Goal: Answer question/provide support: Share knowledge or assist other users

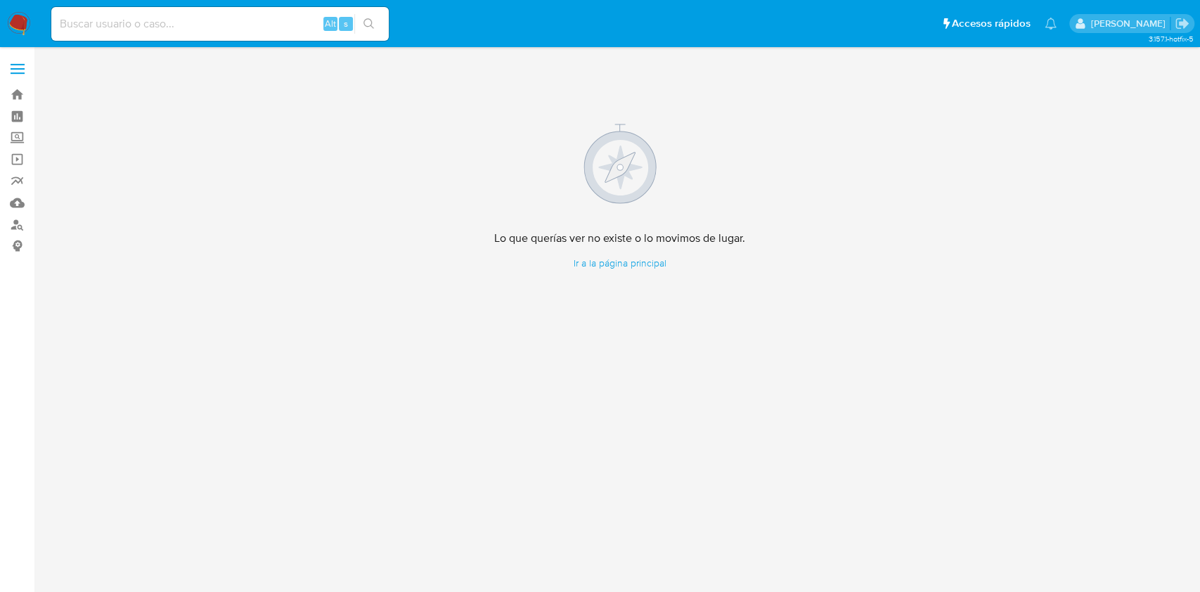
click at [15, 20] on img at bounding box center [19, 24] width 24 height 24
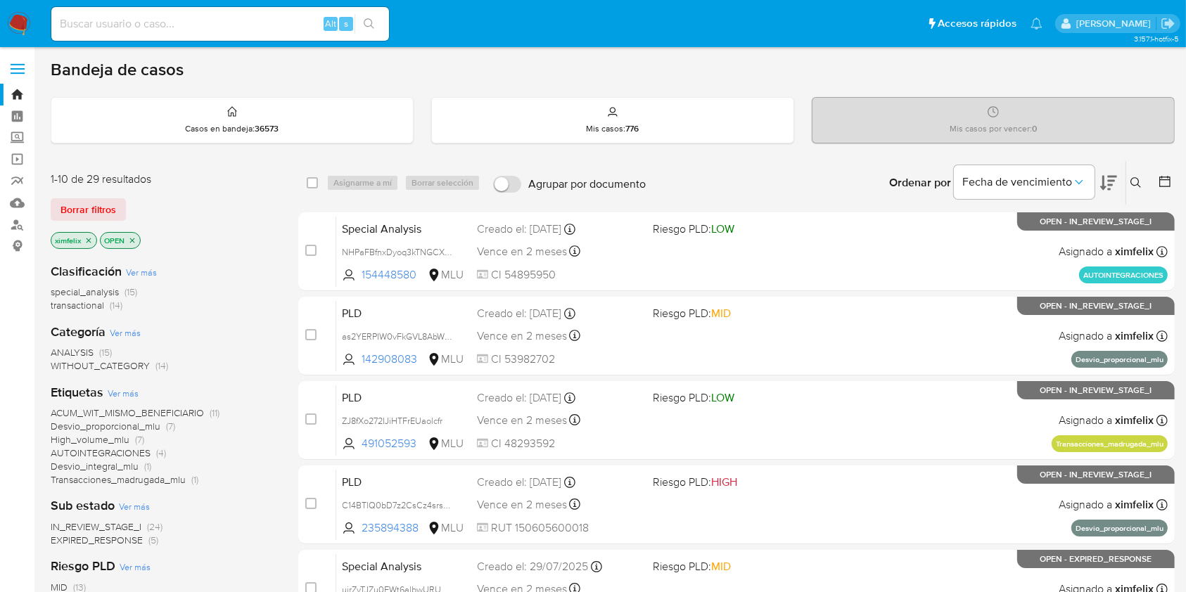
click at [117, 539] on span "EXPIRED_RESPONSE" at bounding box center [97, 540] width 92 height 14
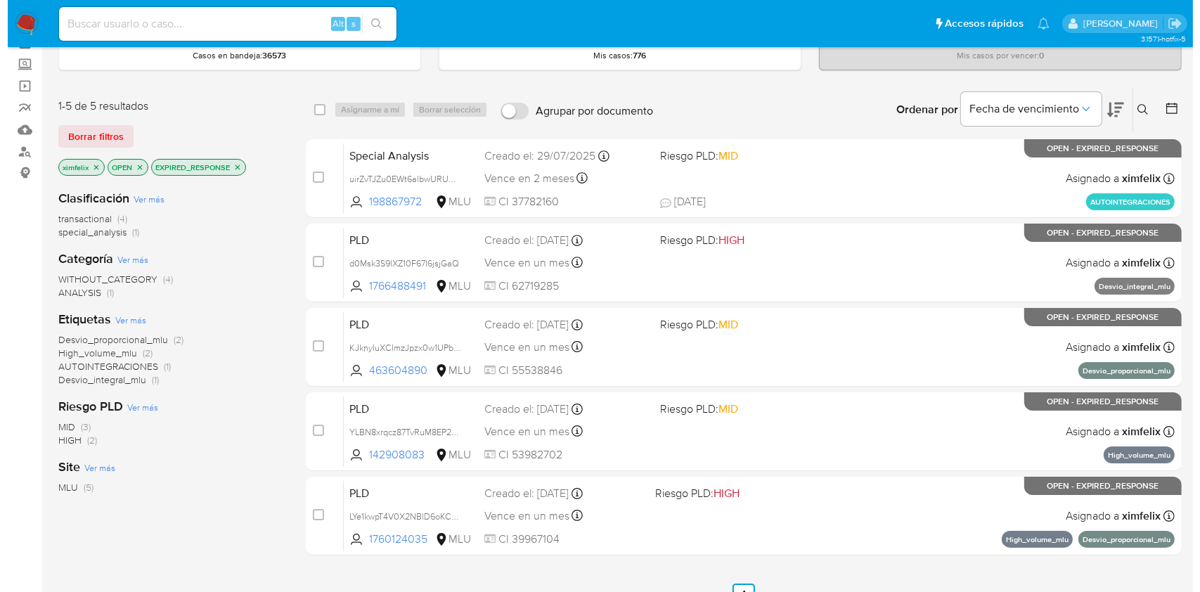
scroll to position [69, 0]
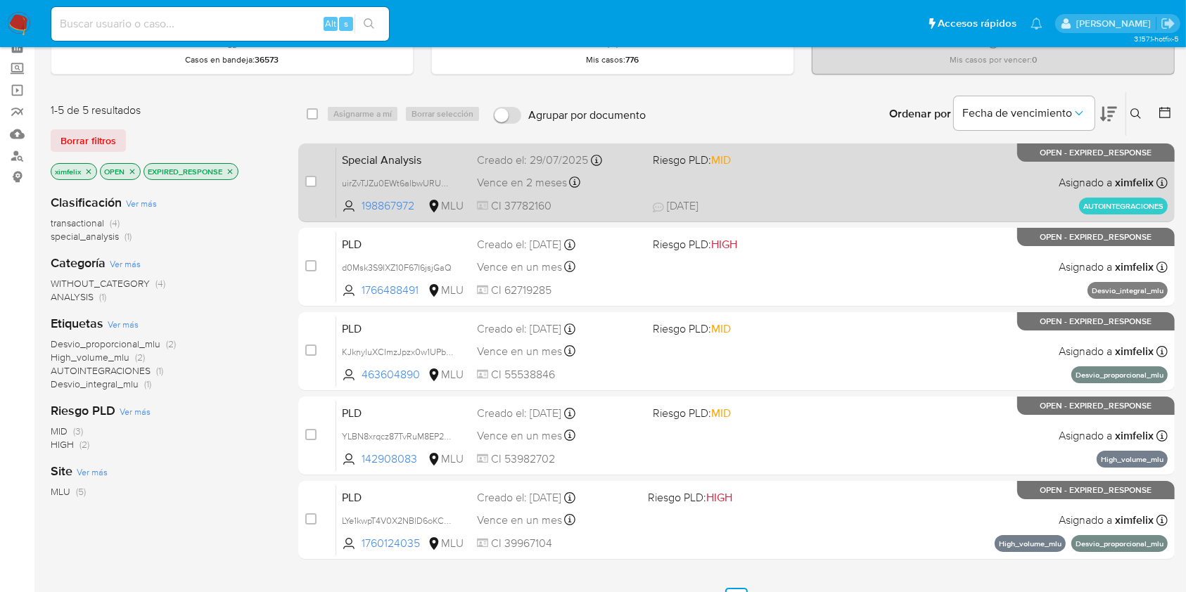
click at [788, 174] on div "Special Analysis uirZvTJZu0EWt6albwURUWpG 198867972 MLU Riesgo PLD: MID Creado …" at bounding box center [751, 182] width 831 height 71
click at [310, 181] on input "checkbox" at bounding box center [310, 181] width 11 height 11
checkbox input "true"
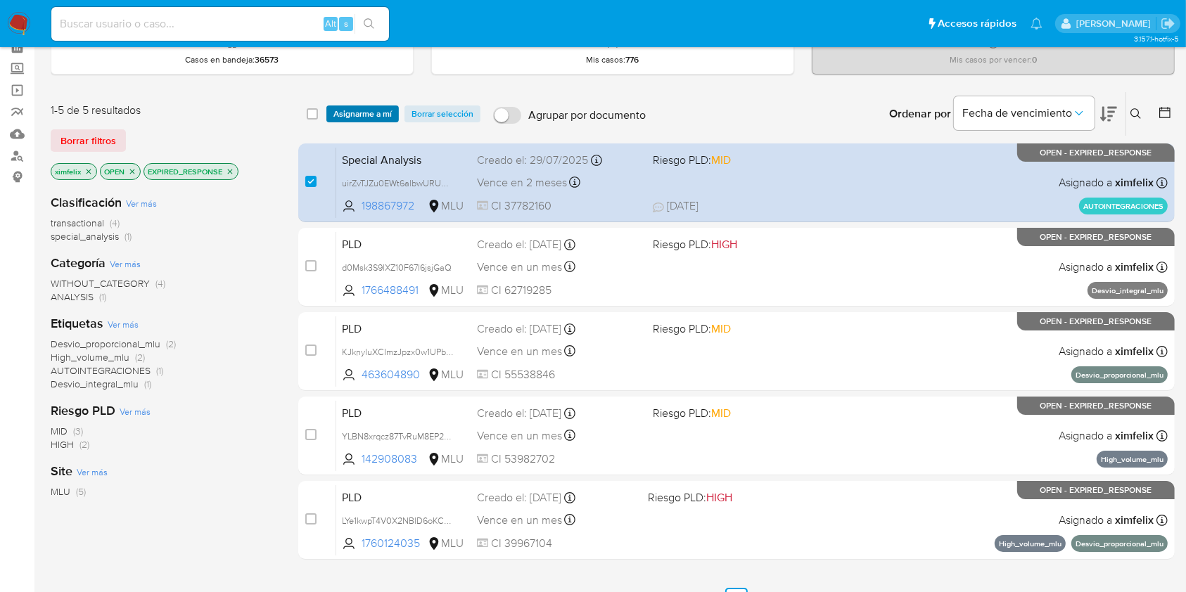
click at [372, 120] on span "Asignarme a mí" at bounding box center [362, 114] width 58 height 14
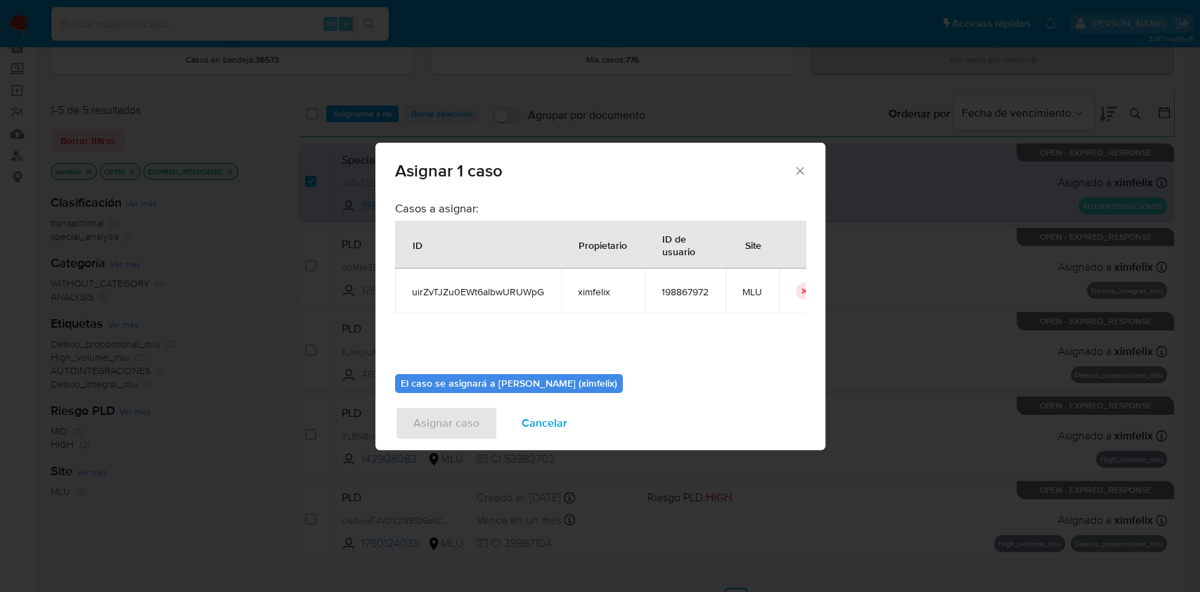
scroll to position [72, 0]
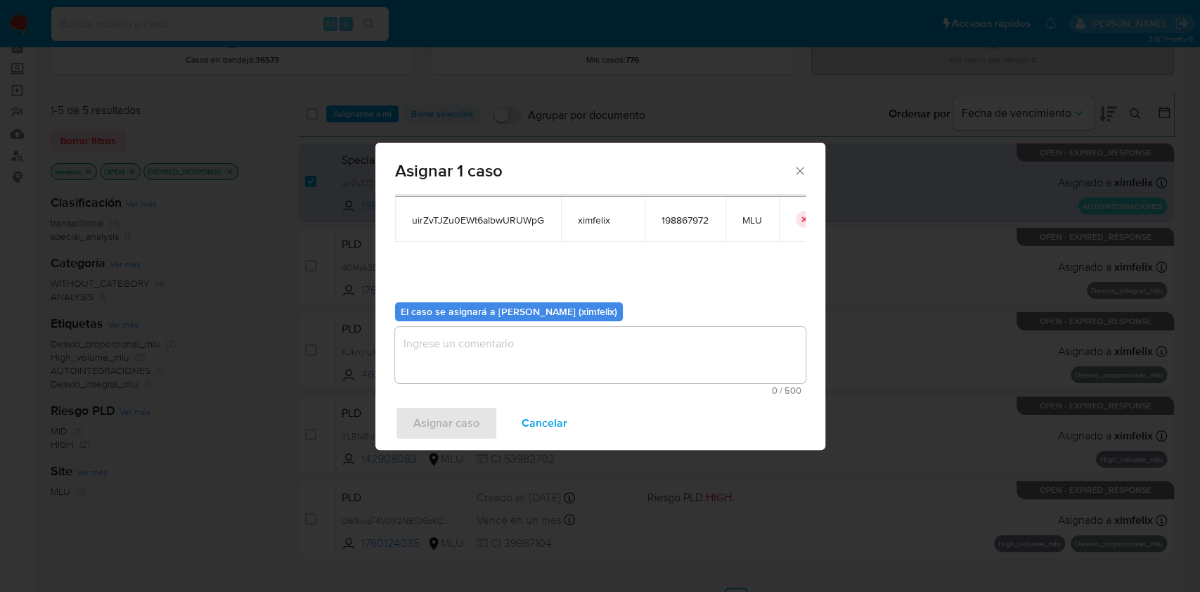
click at [551, 362] on textarea "assign-modal" at bounding box center [600, 355] width 411 height 56
drag, startPoint x: 544, startPoint y: 224, endPoint x: 401, endPoint y: 222, distance: 142.8
click at [401, 222] on td "uirZvTJZu0EWt6albwURUWpG" at bounding box center [478, 219] width 166 height 45
click at [688, 217] on span "198867972" at bounding box center [685, 220] width 47 height 13
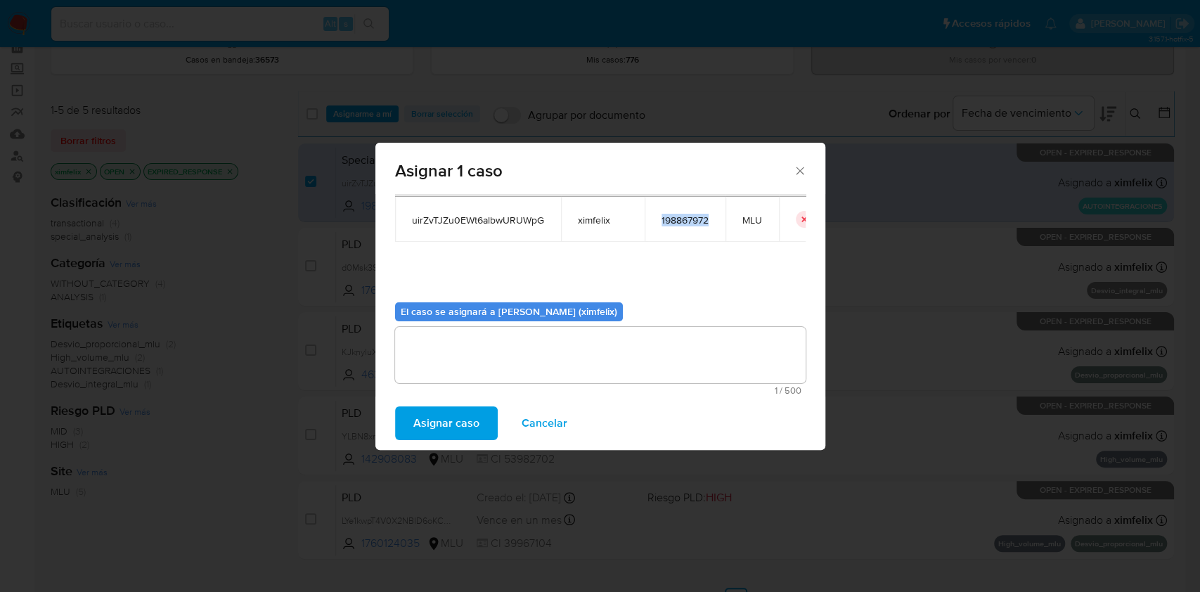
copy span "198867972"
click at [501, 353] on textarea "assign-modal" at bounding box center [600, 355] width 411 height 56
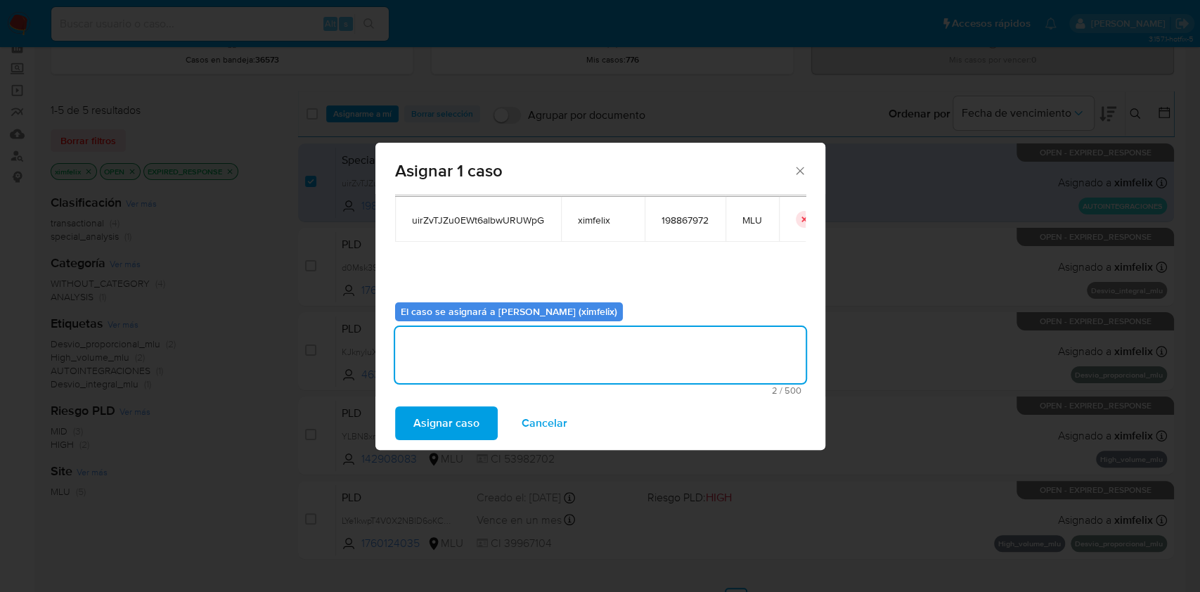
click at [447, 430] on span "Asignar caso" at bounding box center [446, 423] width 66 height 31
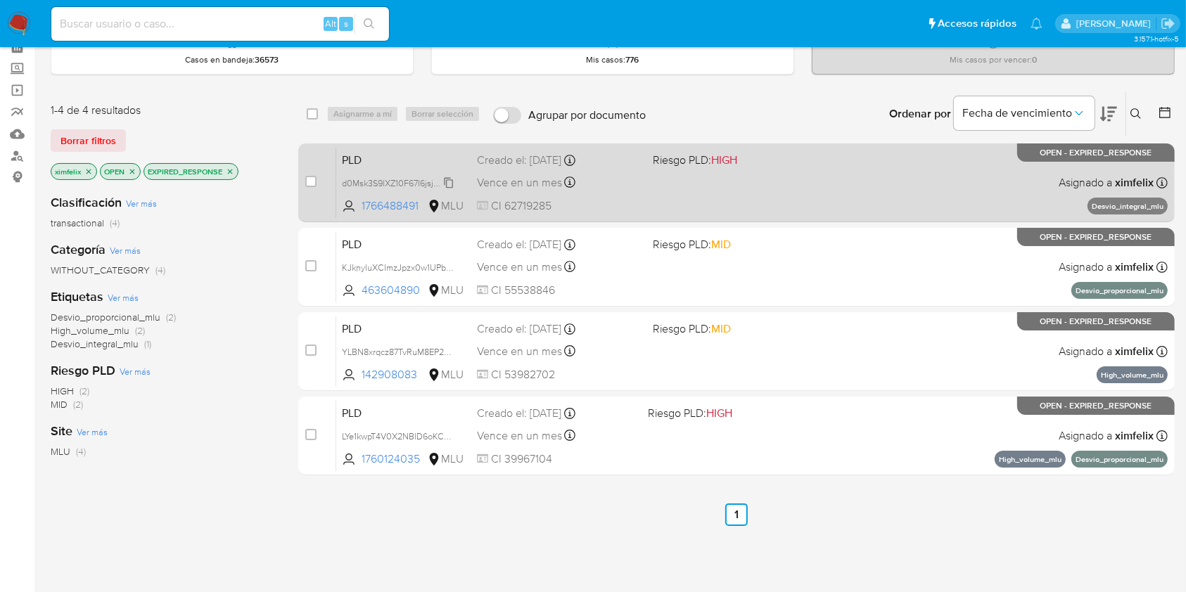
click at [445, 182] on span "d0Msk3S9lXZ10F67I6jsjGaQ" at bounding box center [397, 181] width 110 height 15
click at [741, 196] on div "PLD d0Msk3S9lXZ10F67I6jsjGaQ Copiado Copiado 1766488491 MLU Riesgo PLD: HIGH Cr…" at bounding box center [751, 182] width 831 height 71
click at [308, 183] on input "checkbox" at bounding box center [310, 181] width 11 height 11
checkbox input "true"
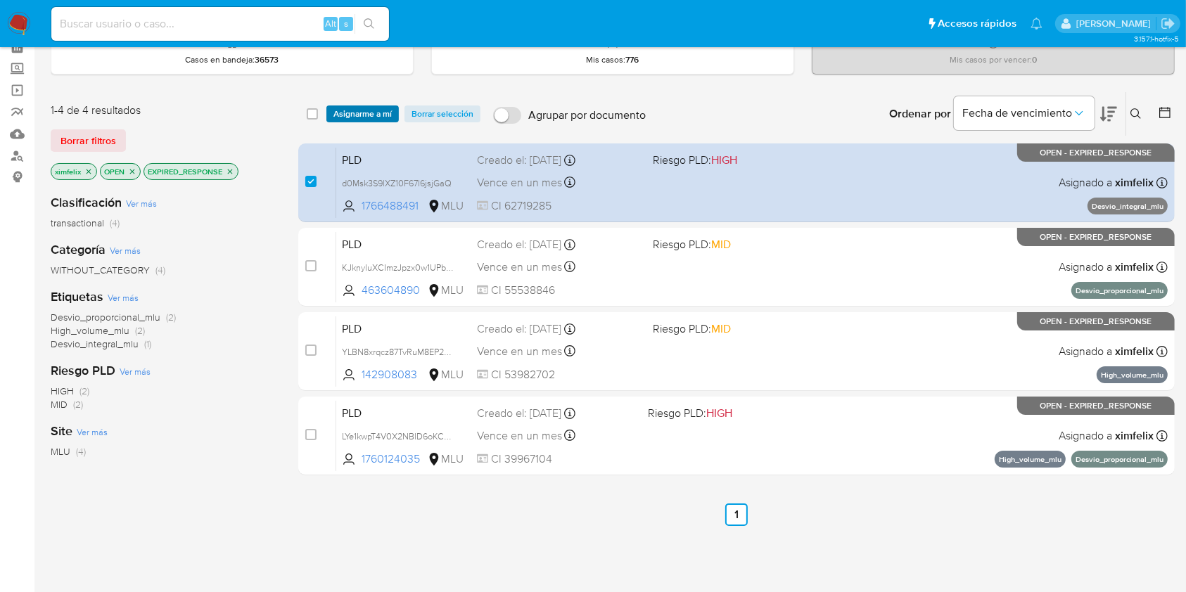
click at [357, 107] on span "Asignarme a mí" at bounding box center [362, 114] width 58 height 14
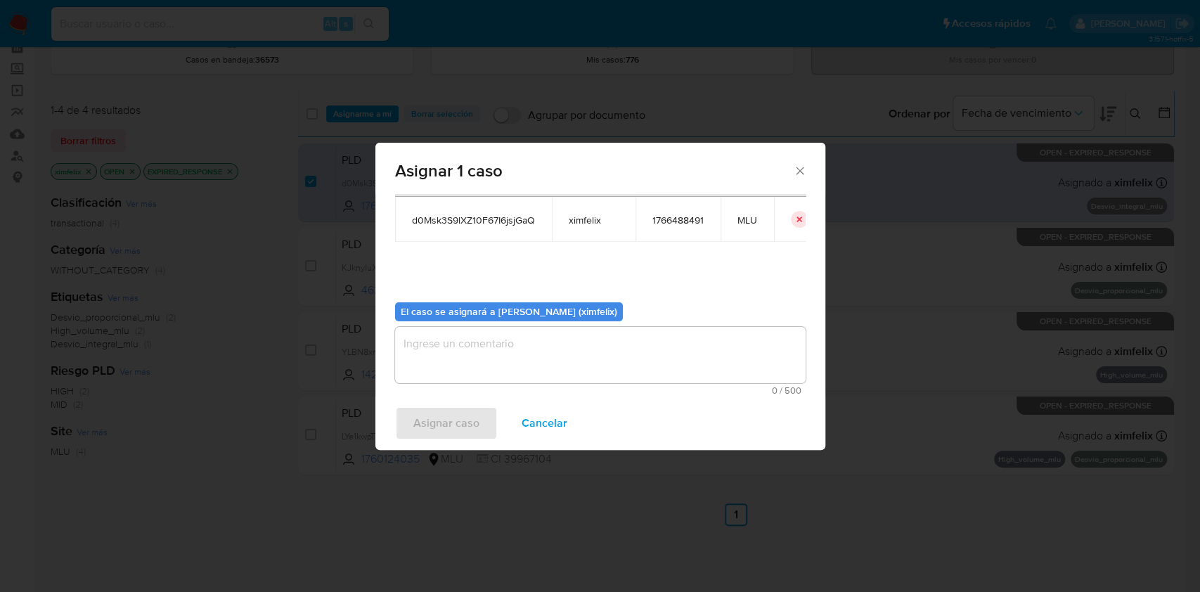
click at [563, 365] on textarea "assign-modal" at bounding box center [600, 355] width 411 height 56
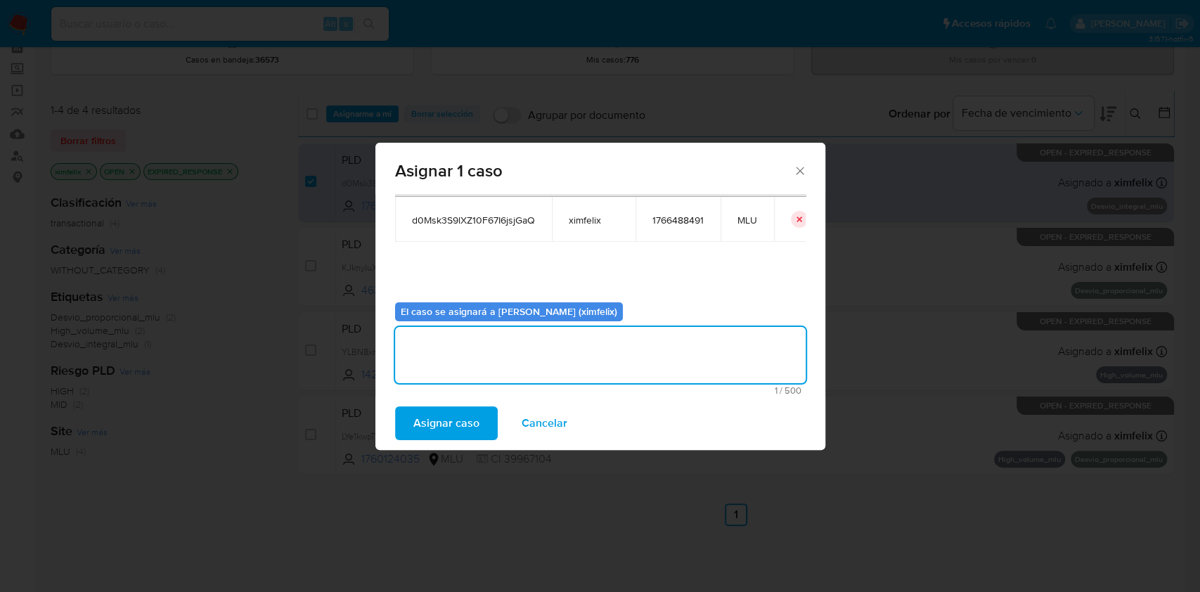
click at [442, 432] on span "Asignar caso" at bounding box center [446, 423] width 66 height 31
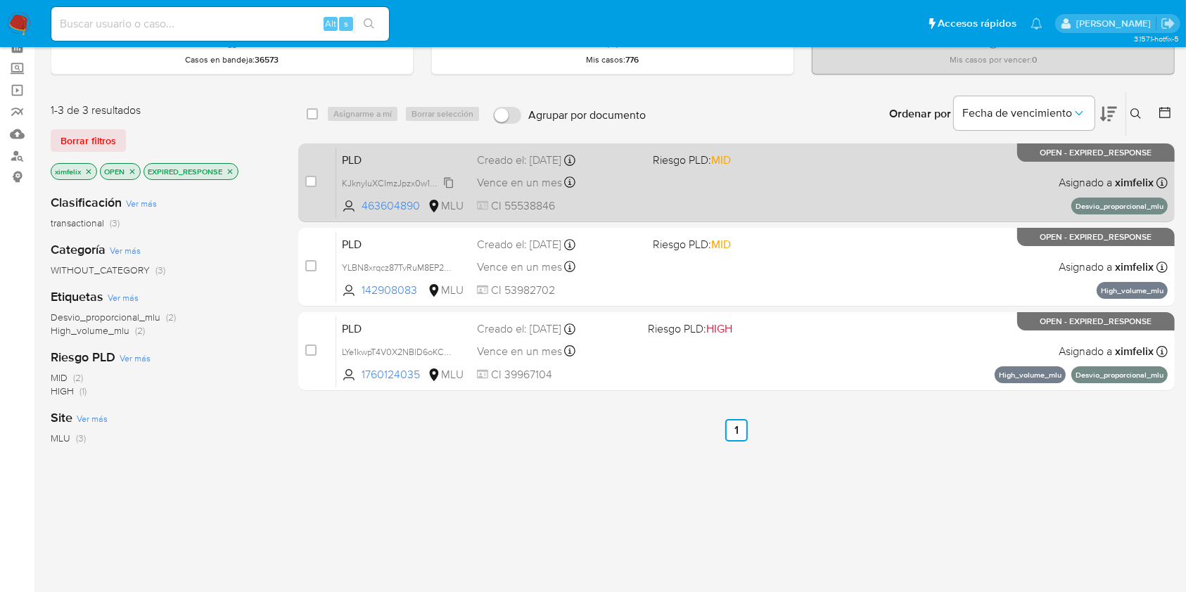
click at [449, 177] on span "KJknyluXCImzJpzx0w1UPbHe" at bounding box center [399, 181] width 115 height 15
click at [632, 212] on div "PLD KJknyluXCImzJpzx0w1UPbHe Copiado Copiado 463604890 MLU Riesgo PLD: MID Crea…" at bounding box center [751, 182] width 831 height 71
click at [304, 177] on div "case-item-checkbox No es posible asignar el caso PLD KJknyluXCImzJpzx0w1UPbHe 4…" at bounding box center [736, 182] width 876 height 79
click at [310, 178] on input "checkbox" at bounding box center [310, 181] width 11 height 11
checkbox input "true"
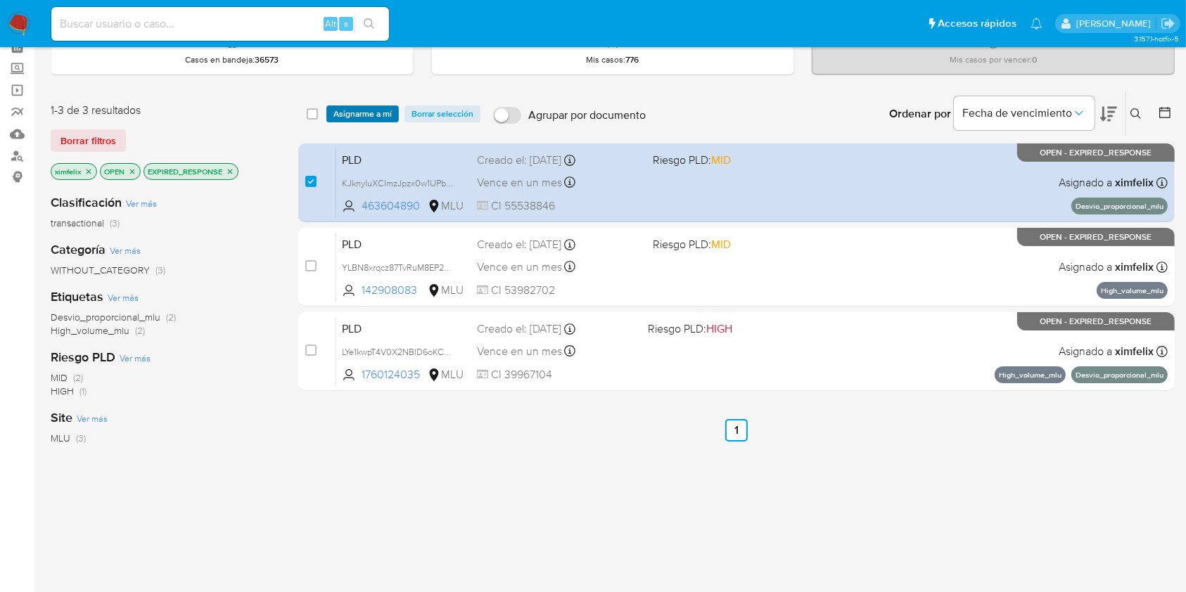
click at [371, 117] on span "Asignarme a mí" at bounding box center [362, 114] width 58 height 14
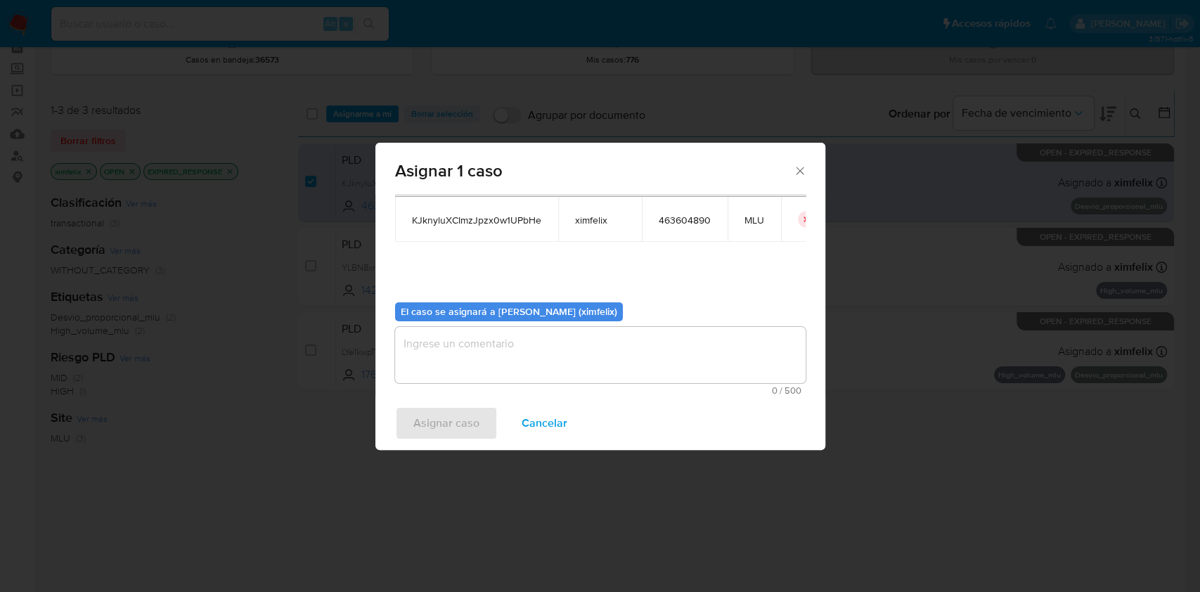
click at [577, 339] on textarea "assign-modal" at bounding box center [600, 355] width 411 height 56
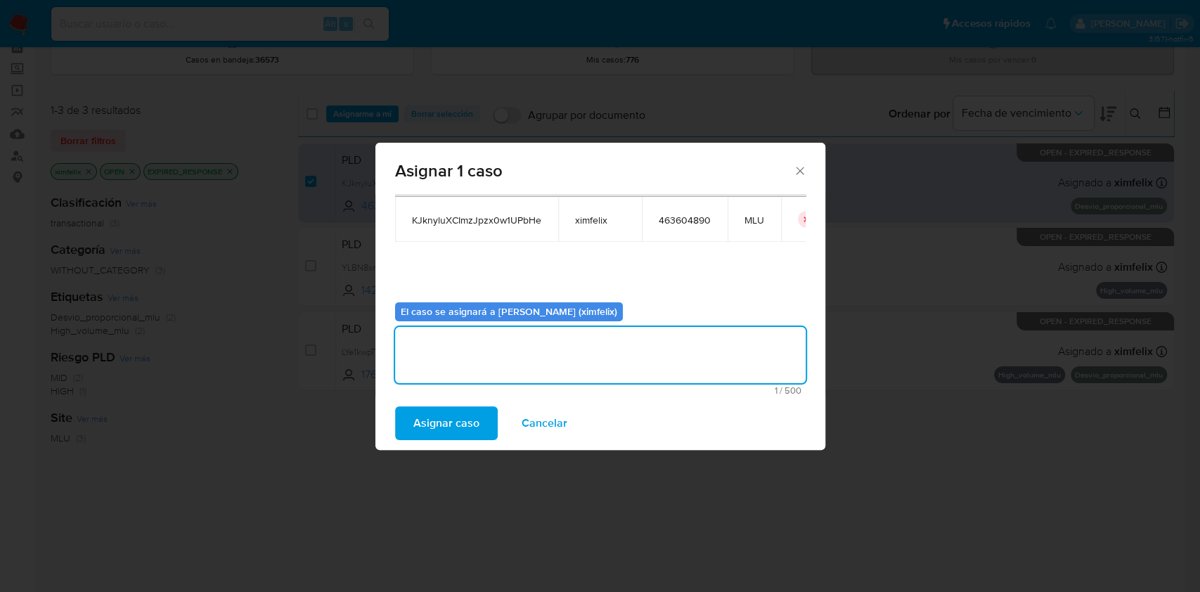
click at [458, 425] on span "Asignar caso" at bounding box center [446, 423] width 66 height 31
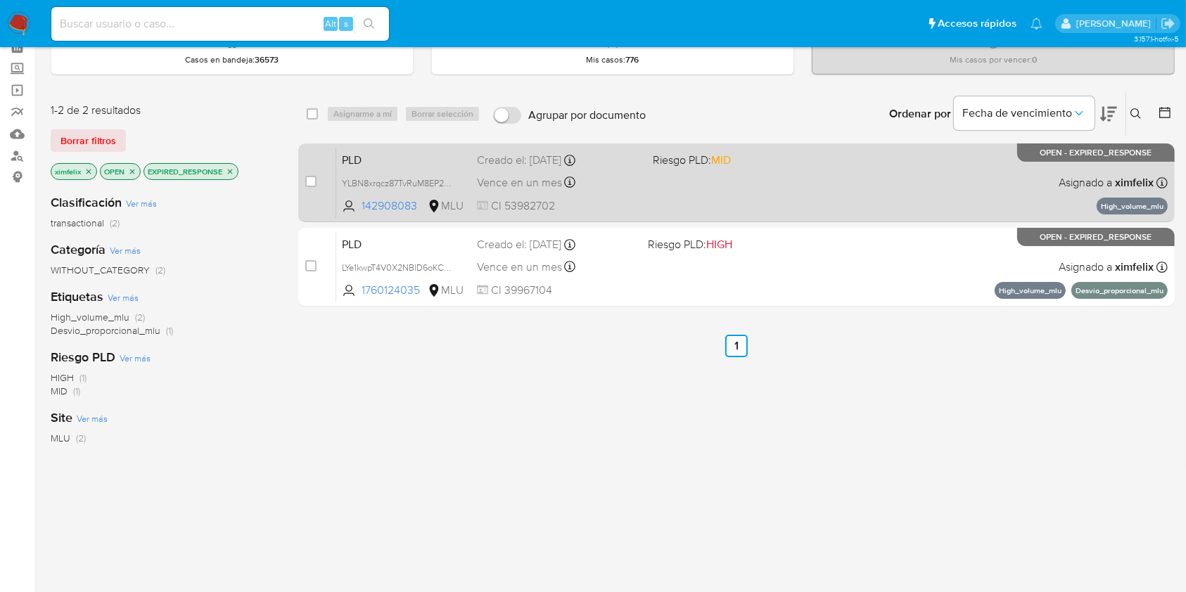
click at [724, 190] on div "PLD YLBN8xrqcz87TvRuM8EP2R3Q 142908083 MLU Riesgo PLD: MID Creado el: 12/07/202…" at bounding box center [751, 182] width 831 height 71
click at [309, 180] on input "checkbox" at bounding box center [310, 181] width 11 height 11
checkbox input "true"
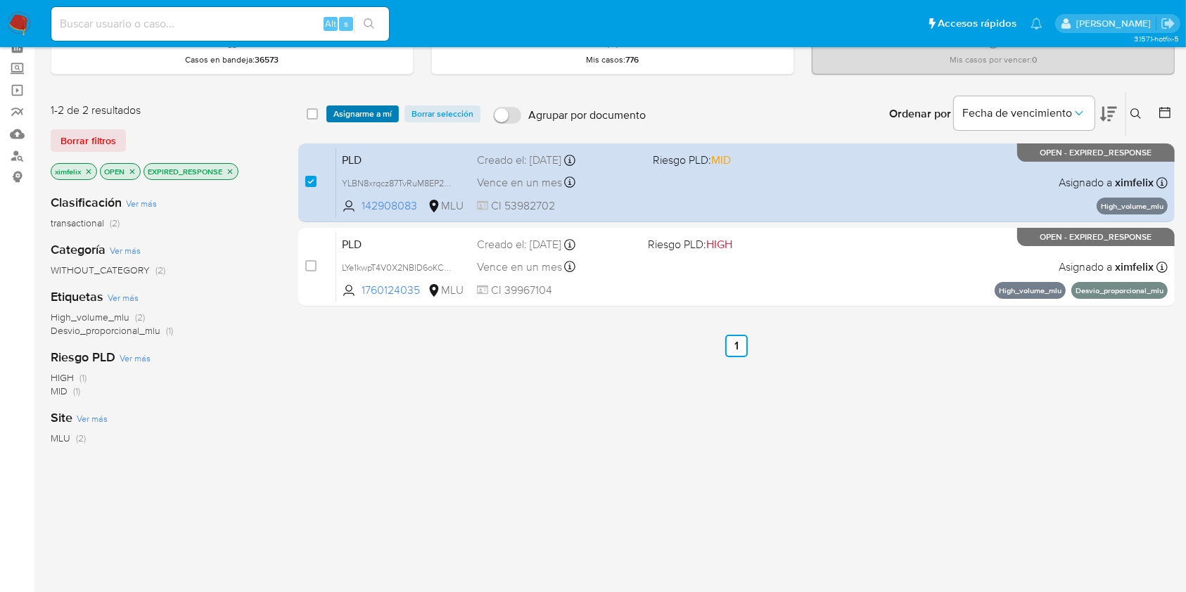
click at [373, 110] on span "Asignarme a mí" at bounding box center [362, 114] width 58 height 14
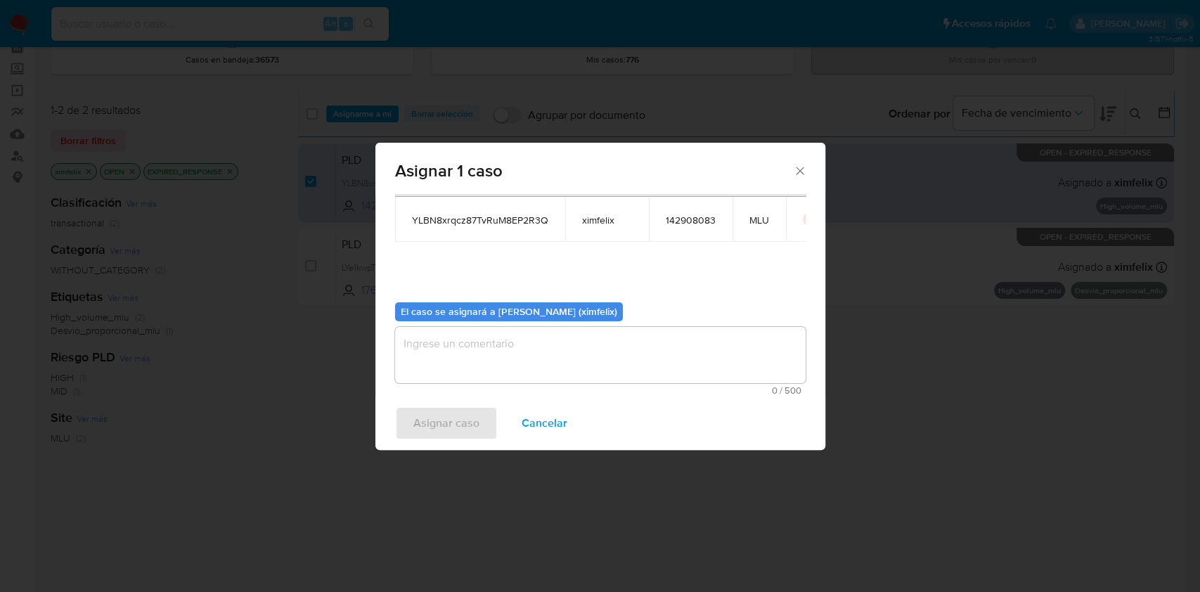
click at [589, 323] on div "El caso se asignará a Maria Ximena Felix (ximfelix) 0 / 500 500 caracteres rest…" at bounding box center [600, 343] width 411 height 105
click at [549, 336] on textarea "assign-modal" at bounding box center [600, 355] width 411 height 56
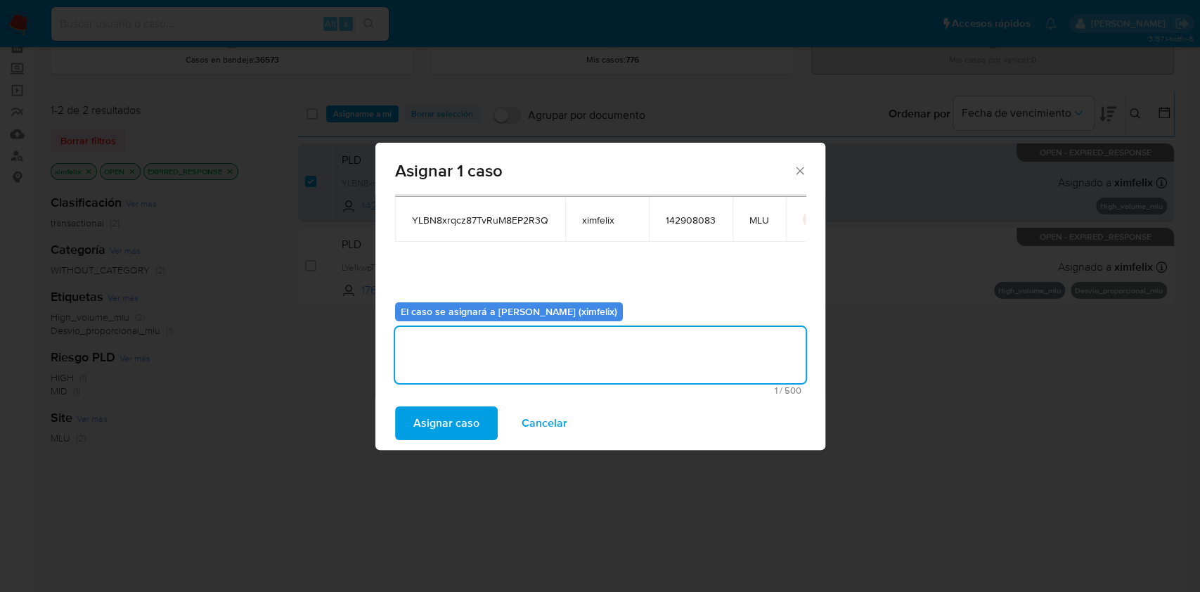
click at [466, 421] on span "Asignar caso" at bounding box center [446, 423] width 66 height 31
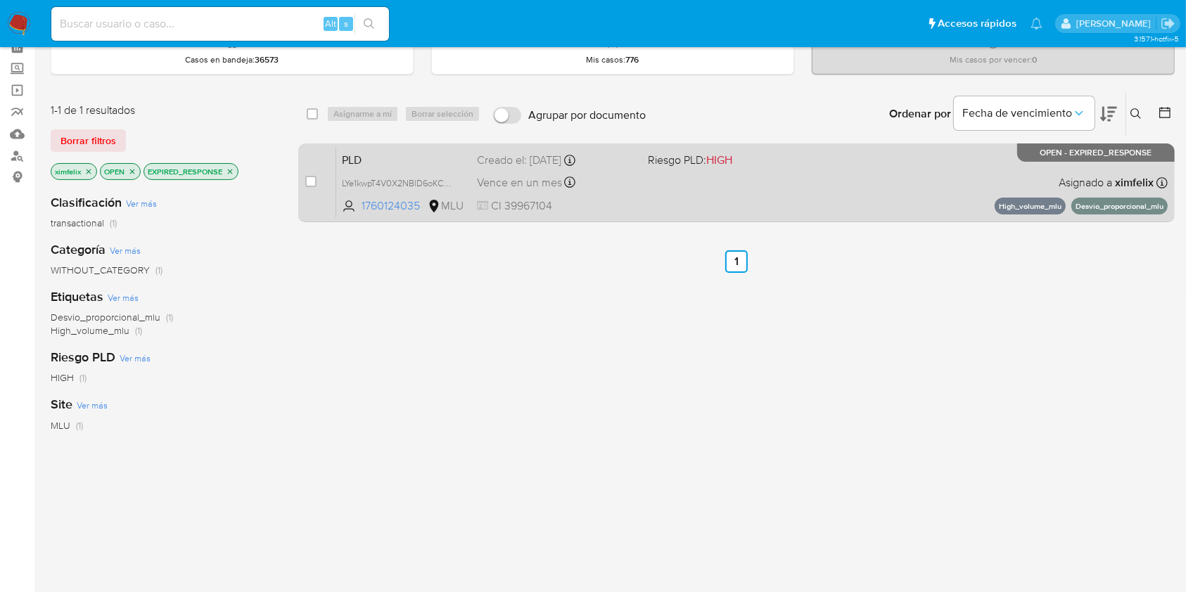
click at [306, 187] on div "case-item-checkbox" at bounding box center [310, 182] width 11 height 17
click at [309, 179] on input "checkbox" at bounding box center [310, 181] width 11 height 11
checkbox input "true"
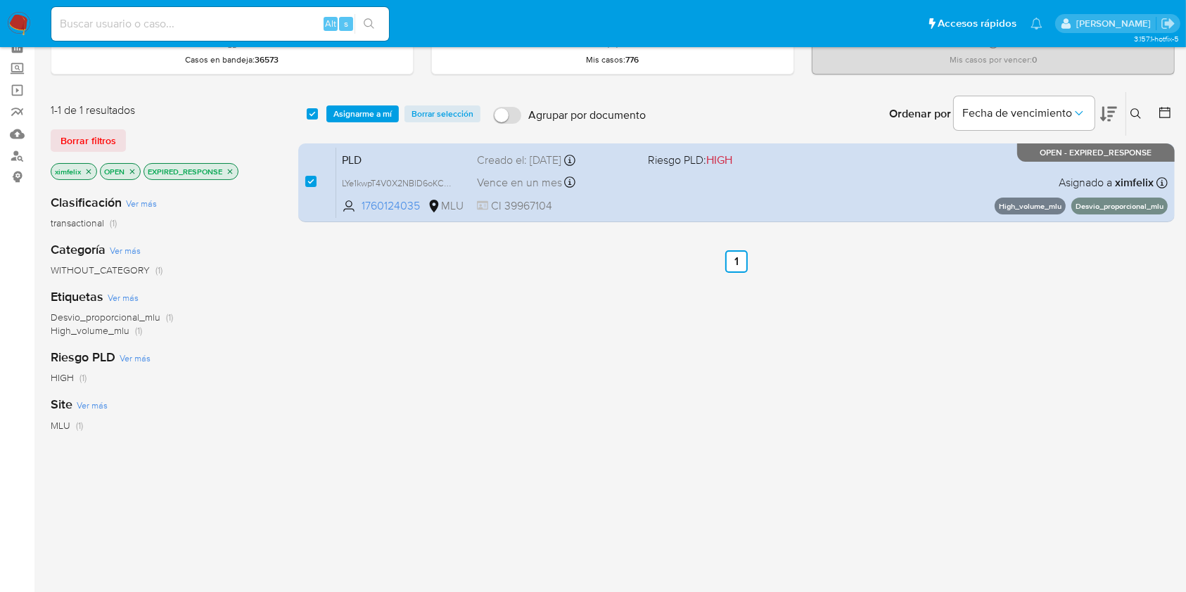
click at [354, 103] on div "select-all-cases-checkbox Asignarme a mí Borrar selección Agrupar por documento…" at bounding box center [736, 114] width 876 height 44
click at [354, 113] on span "Asignarme a mí" at bounding box center [362, 114] width 58 height 14
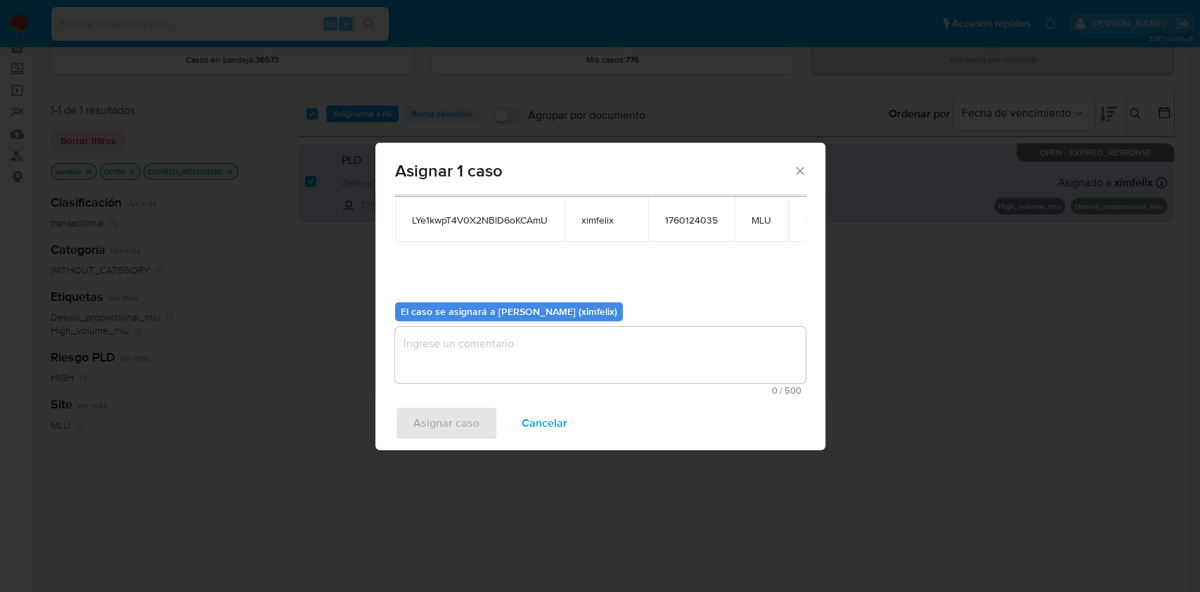
click at [554, 421] on span "Cancelar" at bounding box center [545, 423] width 46 height 31
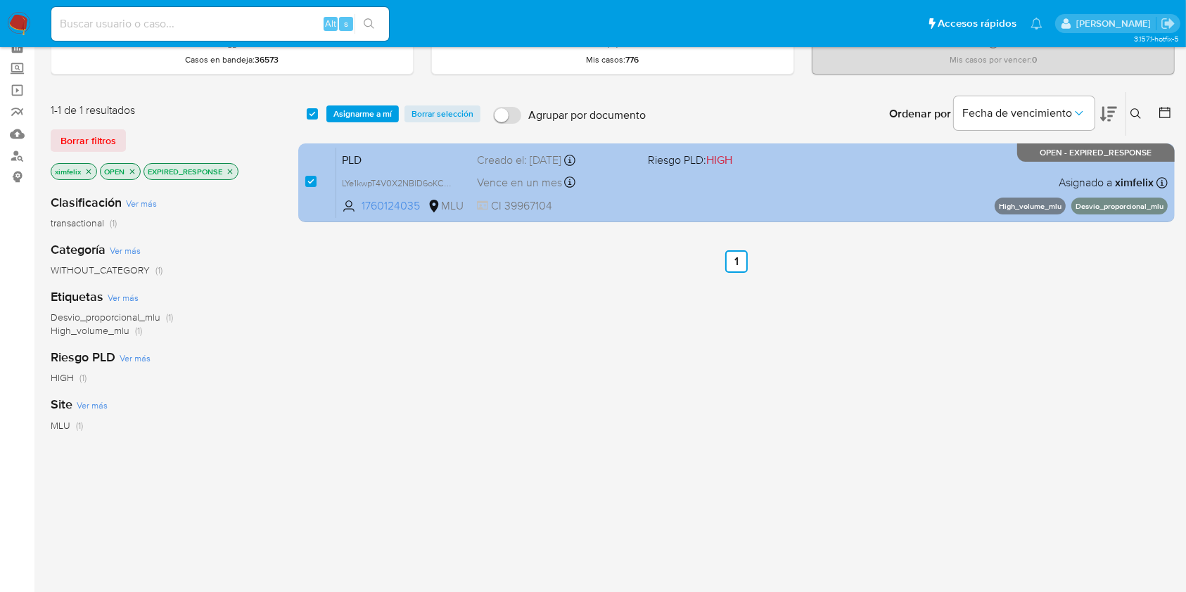
click at [667, 195] on div "PLD LYe1kwpT4V0X2NBlD6oKCAmU 1760124035 MLU Riesgo PLD: HIGH Creado el: 12/07/2…" at bounding box center [751, 182] width 831 height 71
click at [449, 179] on span "LYe1kwpT4V0X2NBlD6oKCAmU" at bounding box center [402, 181] width 121 height 15
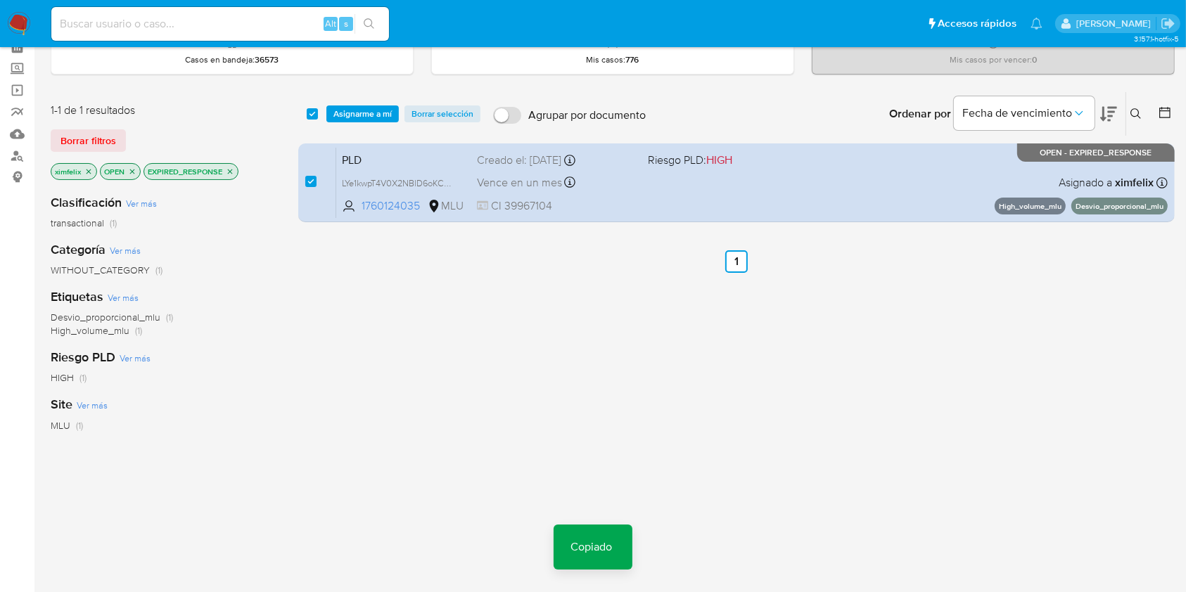
click at [370, 113] on span "Asignarme a mí" at bounding box center [362, 114] width 58 height 14
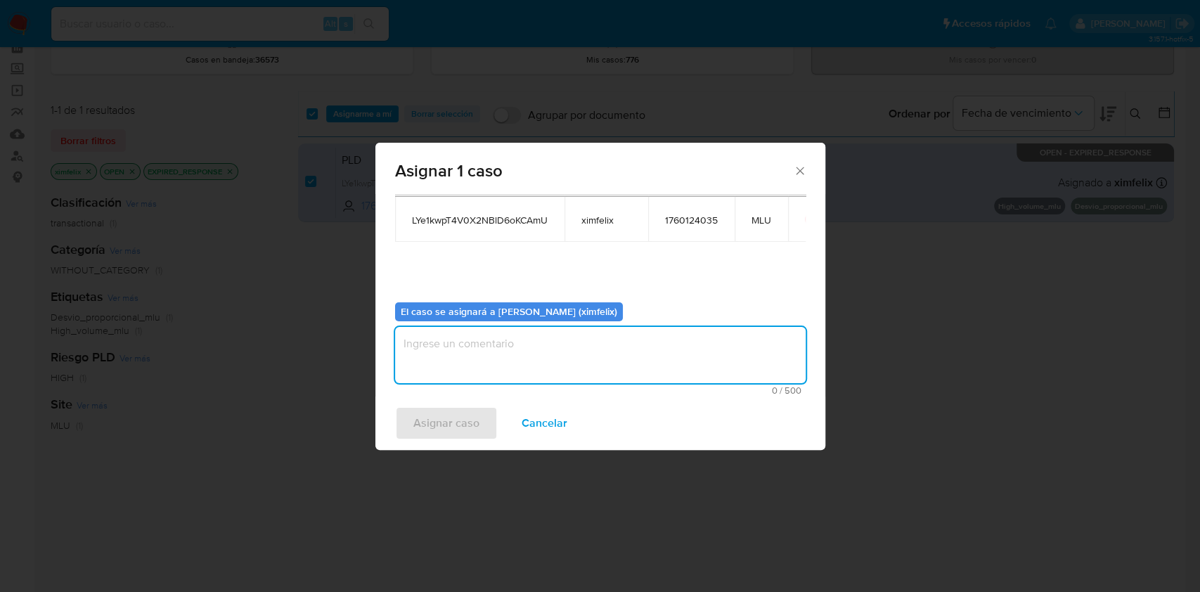
click at [597, 334] on textarea "assign-modal" at bounding box center [600, 355] width 411 height 56
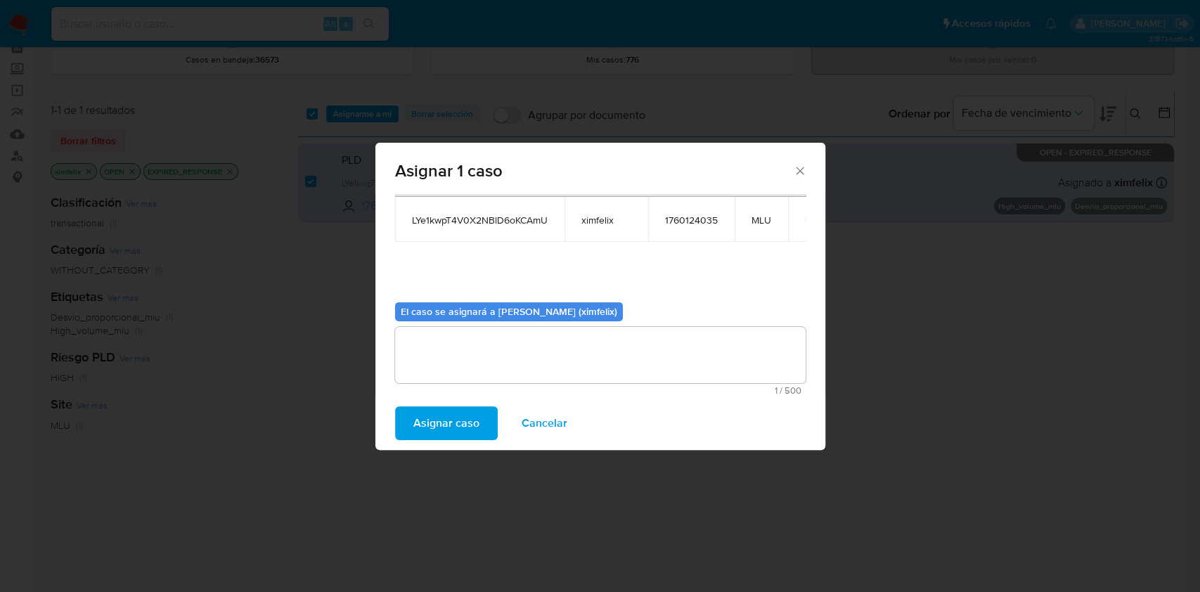
click at [478, 409] on button "Asignar caso" at bounding box center [446, 423] width 103 height 34
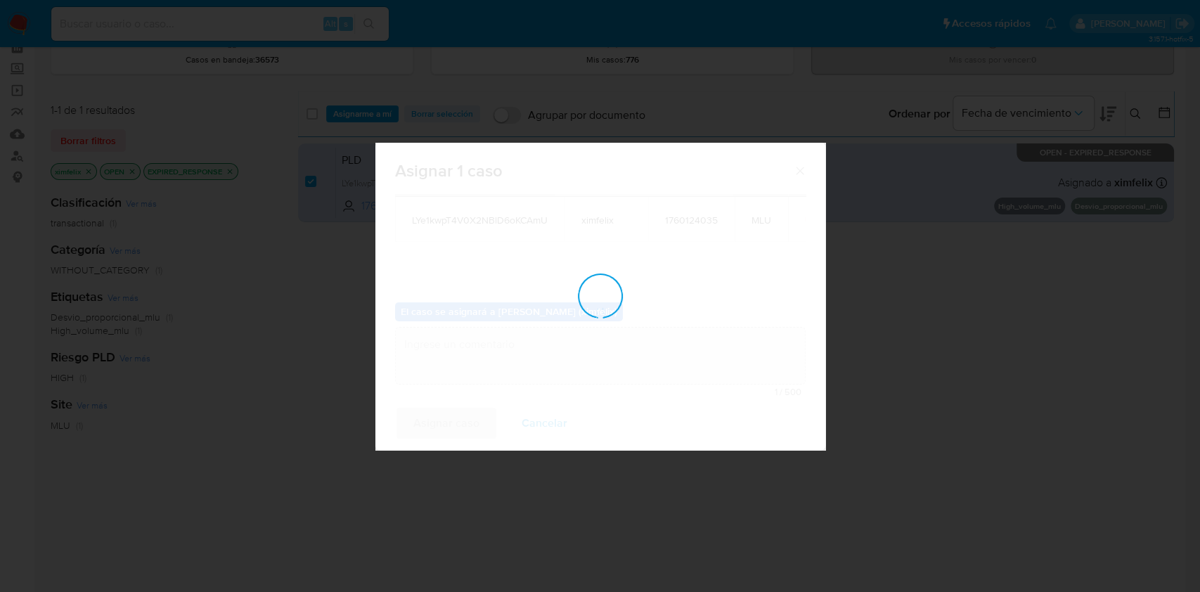
checkbox input "false"
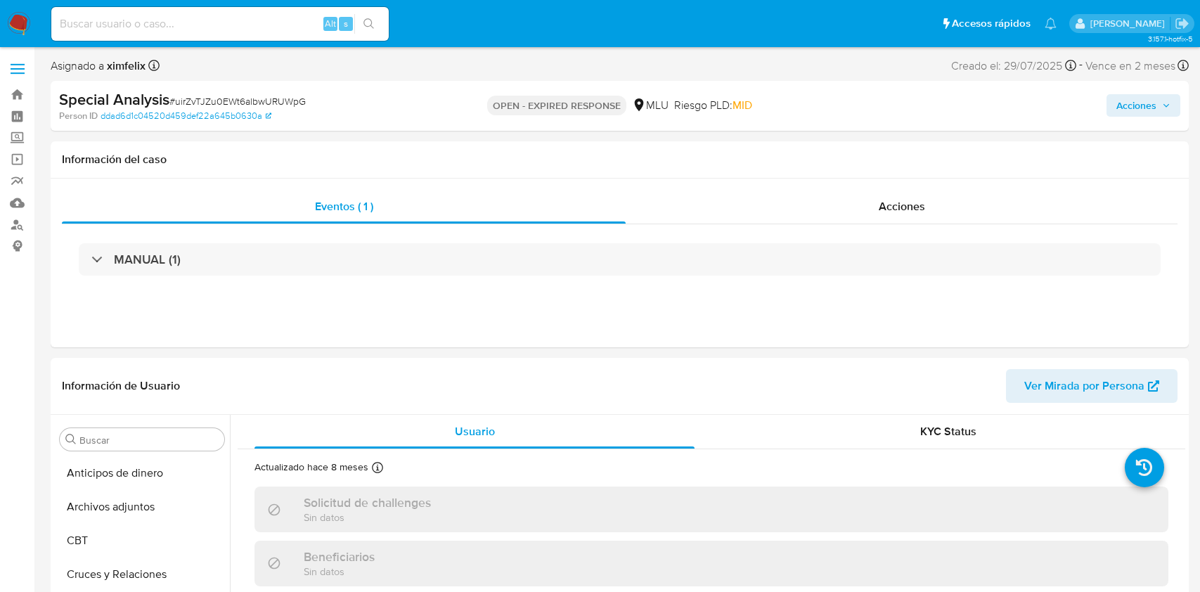
select select "10"
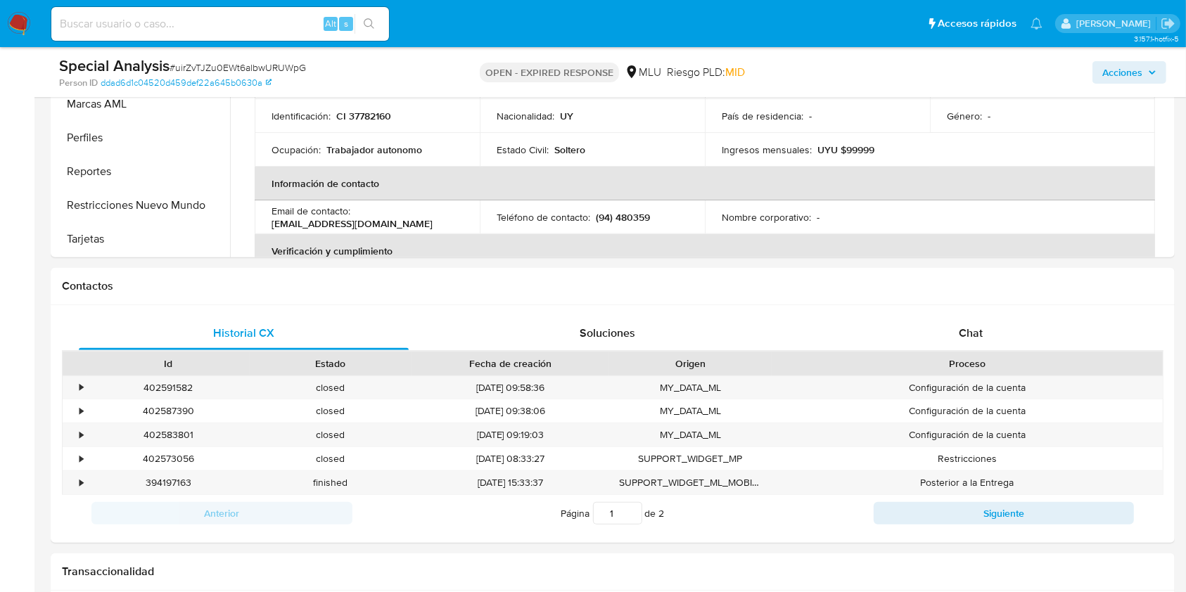
scroll to position [473, 0]
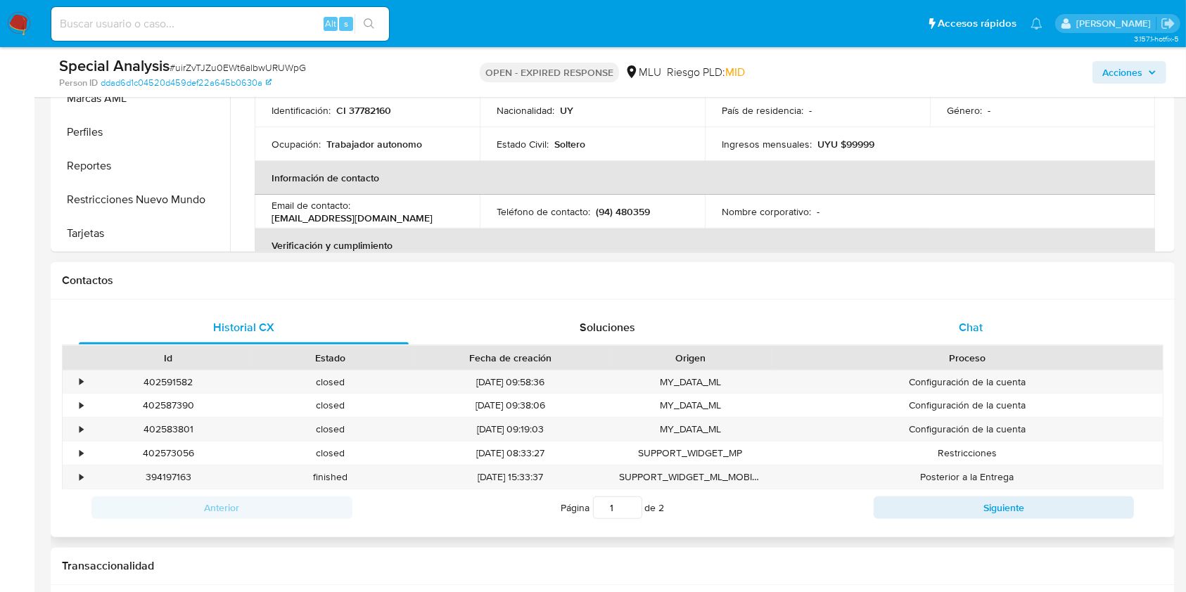
click at [972, 323] on span "Chat" at bounding box center [970, 327] width 24 height 16
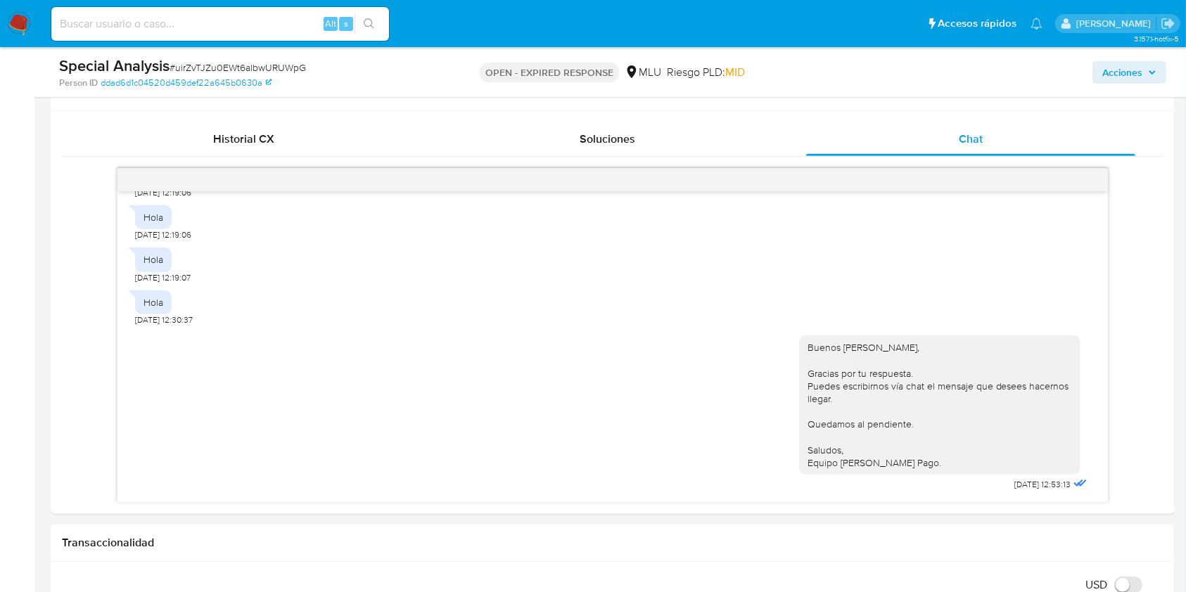
scroll to position [699, 0]
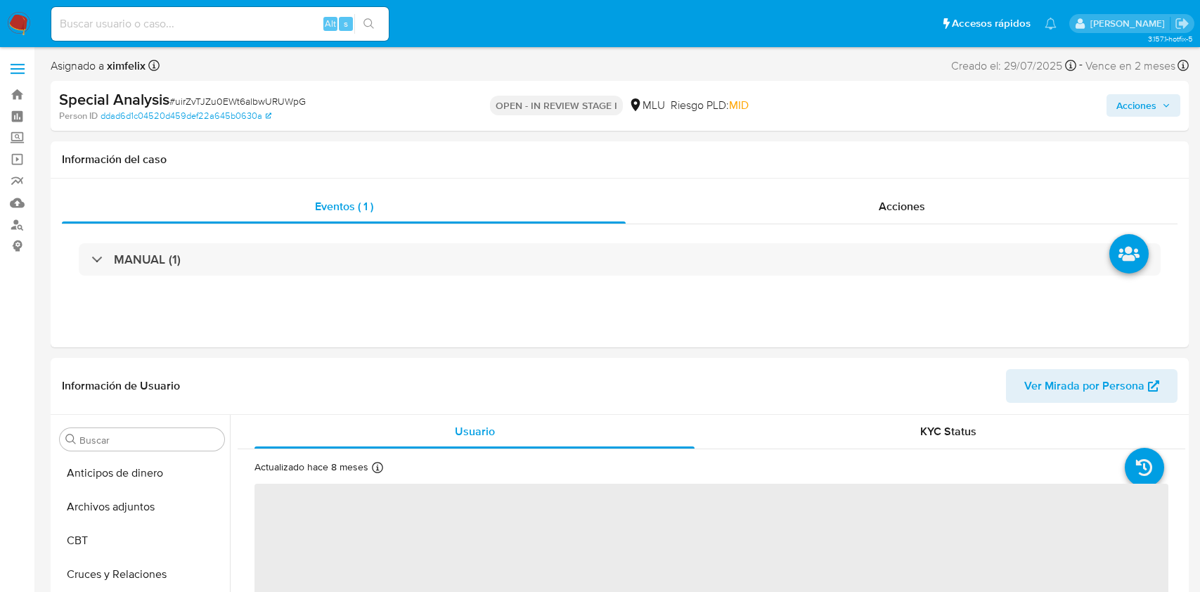
select select "10"
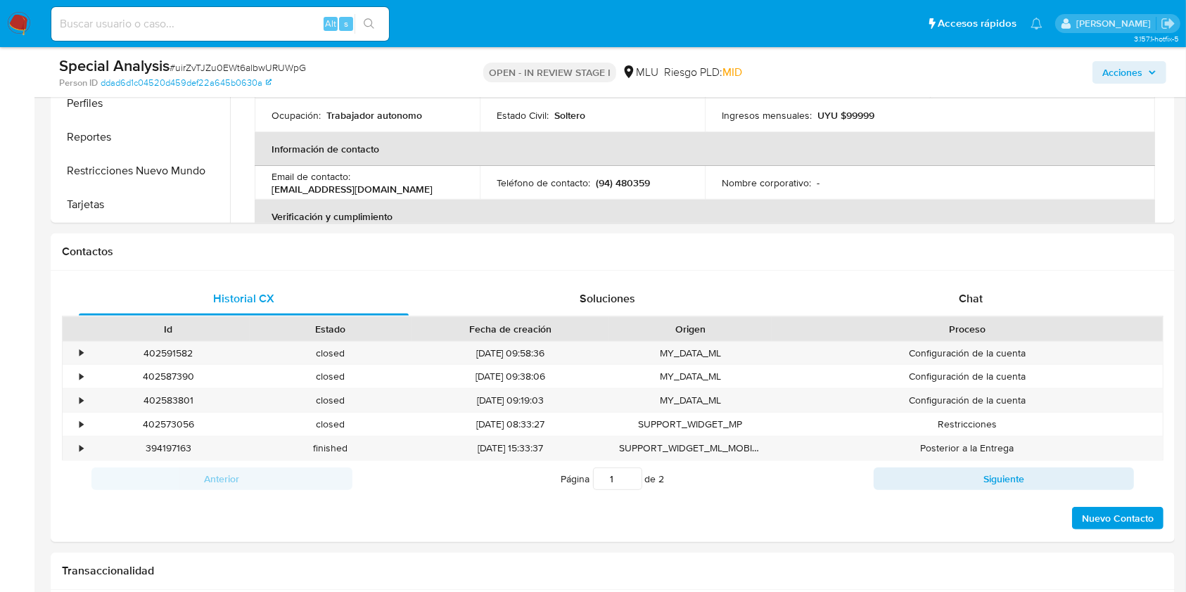
scroll to position [571, 0]
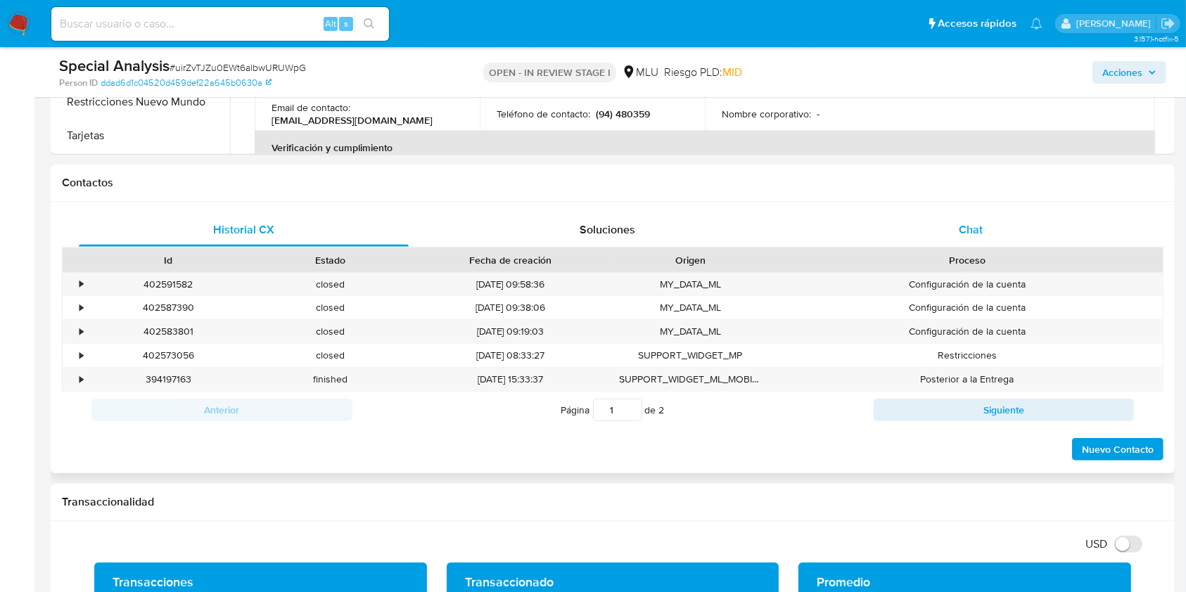
click at [972, 230] on span "Chat" at bounding box center [970, 230] width 24 height 16
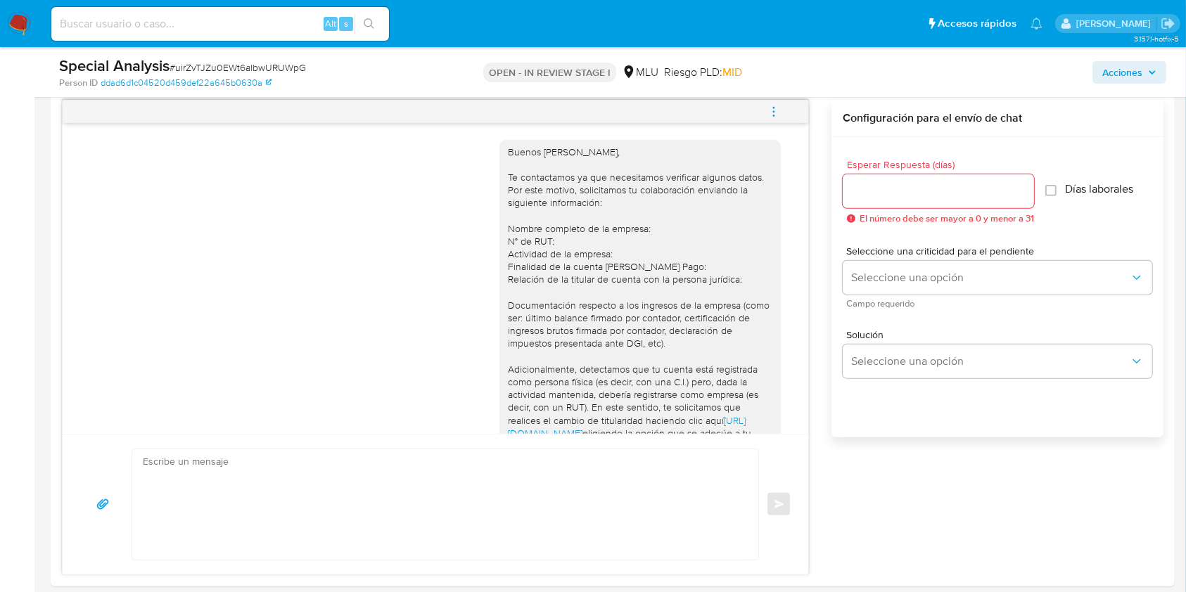
scroll to position [585, 0]
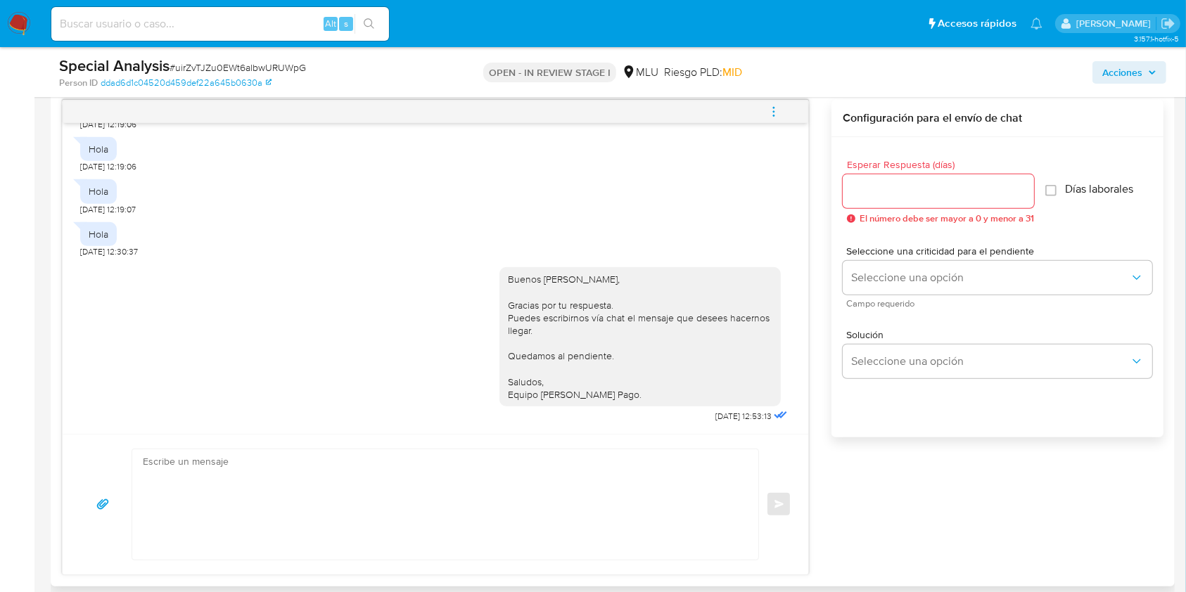
click at [355, 470] on textarea at bounding box center [442, 504] width 598 height 110
paste textarea "Te contactamos nuevamente ya que no hemos recibido respuesta de tu parte. Queda…"
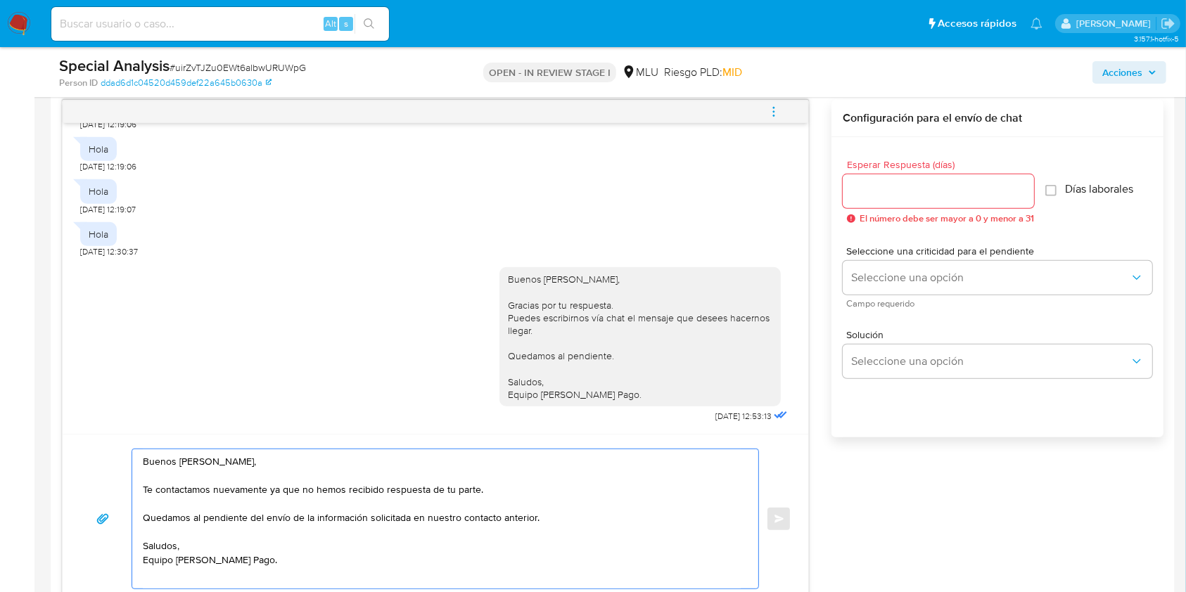
click at [442, 577] on textarea "Buenos días Marcela, Te contactamos nuevamente ya que no hemos recibido respues…" at bounding box center [442, 518] width 598 height 139
type textarea "Buenos días Marcela, Te contactamos nuevamente ya que no hemos recibido respues…"
click at [899, 185] on input "Esperar Respuesta (días)" at bounding box center [937, 191] width 191 height 18
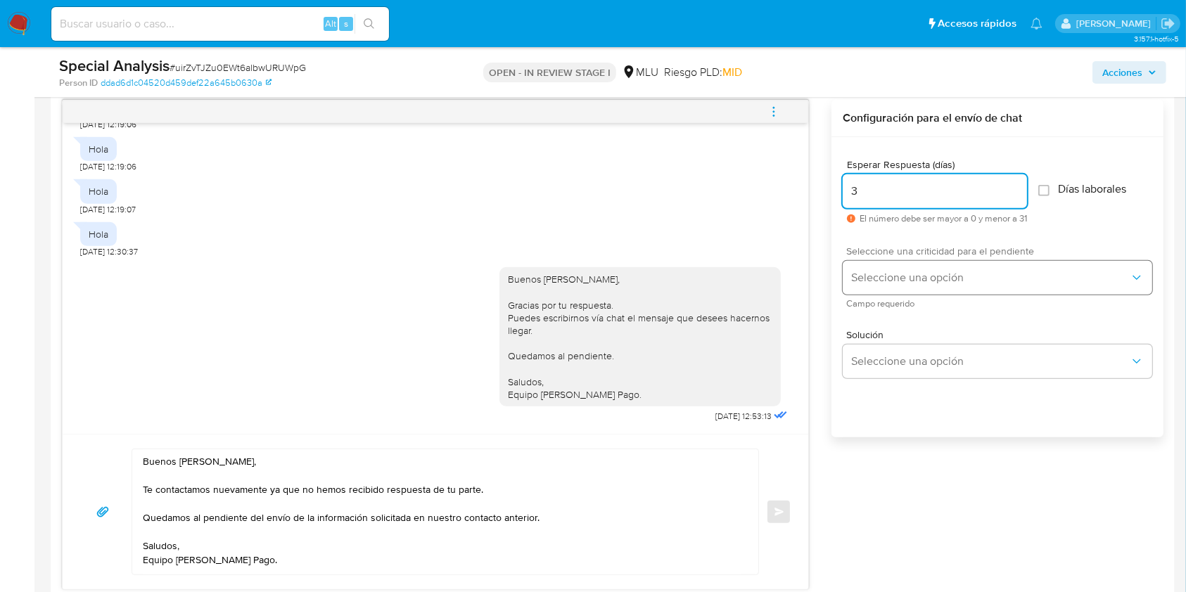
type input "3"
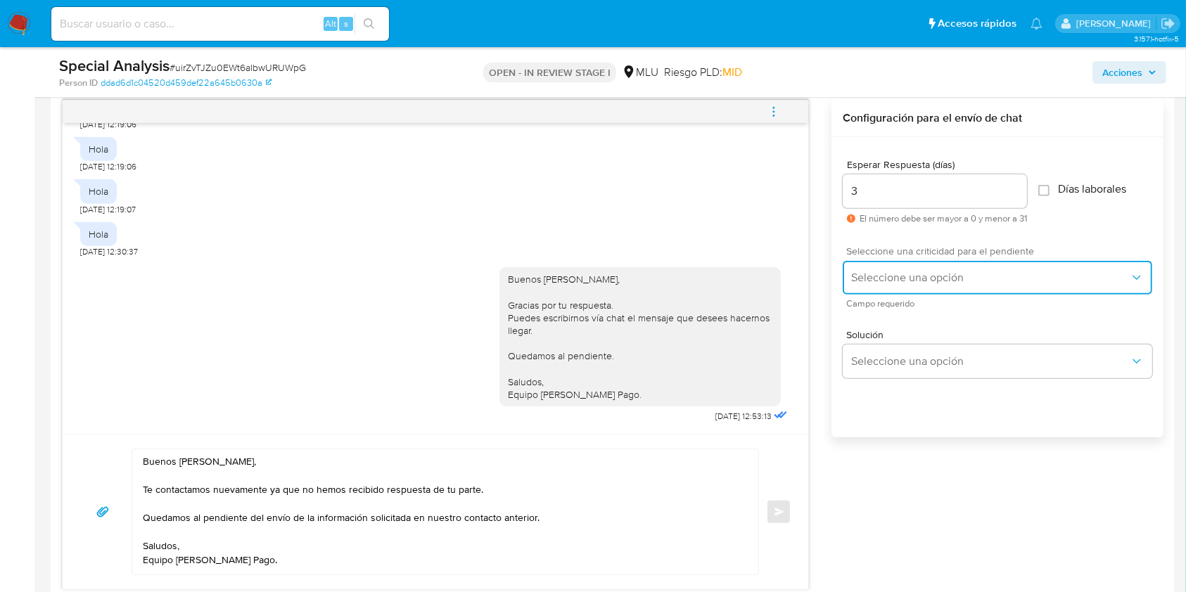
click at [887, 279] on span "Seleccione una opción" at bounding box center [990, 278] width 278 height 14
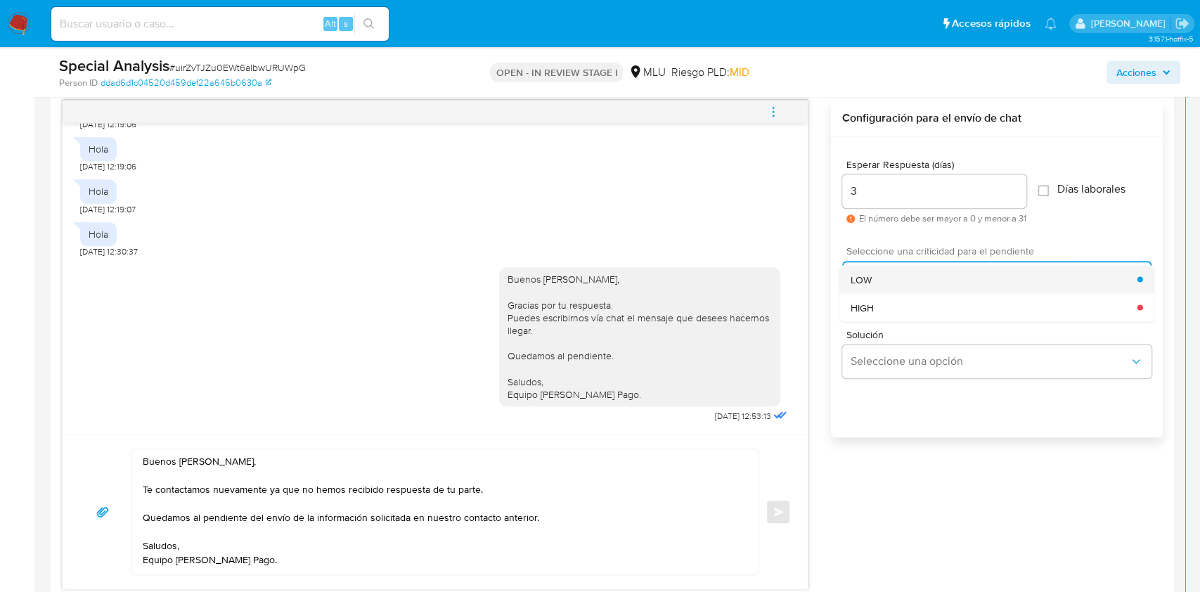
click at [870, 282] on span "LOW" at bounding box center [861, 279] width 21 height 13
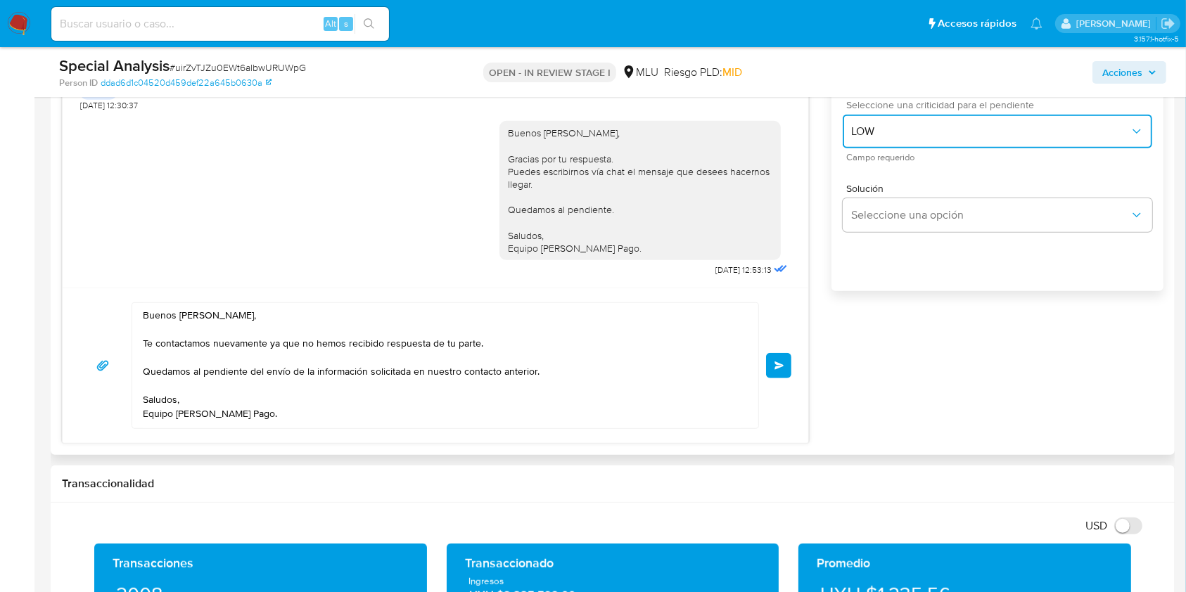
scroll to position [883, 0]
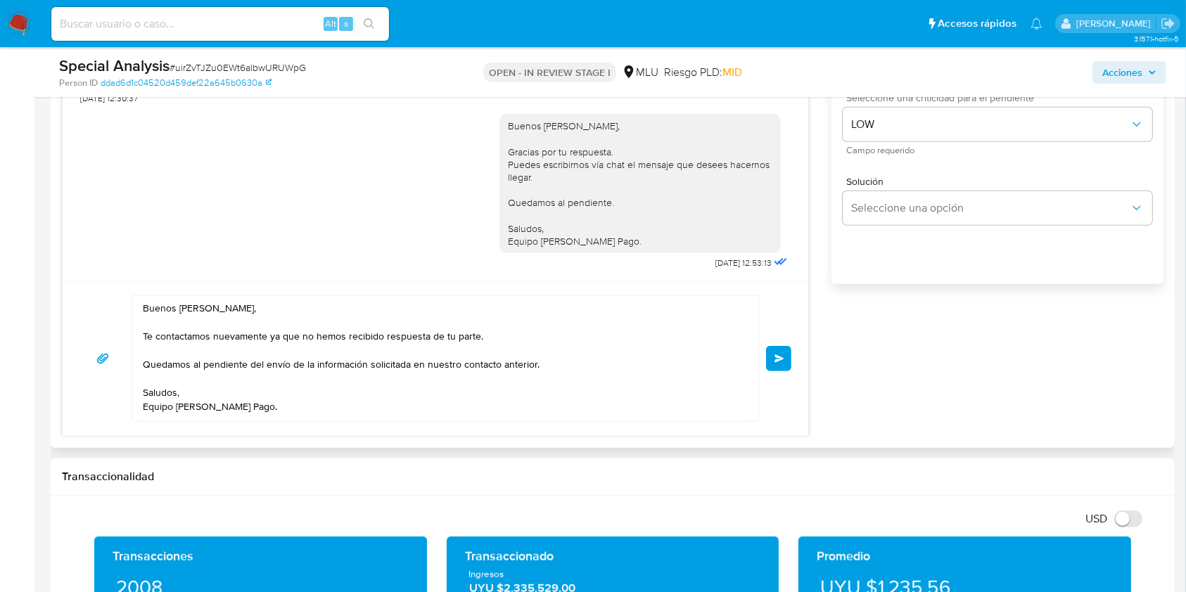
click at [772, 352] on button "Enviar" at bounding box center [778, 358] width 25 height 25
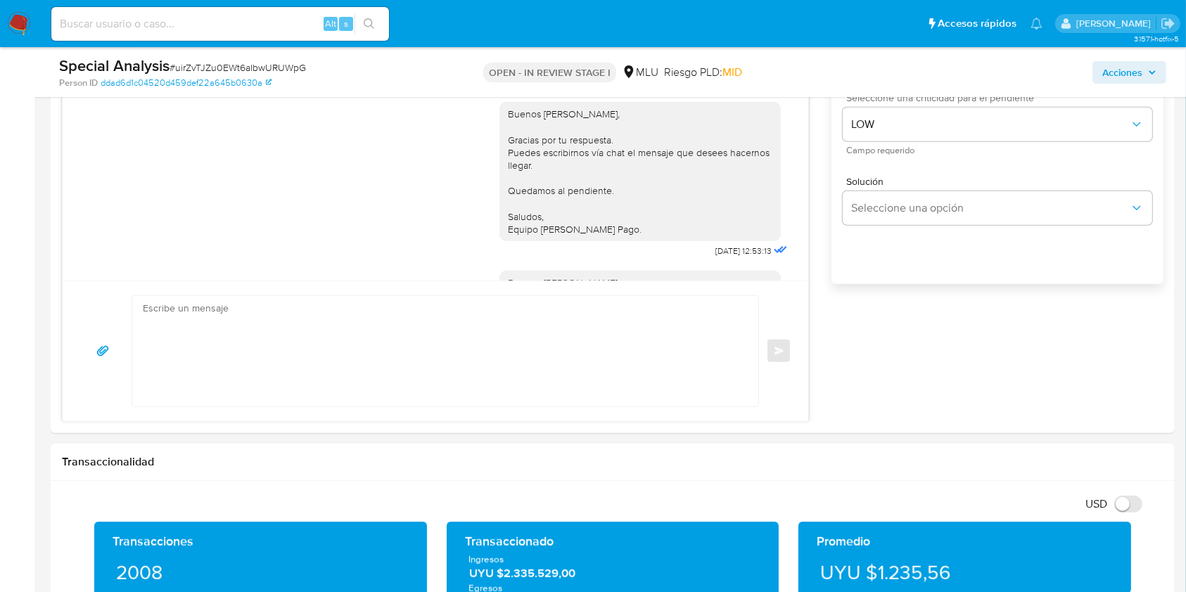
scroll to position [754, 0]
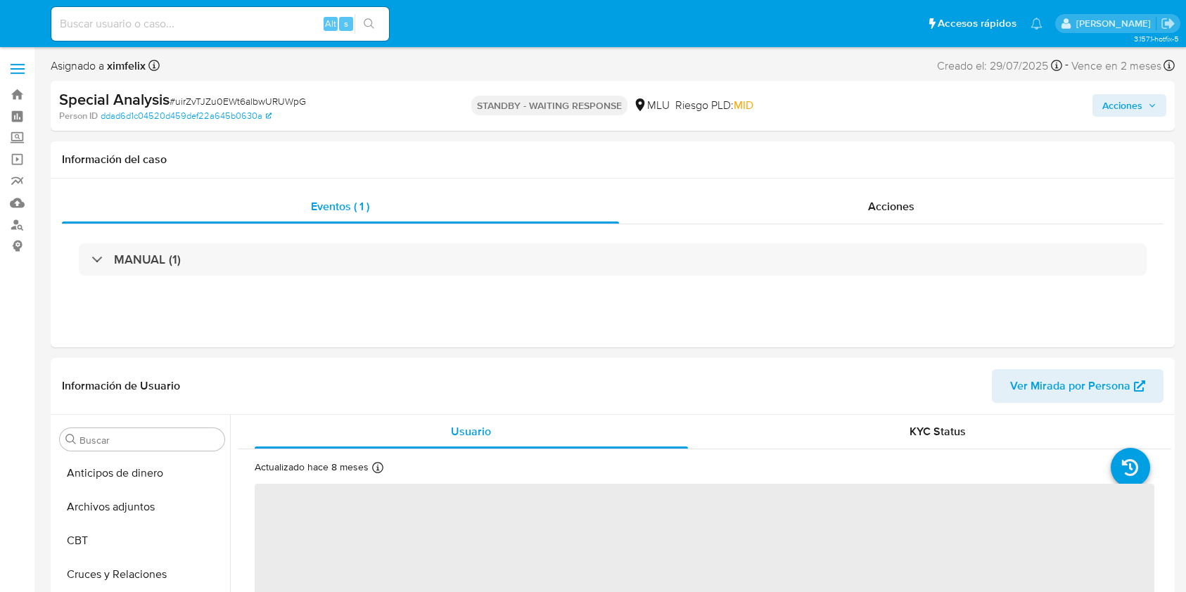
select select "10"
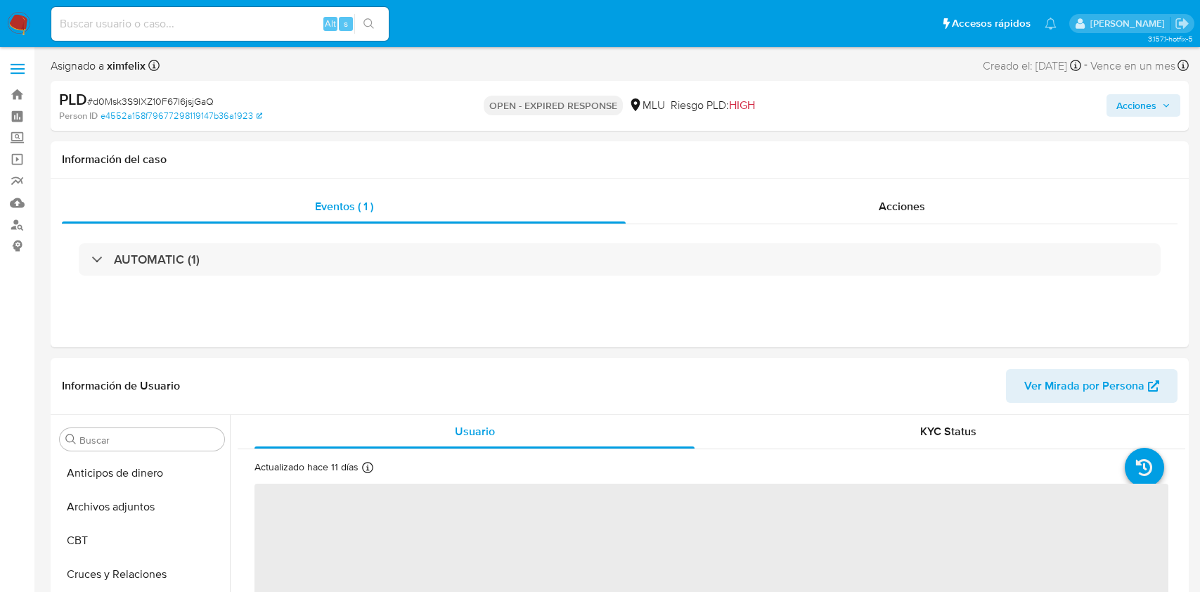
select select "10"
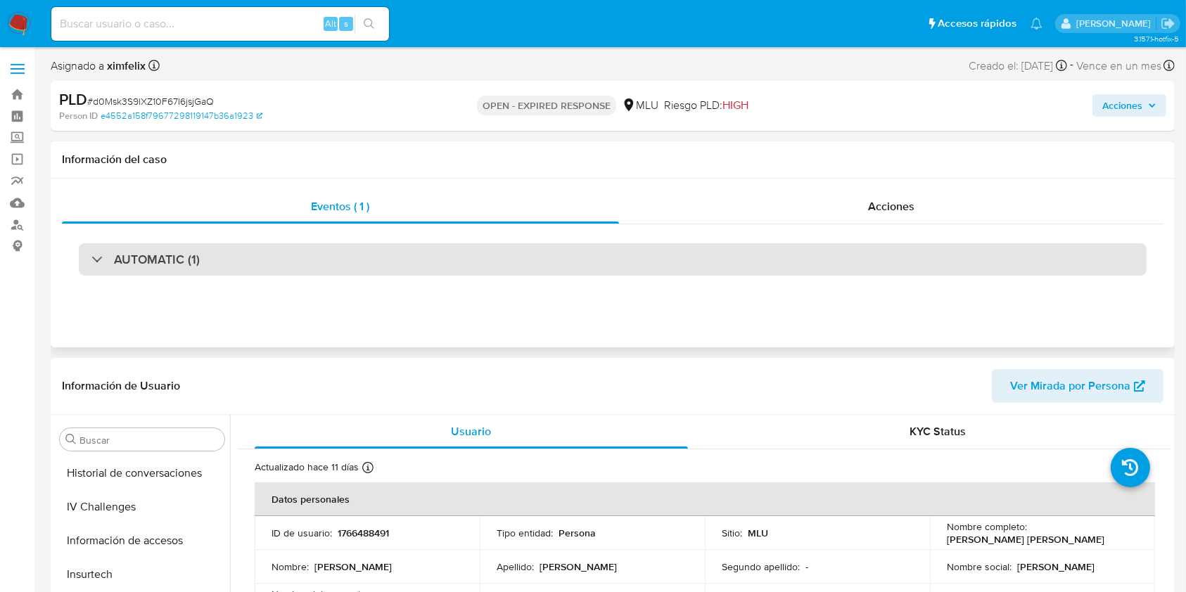
scroll to position [628, 0]
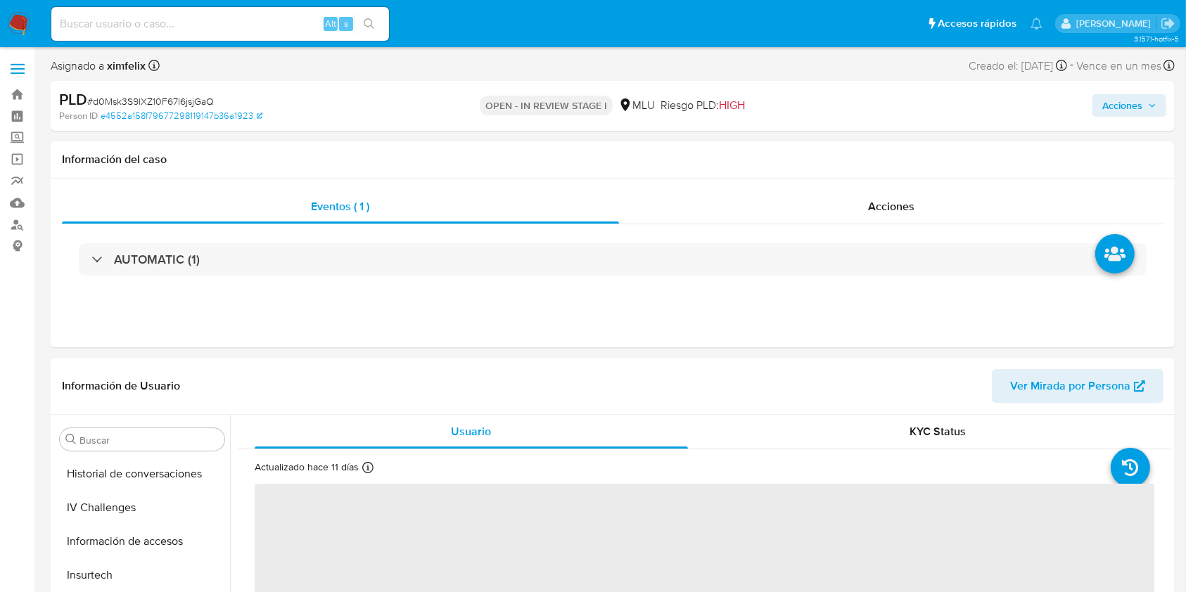
scroll to position [628, 0]
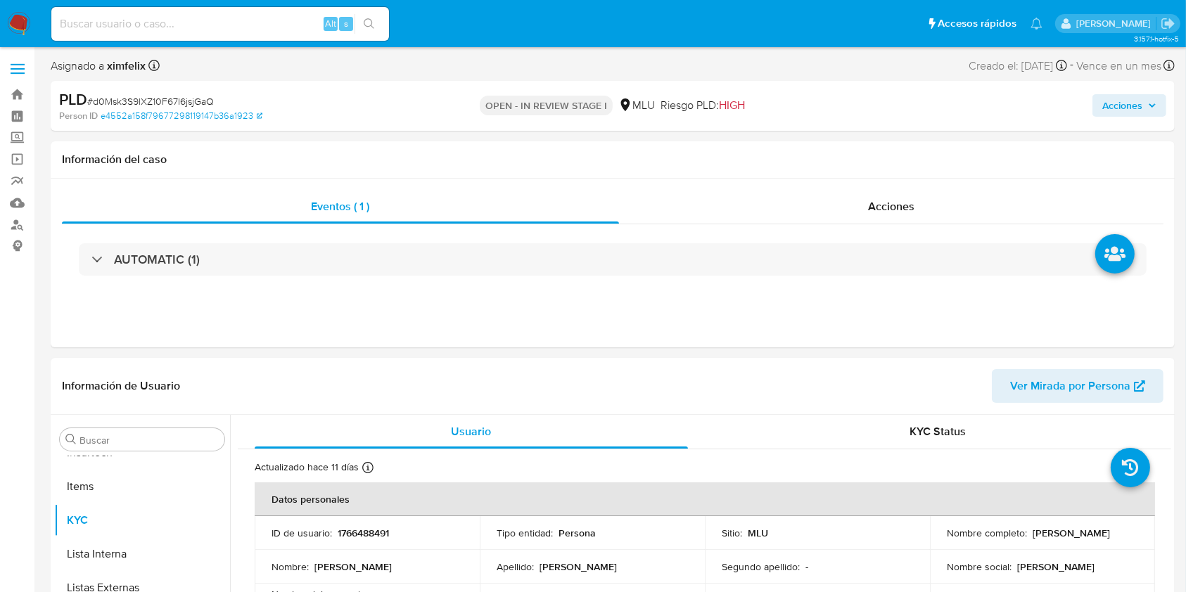
select select "10"
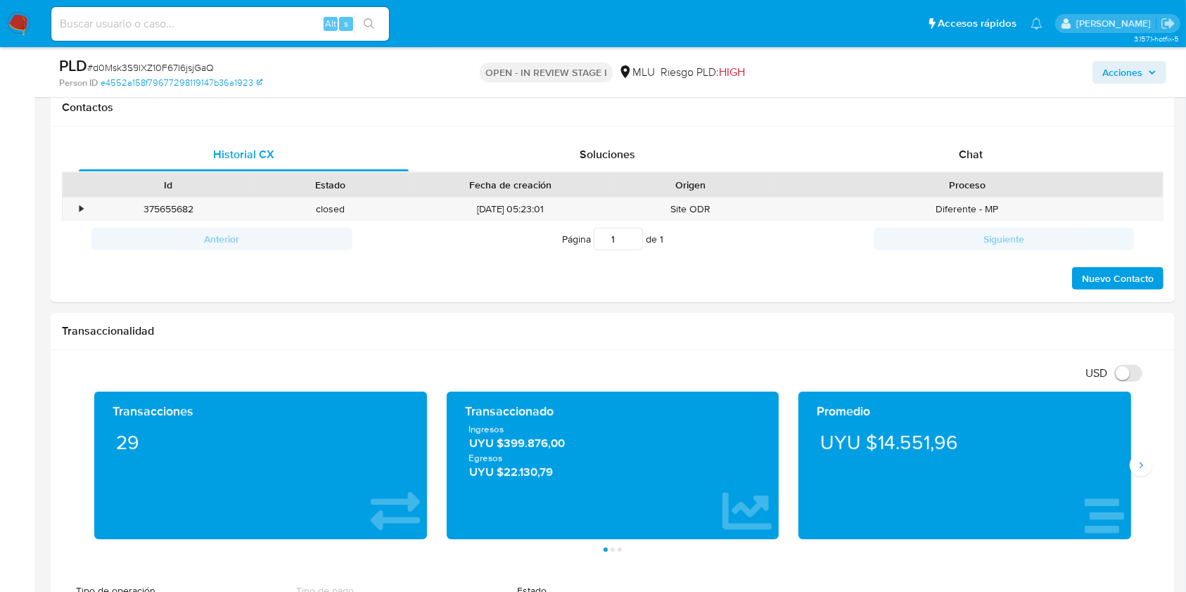
scroll to position [643, 0]
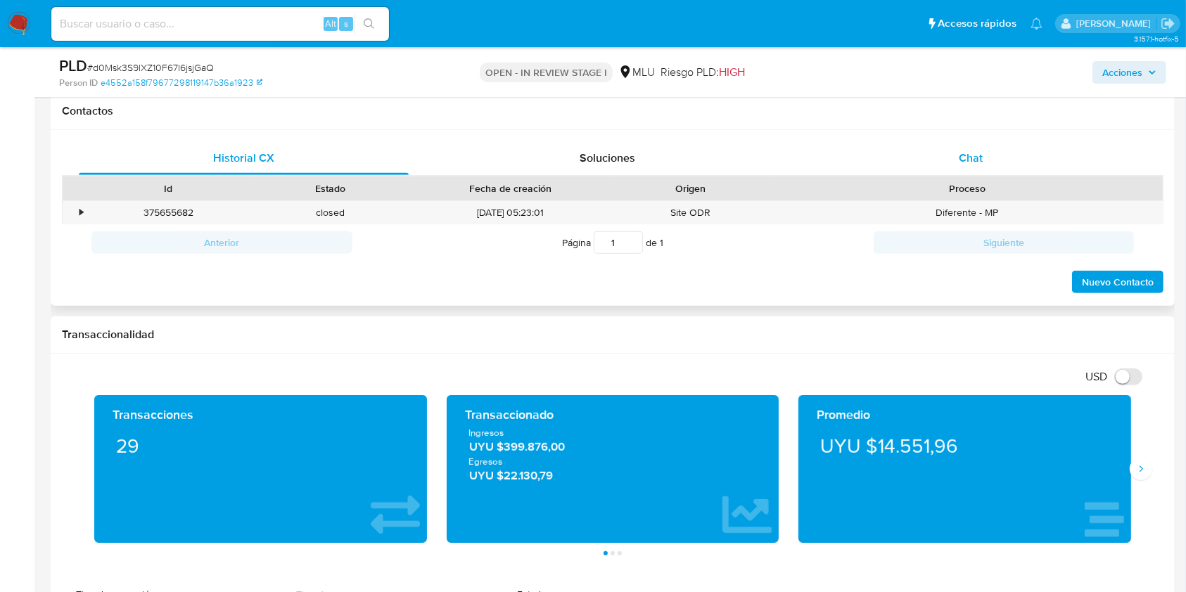
click at [996, 159] on div "Chat" at bounding box center [971, 158] width 330 height 34
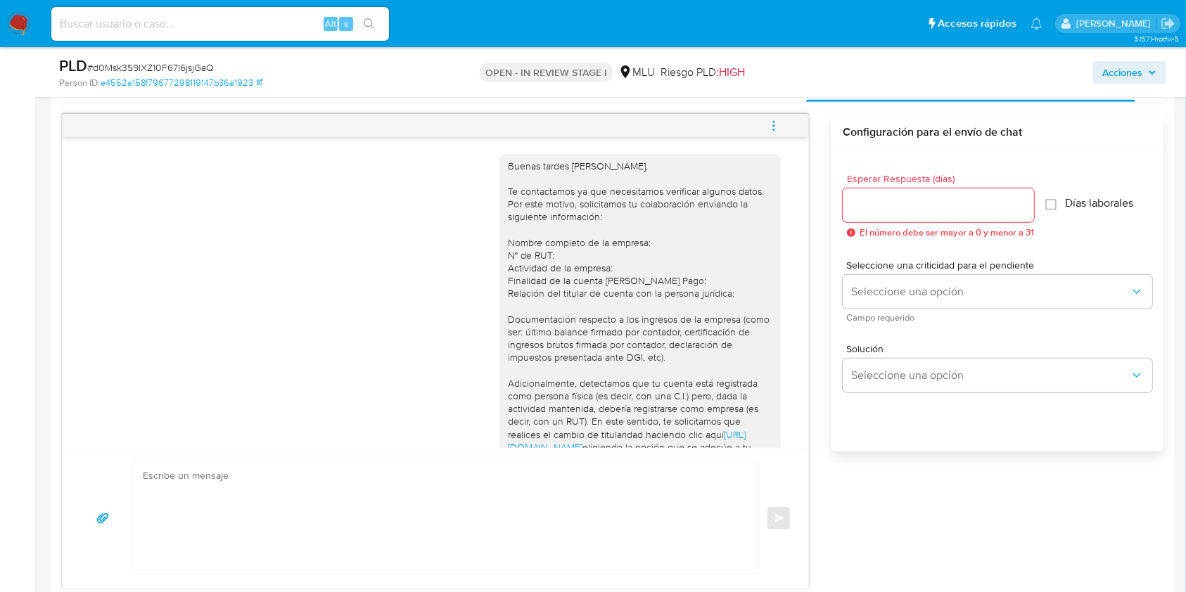
scroll to position [204, 0]
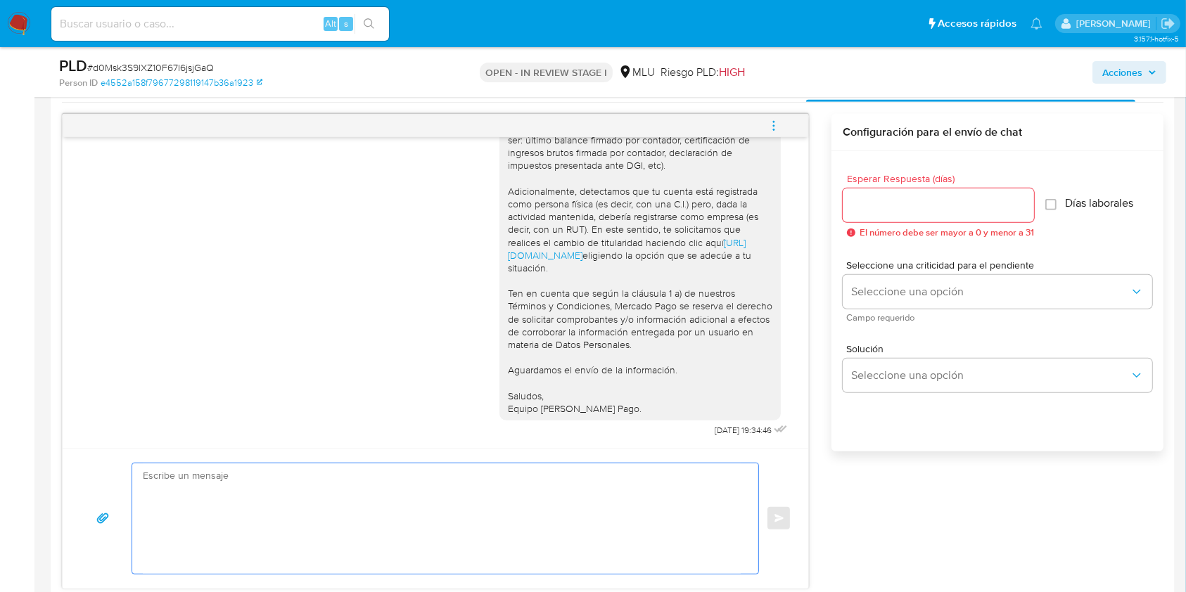
click at [485, 472] on textarea at bounding box center [442, 518] width 598 height 110
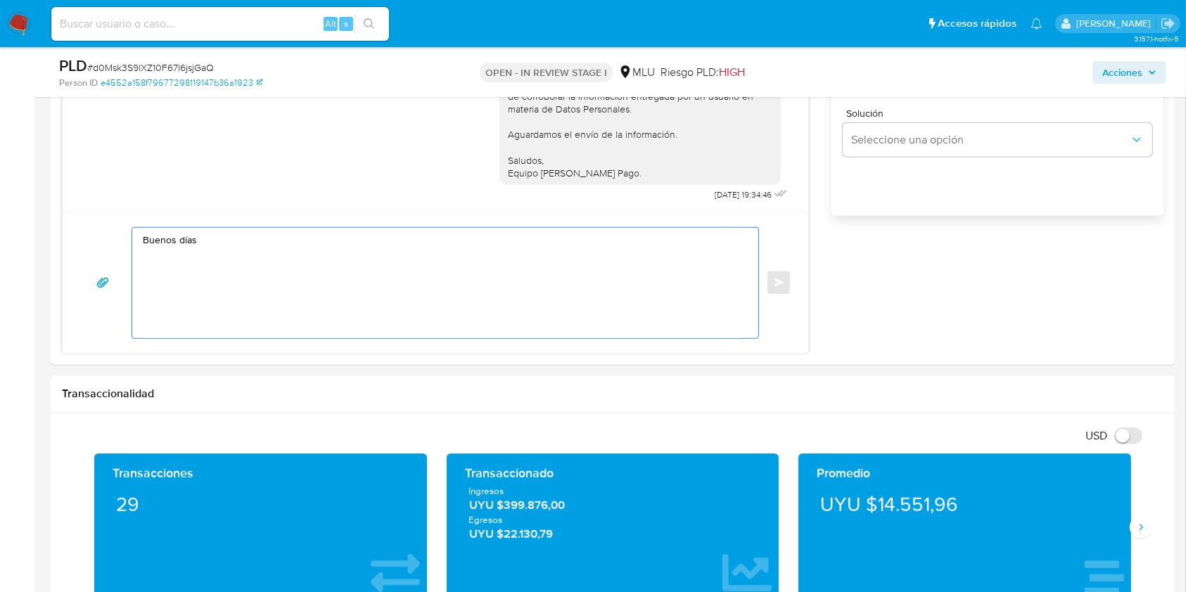
scroll to position [949, 0]
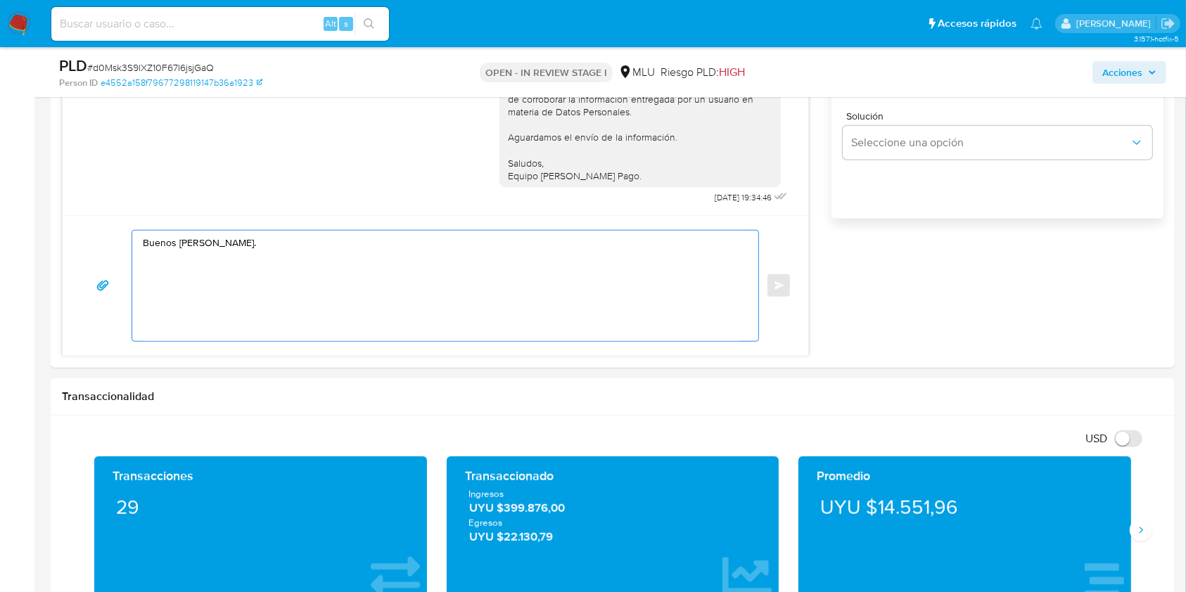
paste textarea "Te contactamos nuevamente ya que no hemos recibido respuesta de tu parte. Queda…"
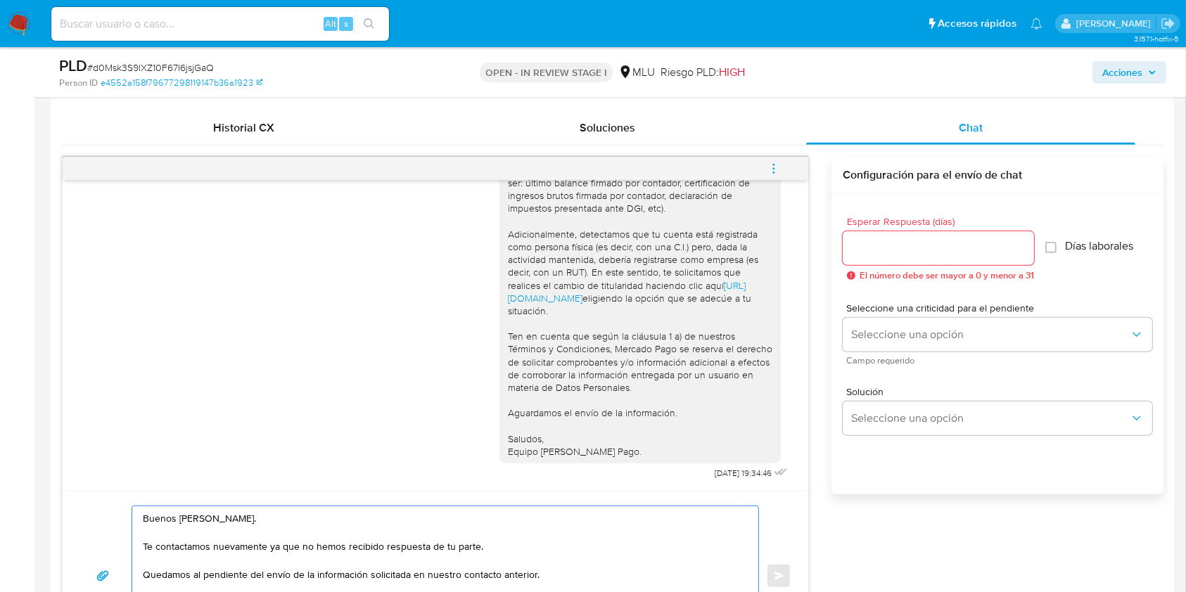
scroll to position [665, 0]
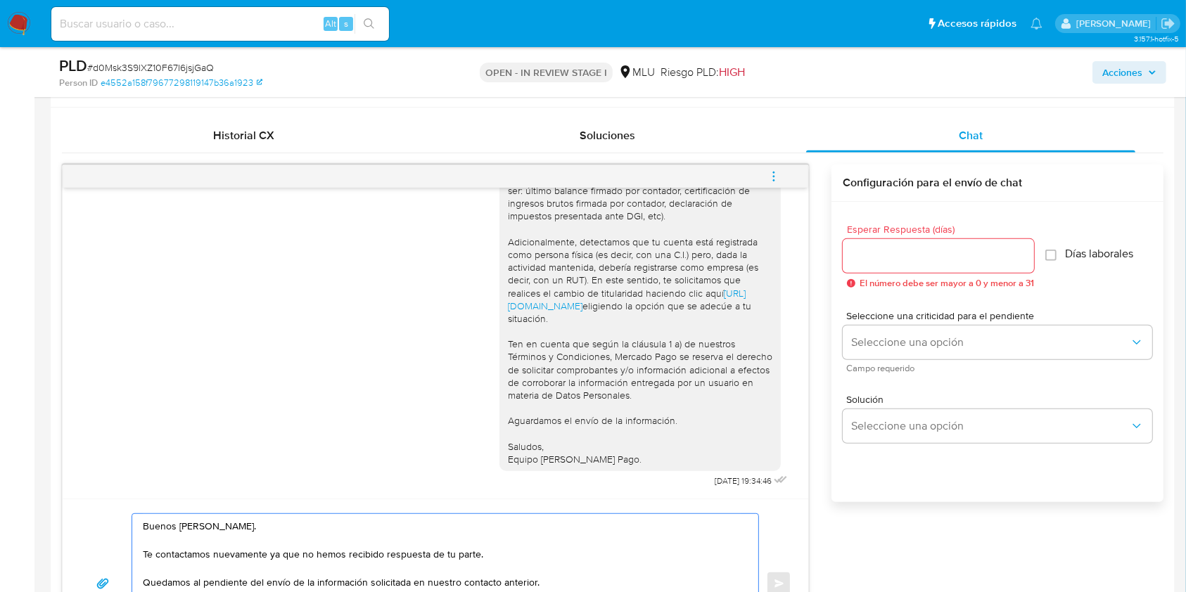
type textarea "Buenos días José. Te contactamos nuevamente ya que no hemos recibido respuesta …"
click at [906, 262] on input "Esperar Respuesta (días)" at bounding box center [937, 256] width 191 height 18
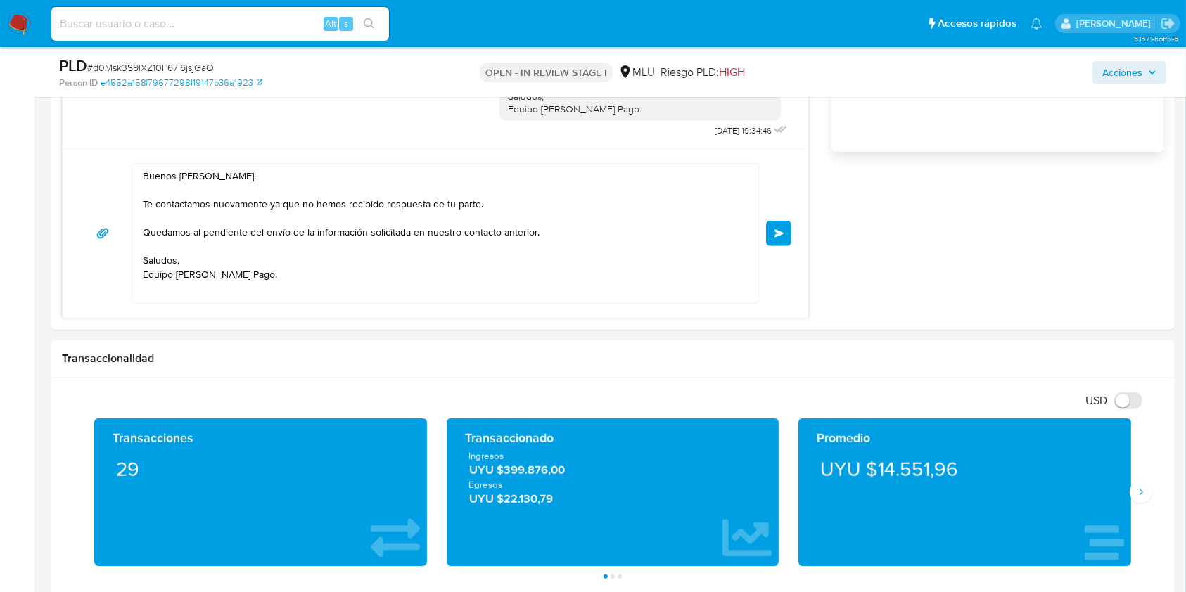
scroll to position [1008, 0]
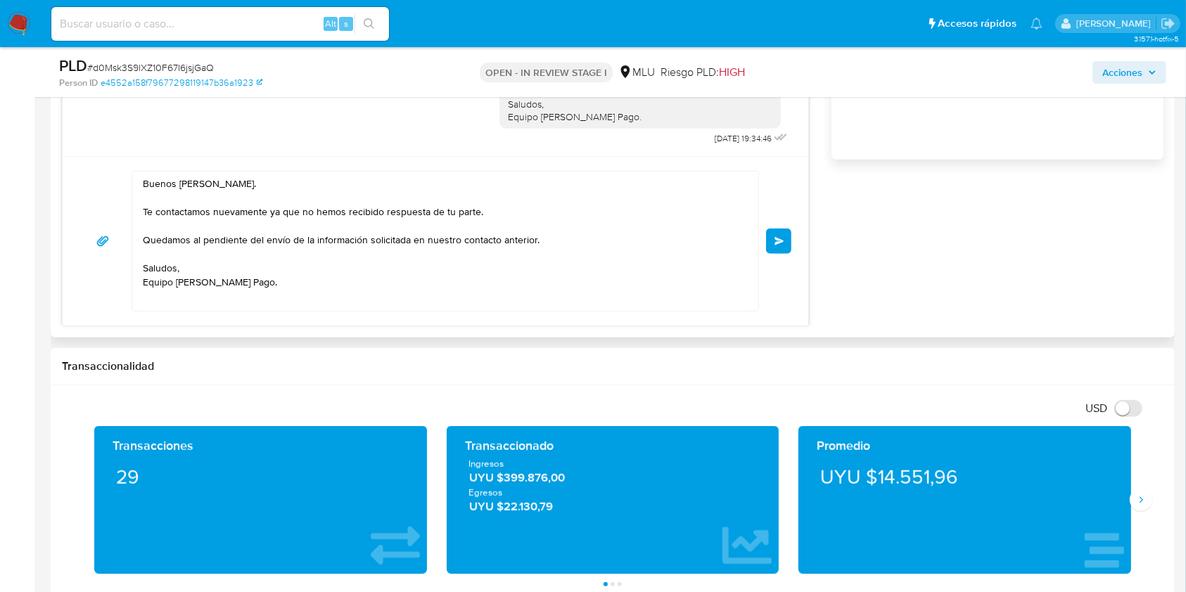
type input "0"
click at [230, 186] on textarea "Buenos días José. Te contactamos nuevamente ya que no hemos recibido respuesta …" at bounding box center [442, 241] width 598 height 139
type textarea "Buenos días José, Te contactamos nuevamente ya que no hemos recibido respuesta …"
click at [780, 244] on button "Enviar" at bounding box center [778, 241] width 25 height 25
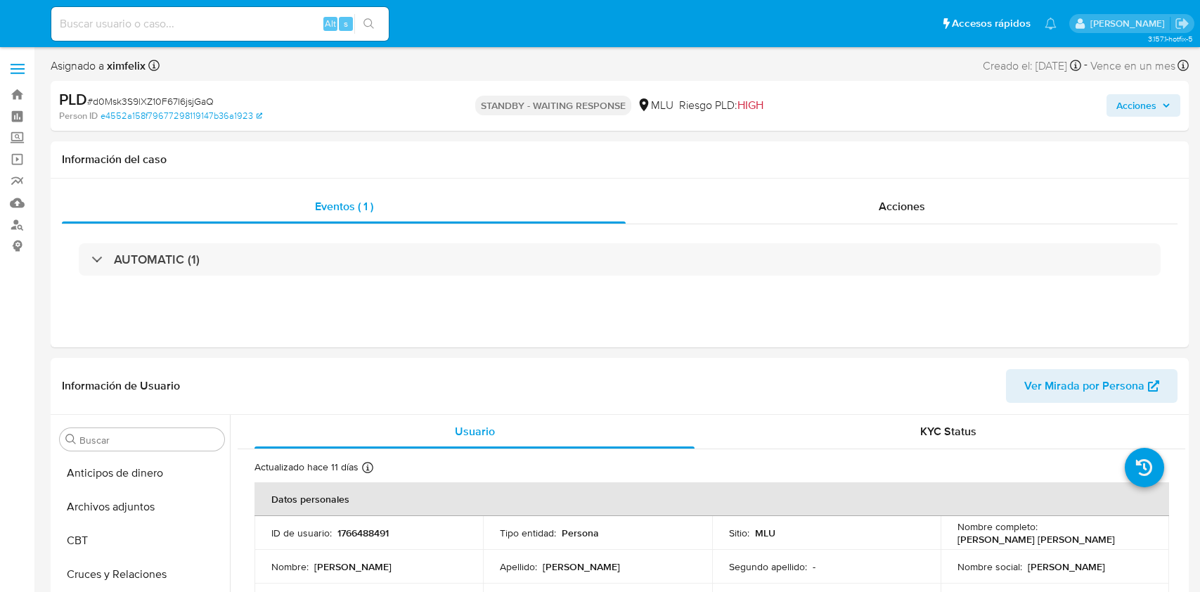
select select "10"
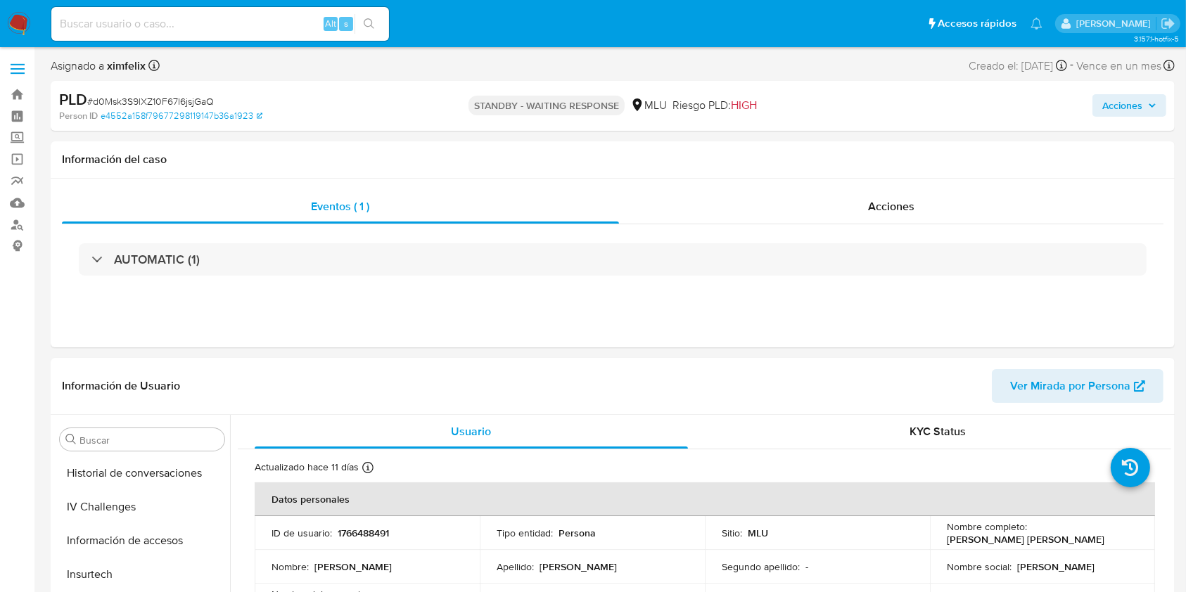
scroll to position [628, 0]
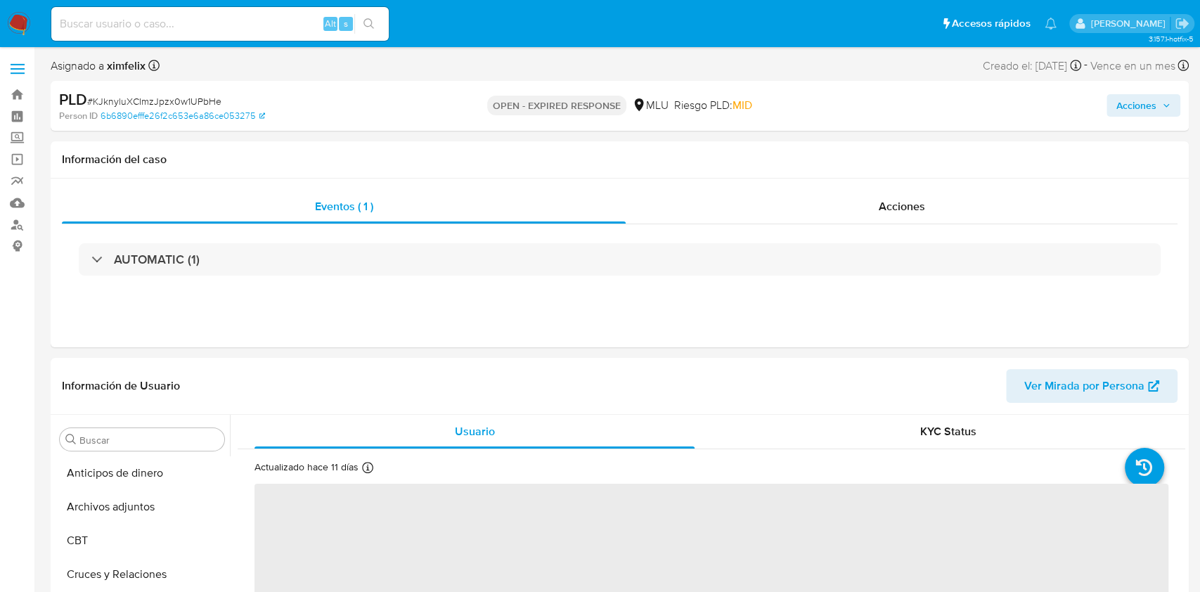
select select "10"
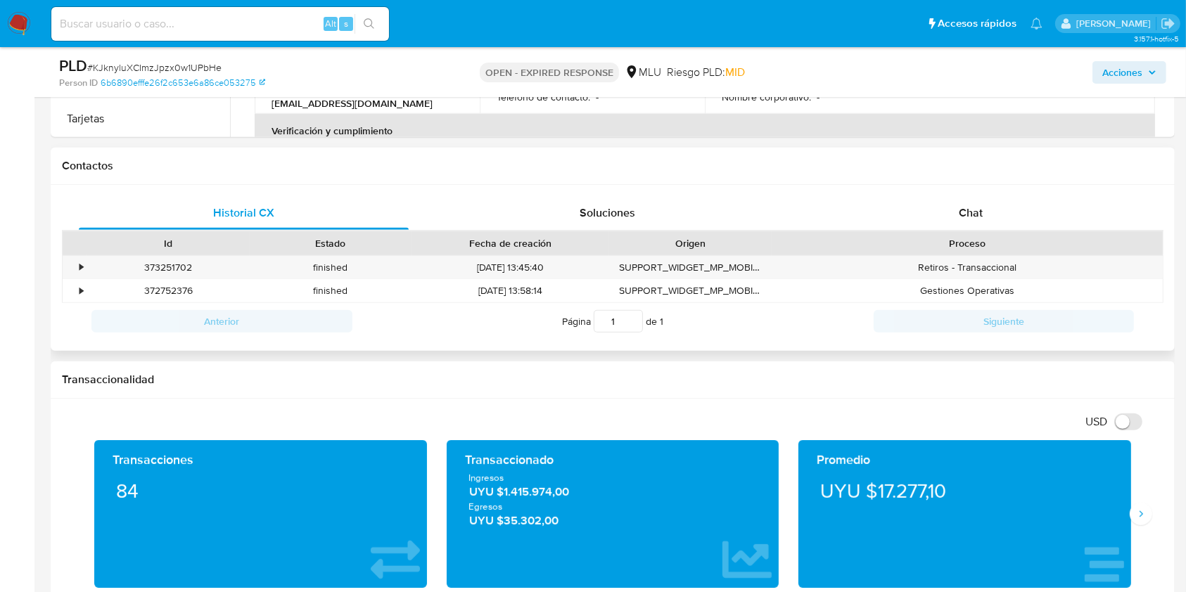
scroll to position [591, 0]
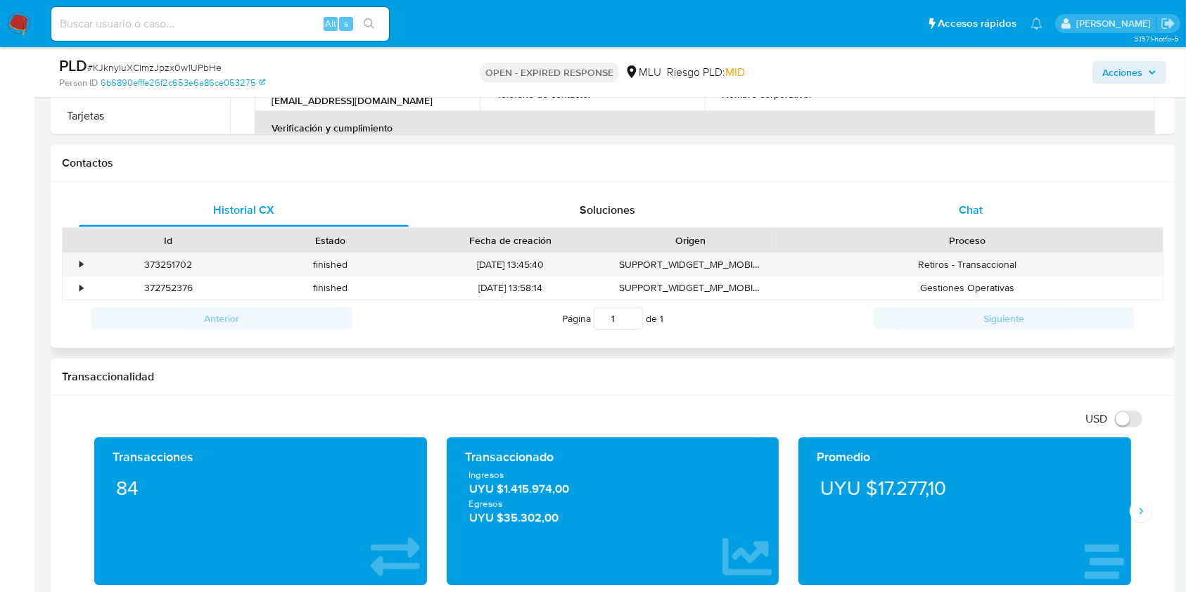
click at [980, 203] on span "Chat" at bounding box center [970, 210] width 24 height 16
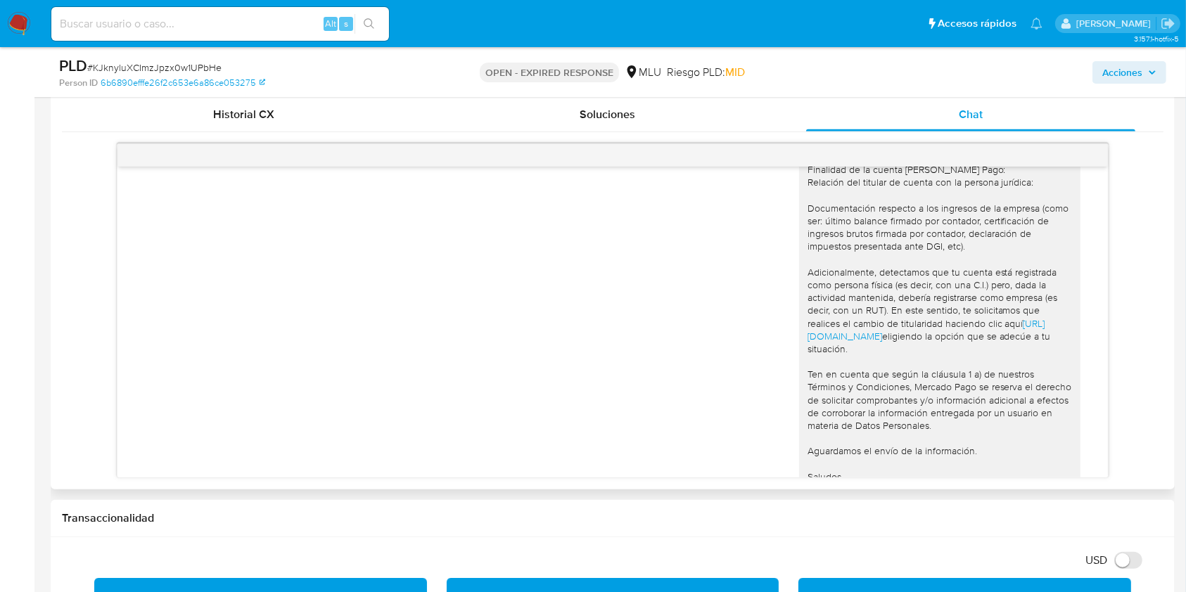
scroll to position [204, 0]
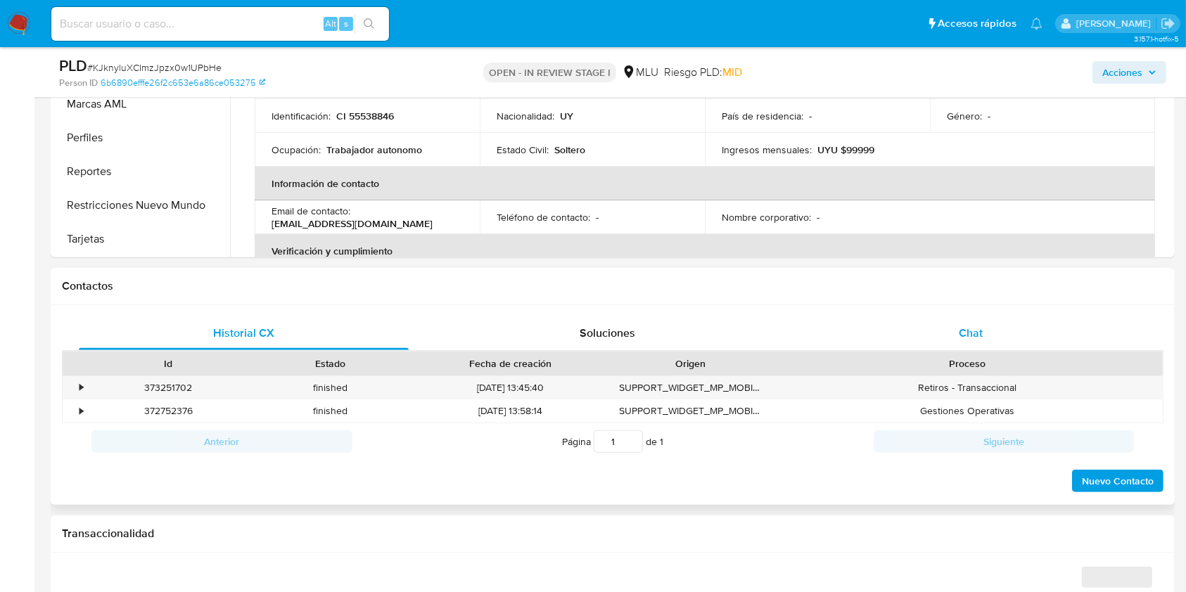
scroll to position [506, 0]
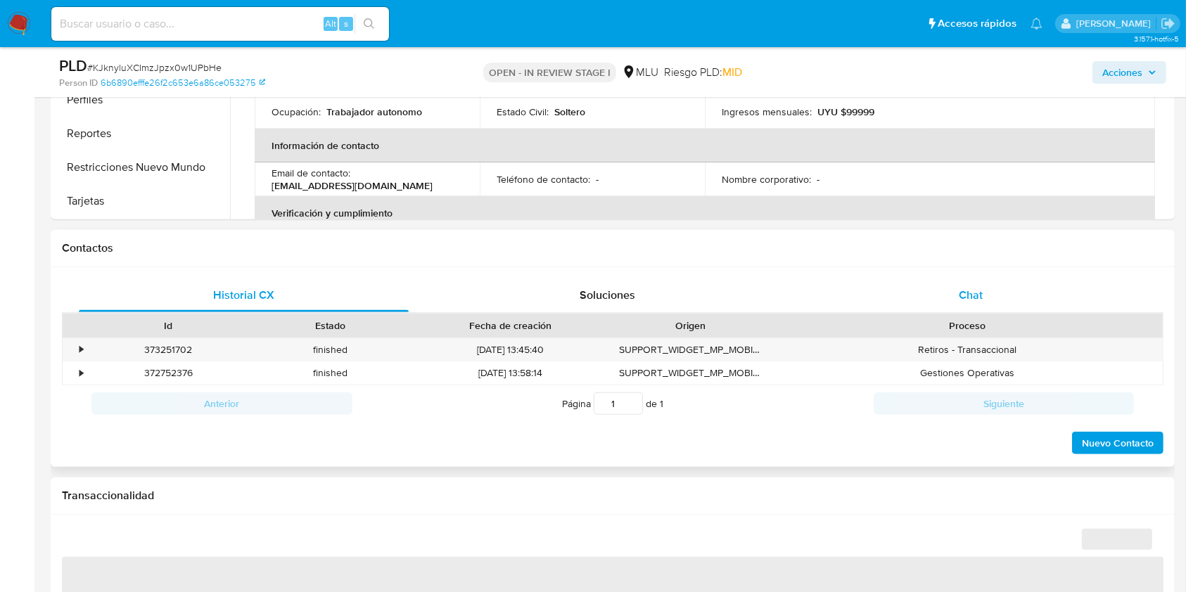
select select "10"
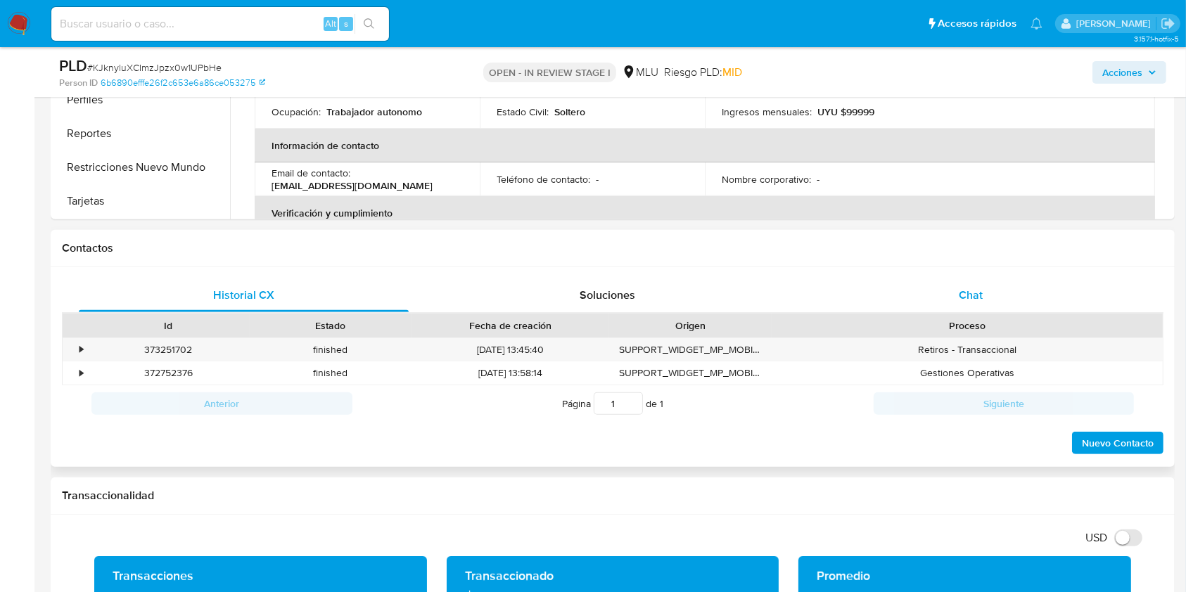
click at [995, 300] on div "Chat" at bounding box center [971, 295] width 330 height 34
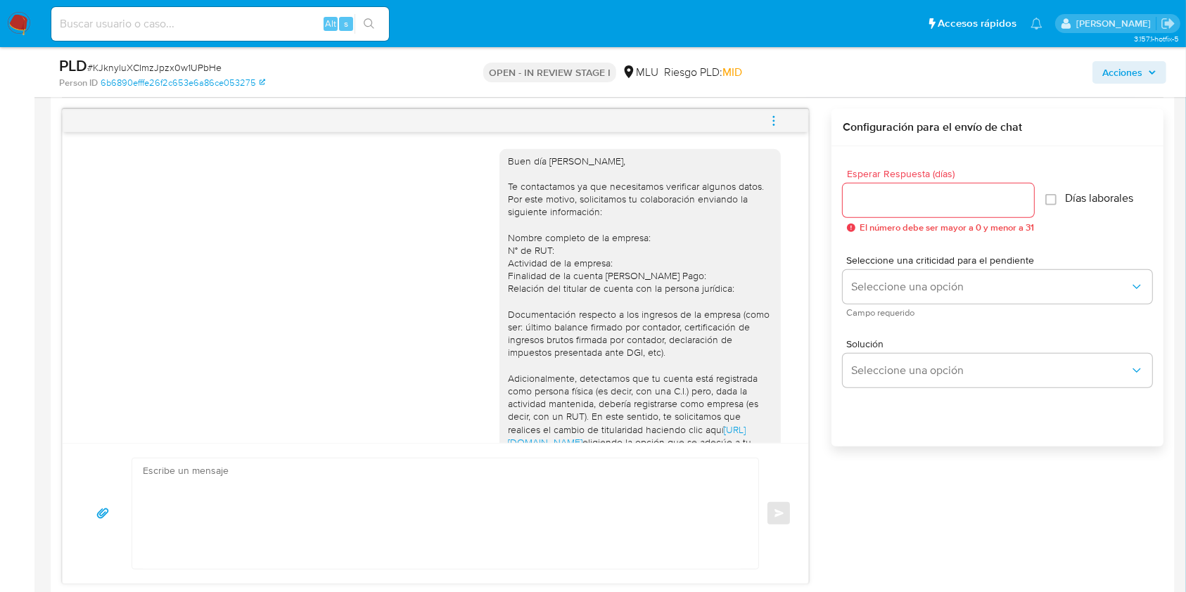
scroll to position [204, 0]
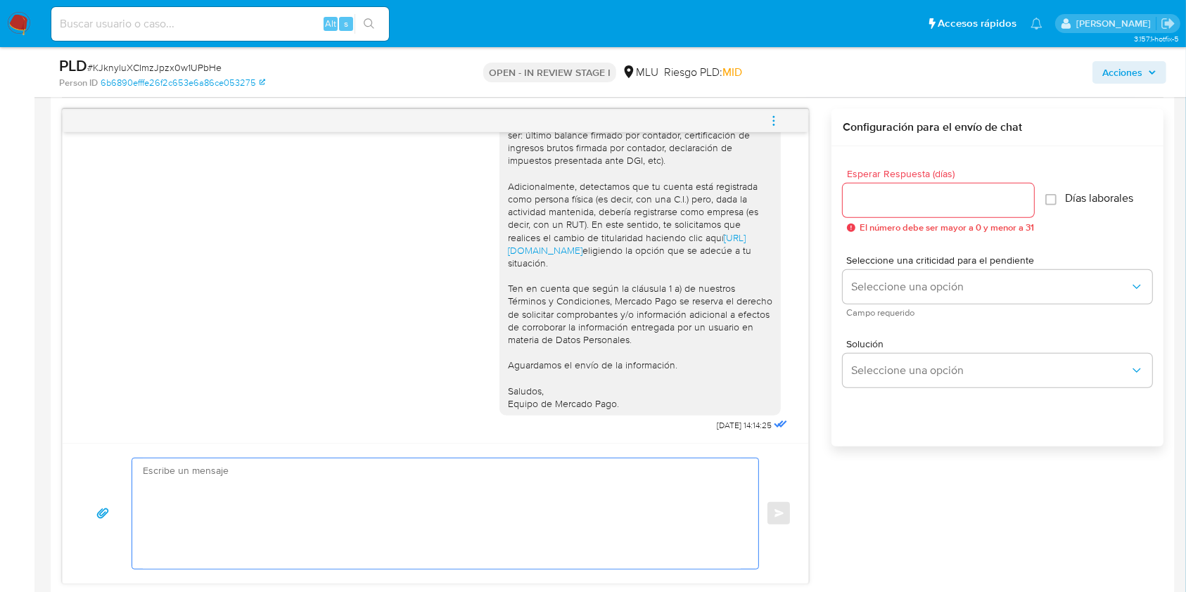
click at [503, 492] on textarea at bounding box center [442, 513] width 598 height 110
type textarea "b"
paste textarea "Te contactamos nuevamente ya que no hemos recibido respuesta de tu parte. Queda…"
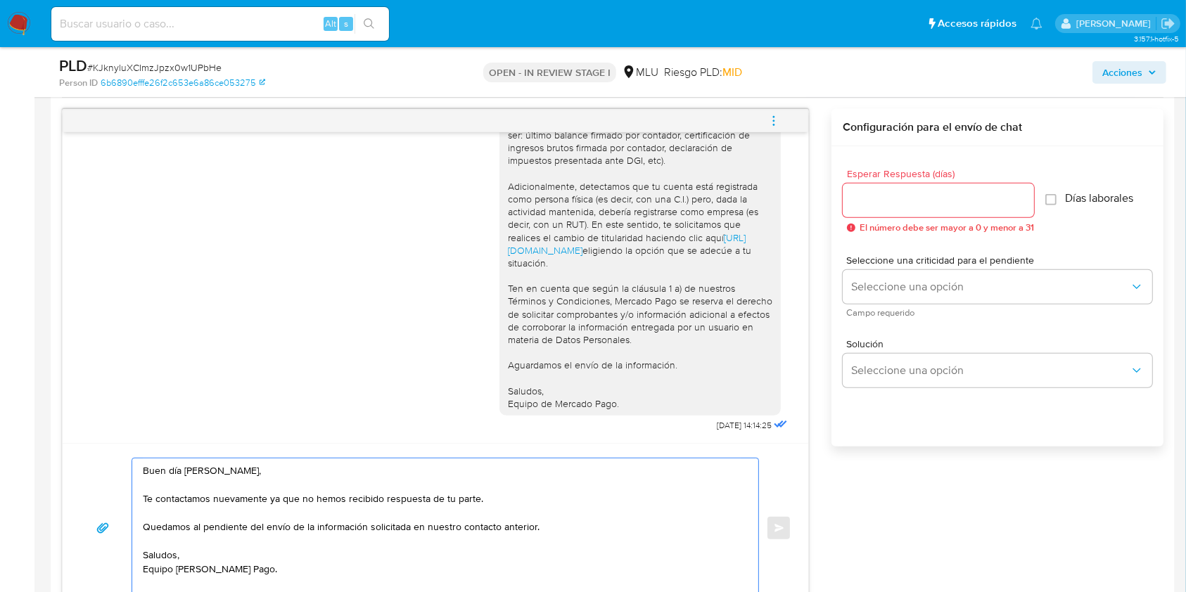
type textarea "Buen día Juan Manuel, Te contactamos nuevamente ya que no hemos recibido respue…"
click at [933, 203] on input "Esperar Respuesta (días)" at bounding box center [937, 200] width 191 height 18
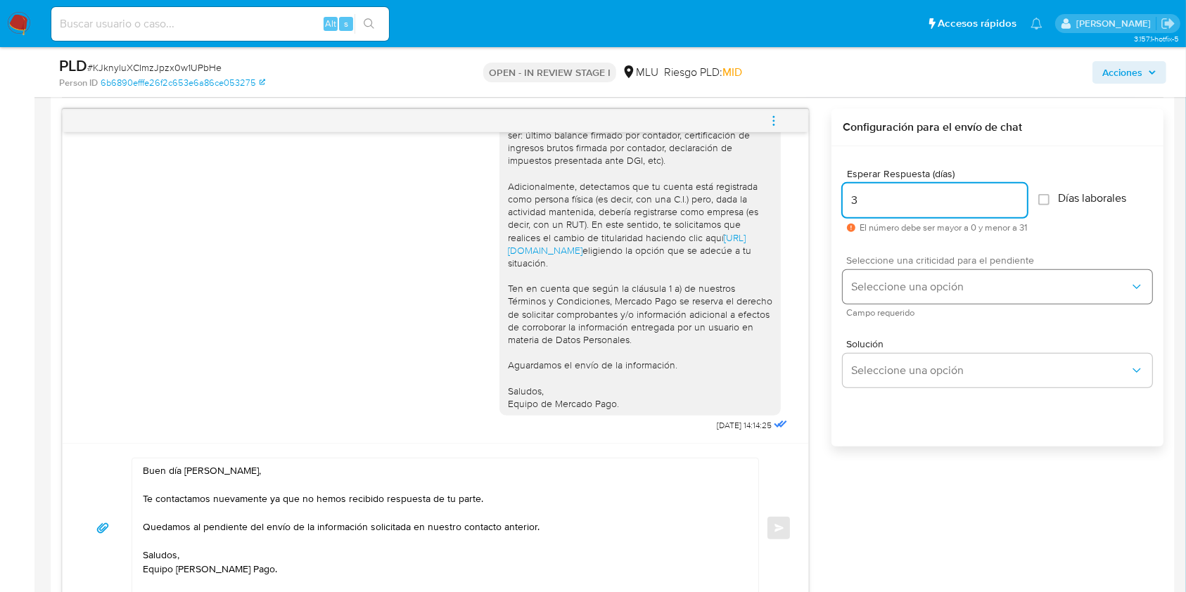
type input "3"
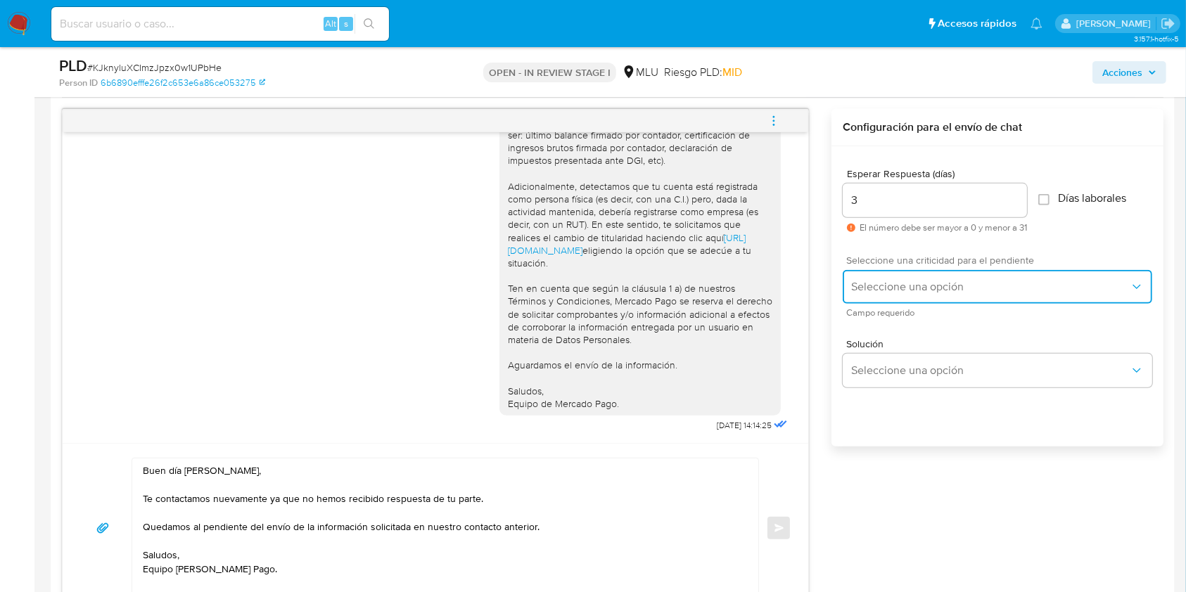
click at [906, 295] on button "Seleccione una opción" at bounding box center [996, 287] width 309 height 34
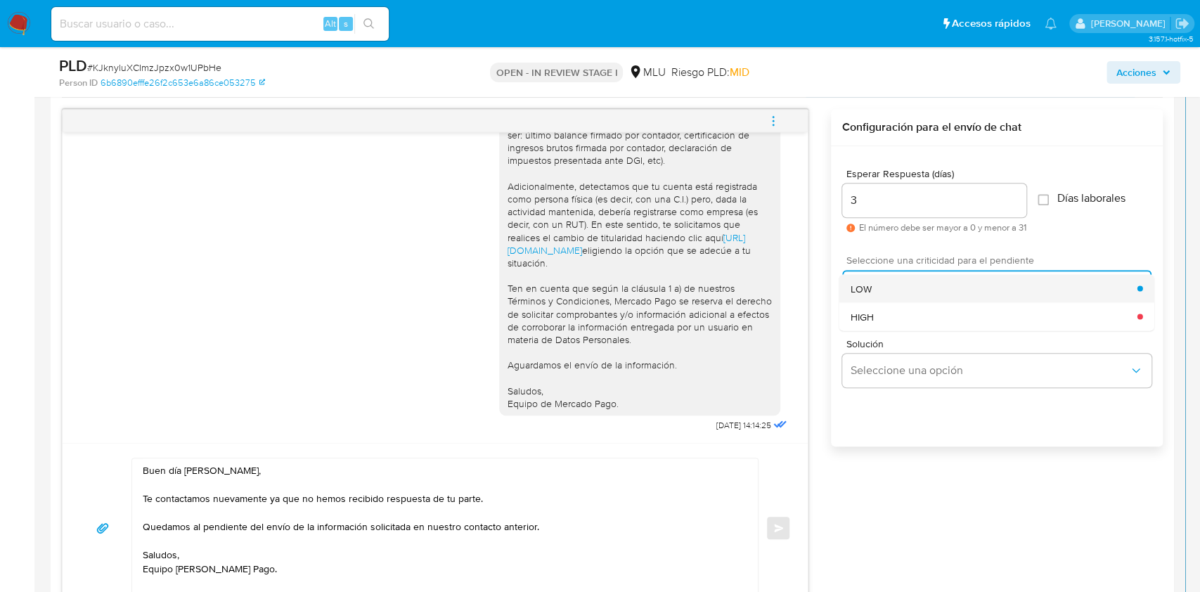
click at [868, 297] on div "LOW" at bounding box center [994, 288] width 287 height 28
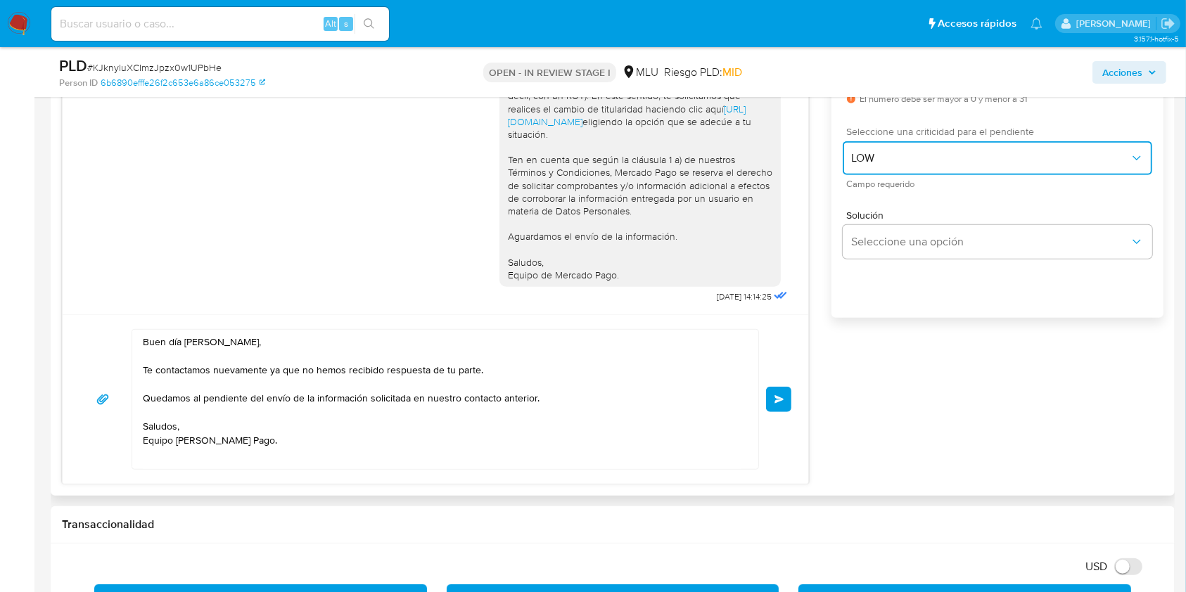
scroll to position [857, 0]
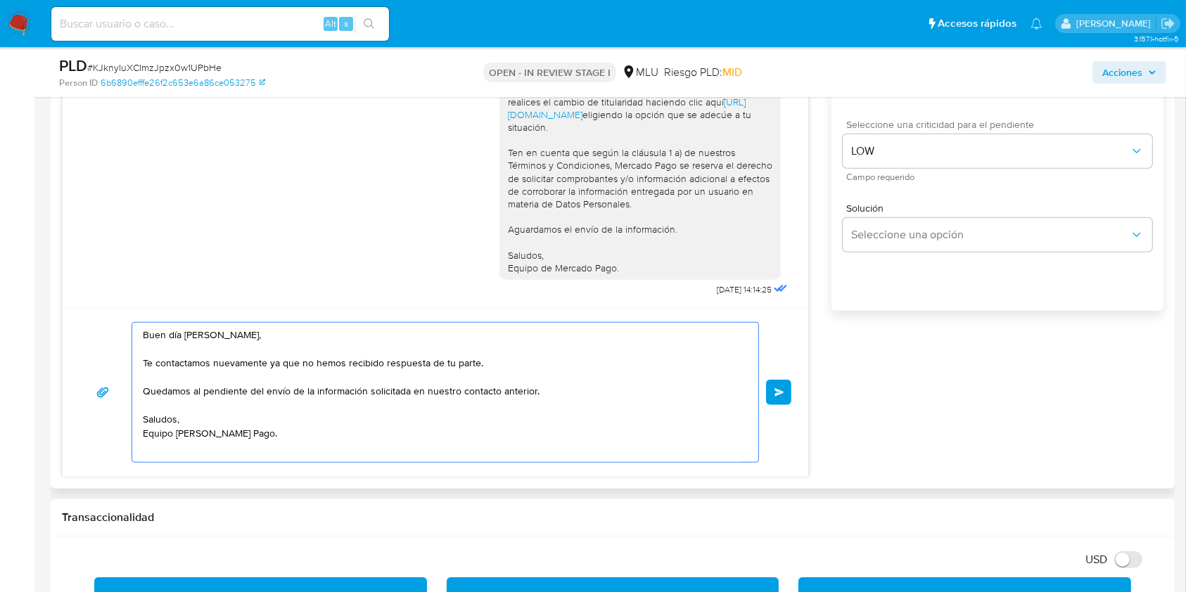
click at [480, 450] on textarea "Buen día Juan Manuel, Te contactamos nuevamente ya que no hemos recibido respue…" at bounding box center [442, 392] width 598 height 139
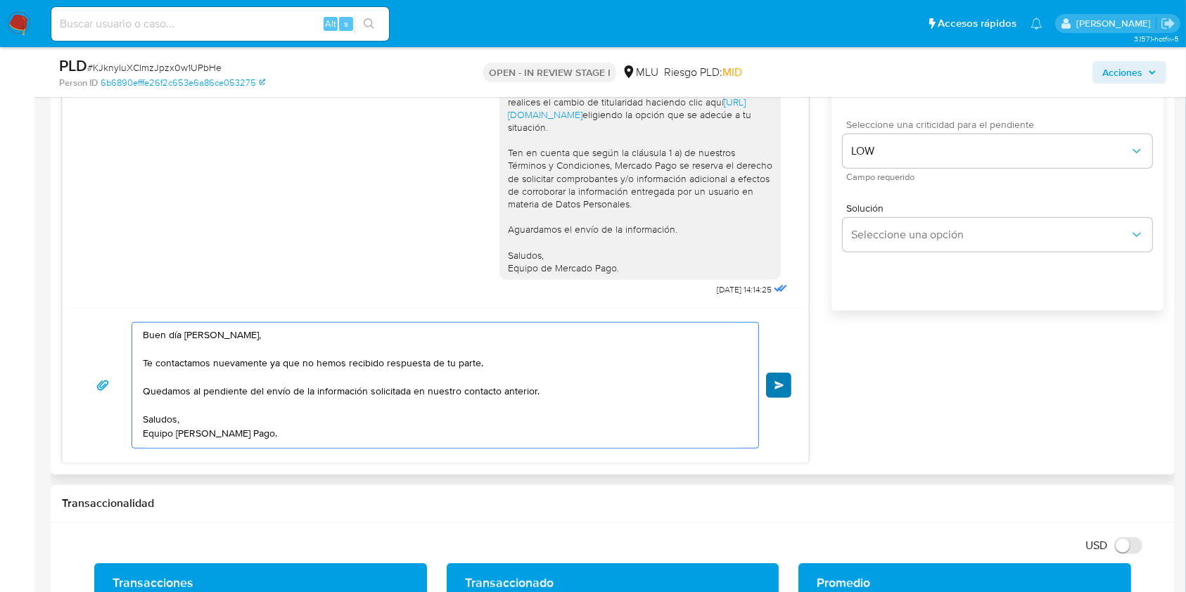
type textarea "Buen día Juan Manuel, Te contactamos nuevamente ya que no hemos recibido respue…"
click at [788, 376] on button "Enviar" at bounding box center [778, 385] width 25 height 25
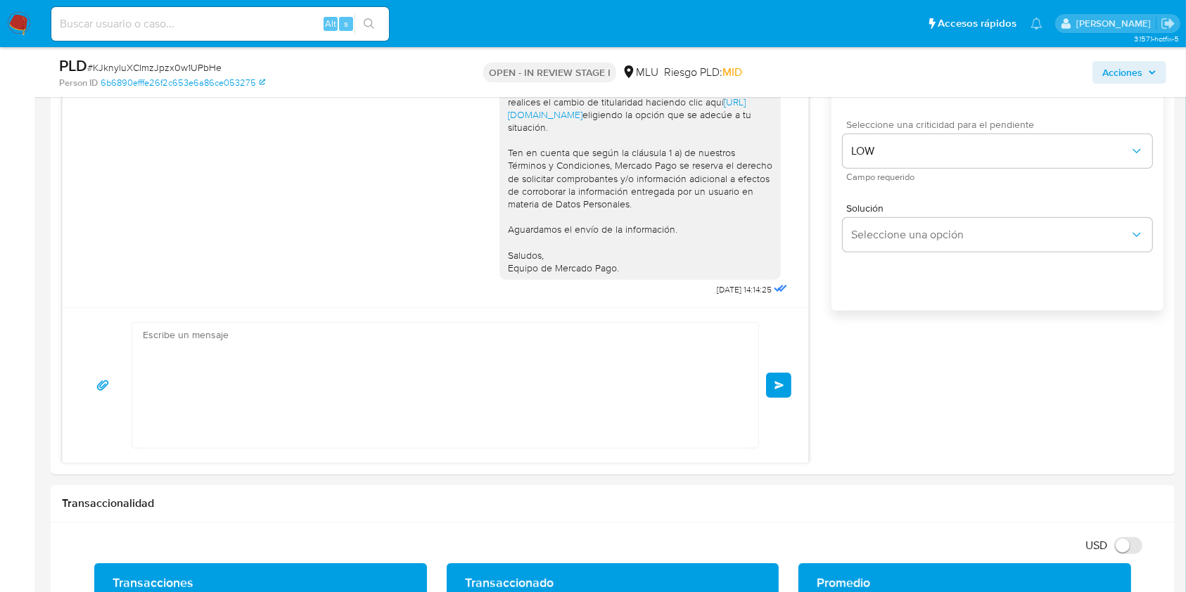
scroll to position [373, 0]
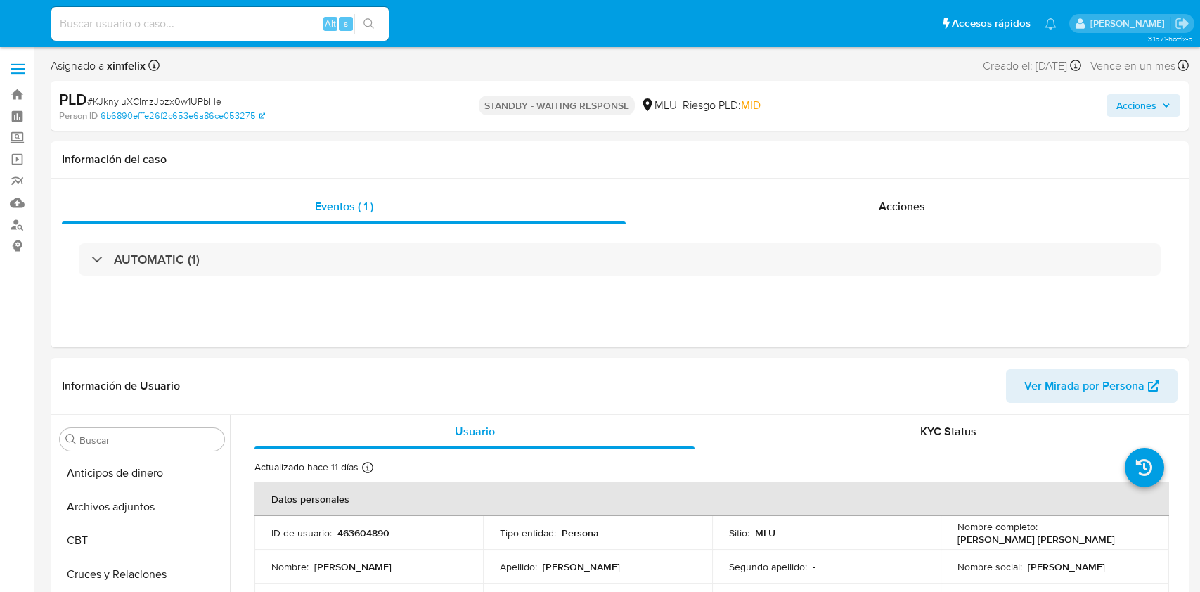
select select "10"
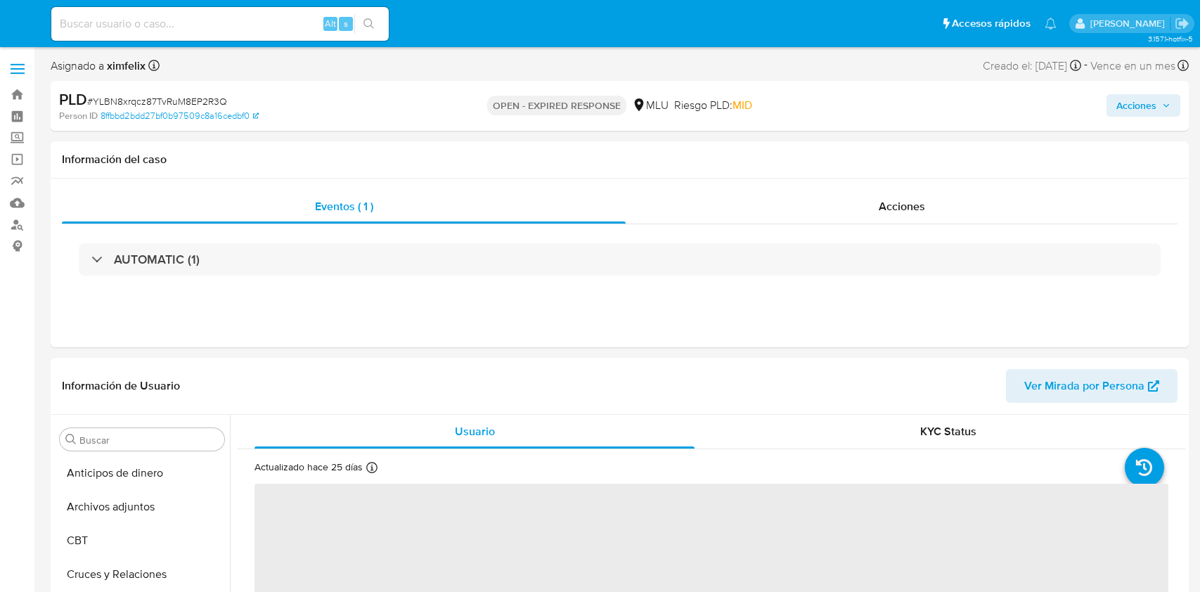
select select "10"
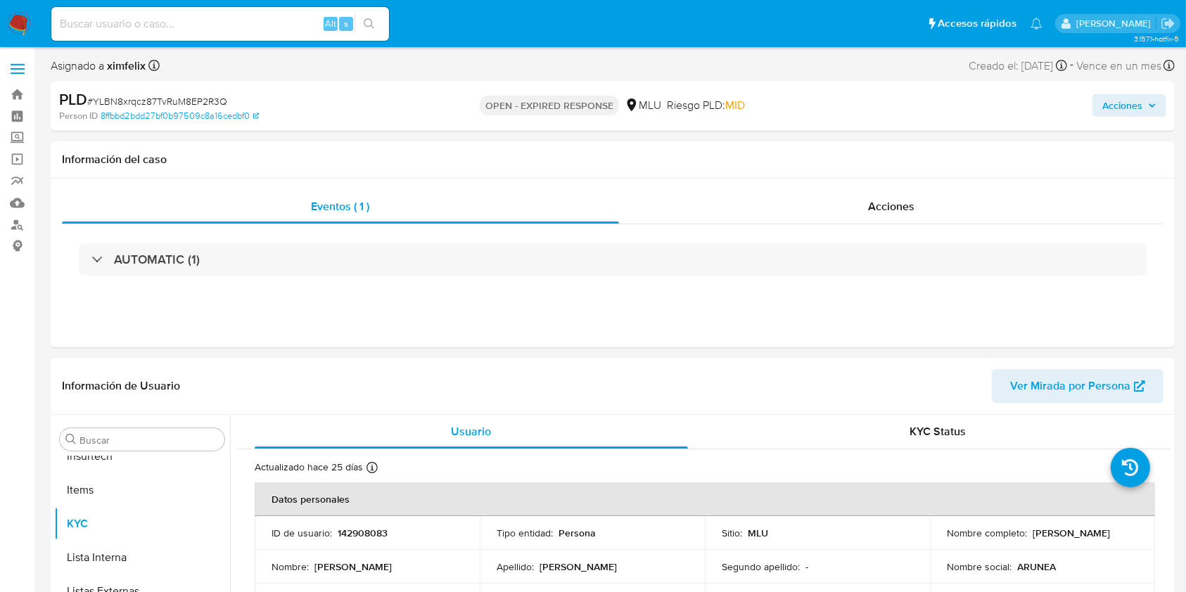
scroll to position [628, 0]
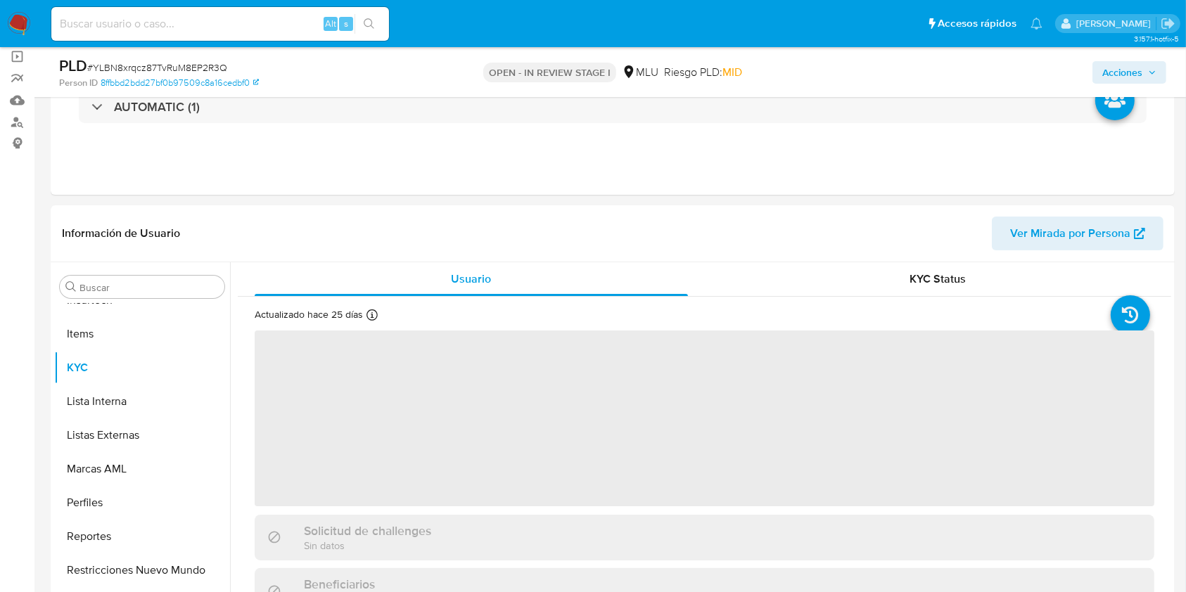
scroll to position [125, 0]
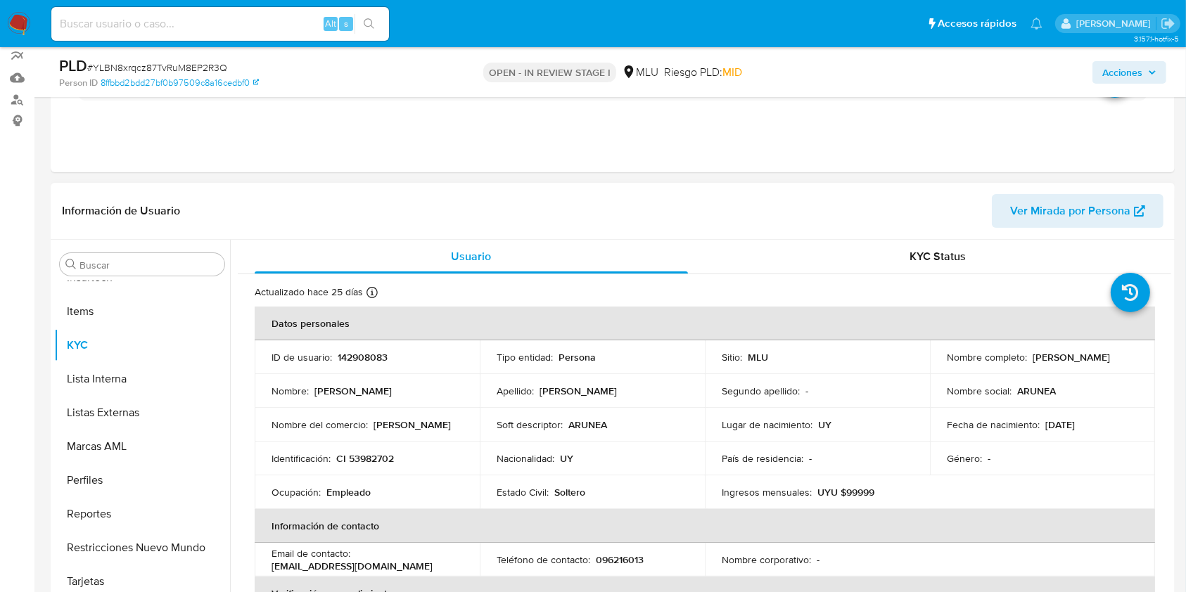
select select "10"
click at [365, 354] on p "142908083" at bounding box center [363, 357] width 50 height 13
copy p "142908083"
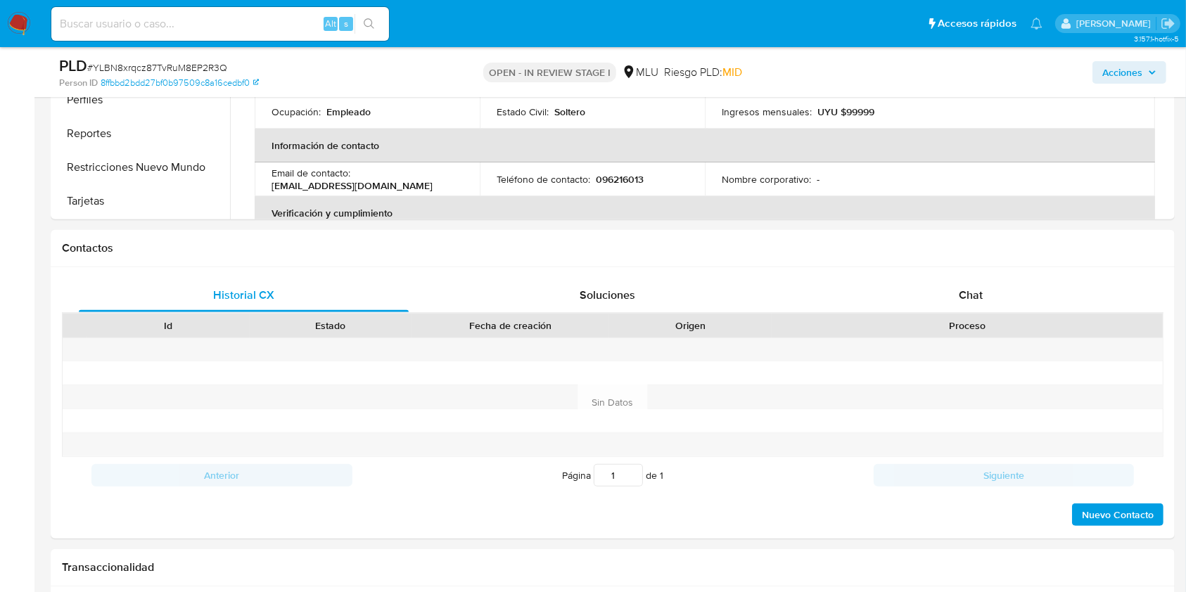
scroll to position [518, 0]
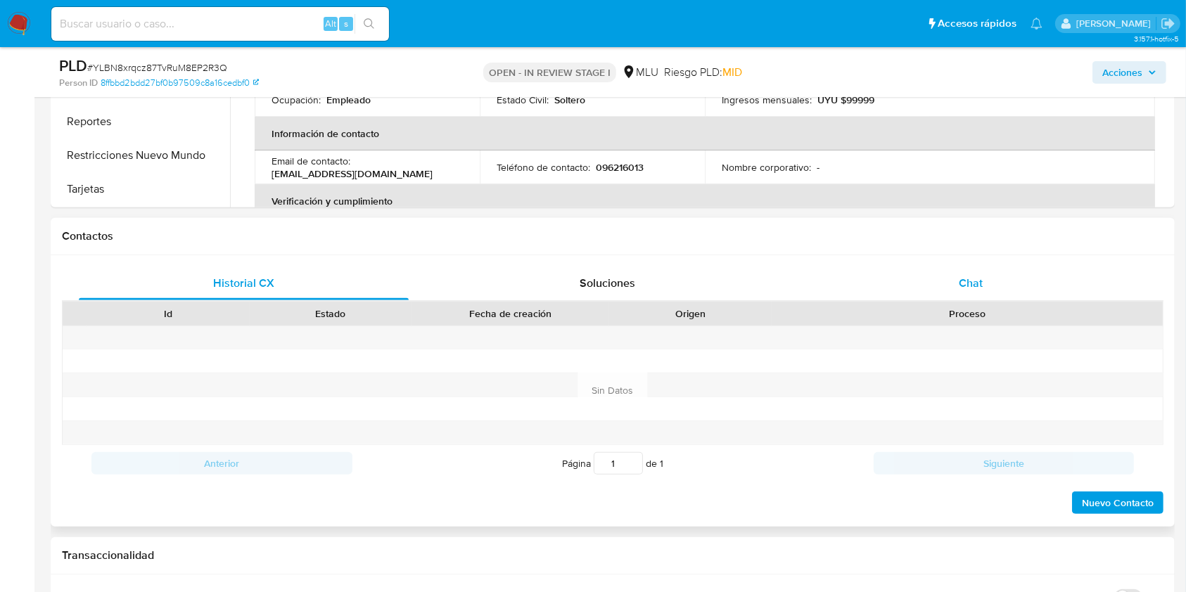
click at [966, 286] on span "Chat" at bounding box center [970, 283] width 24 height 16
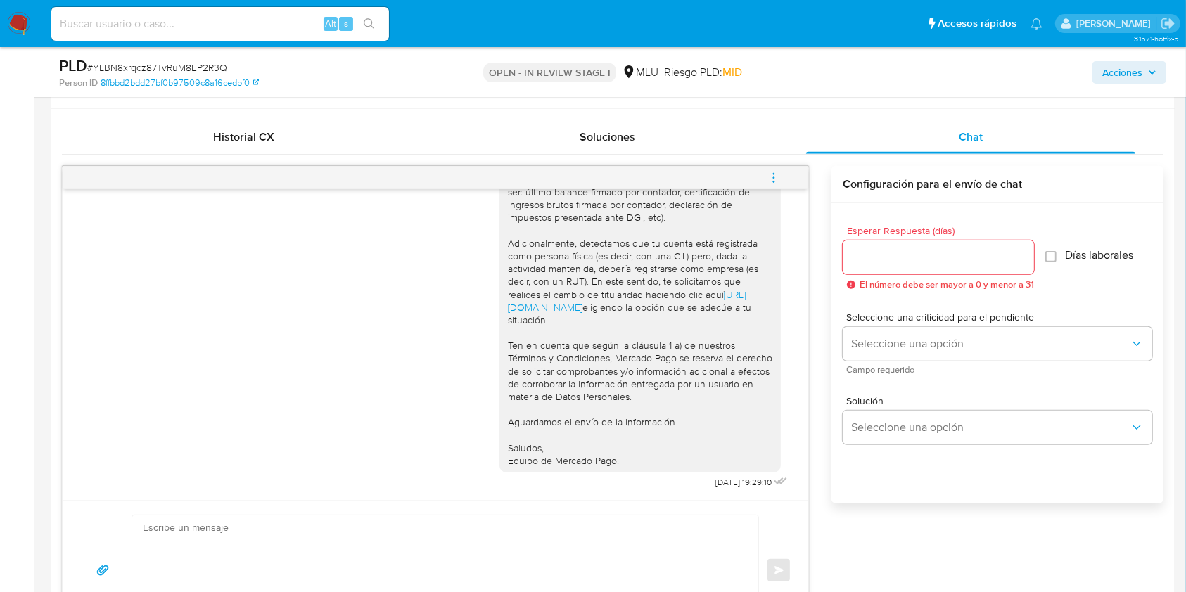
scroll to position [690, 0]
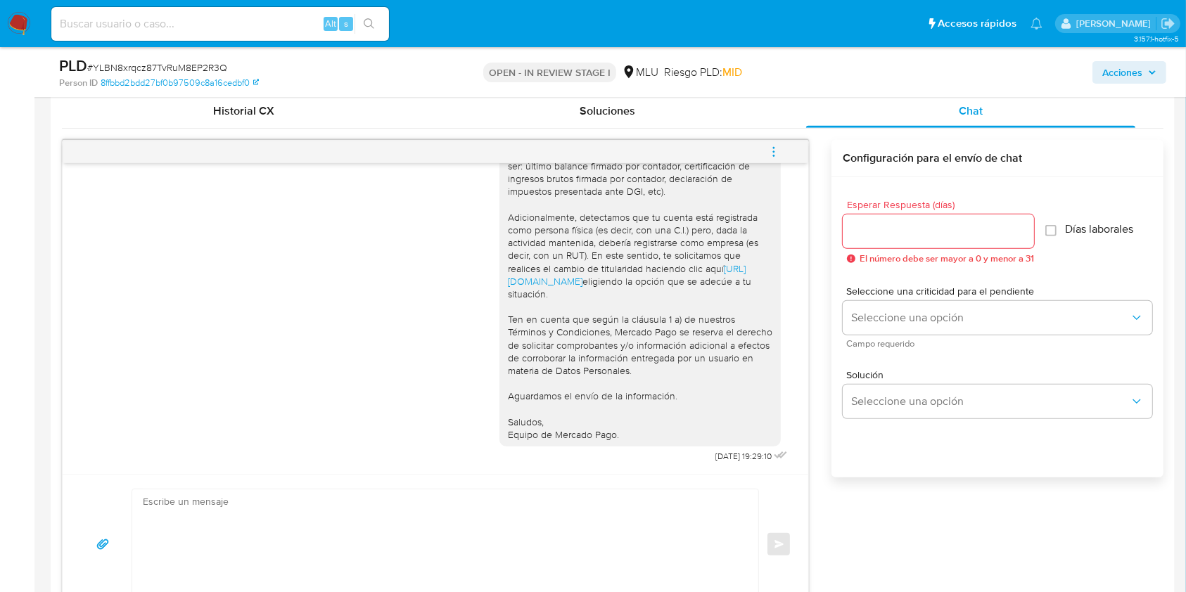
click at [201, 538] on textarea at bounding box center [442, 544] width 598 height 110
paste textarea "Te contactamos nuevamente ya que no hemos recibido respuesta de tu parte. Queda…"
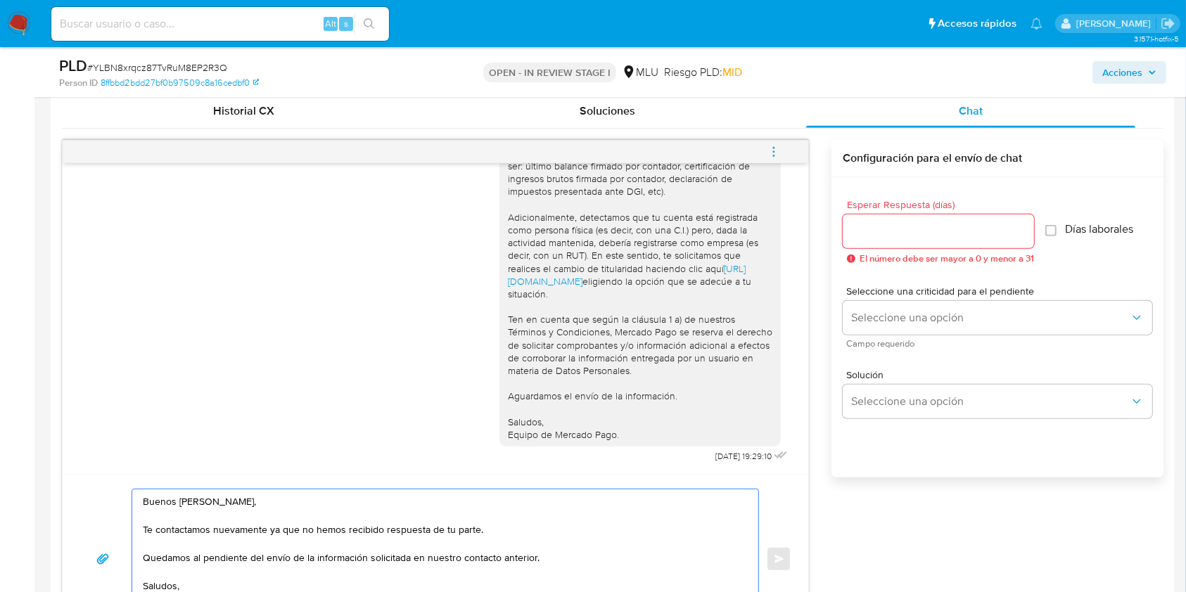
type textarea "Buenos días Gianni, Te contactamos nuevamente ya que no hemos recibido respuest…"
click at [876, 222] on input "Esperar Respuesta (días)" at bounding box center [937, 231] width 191 height 18
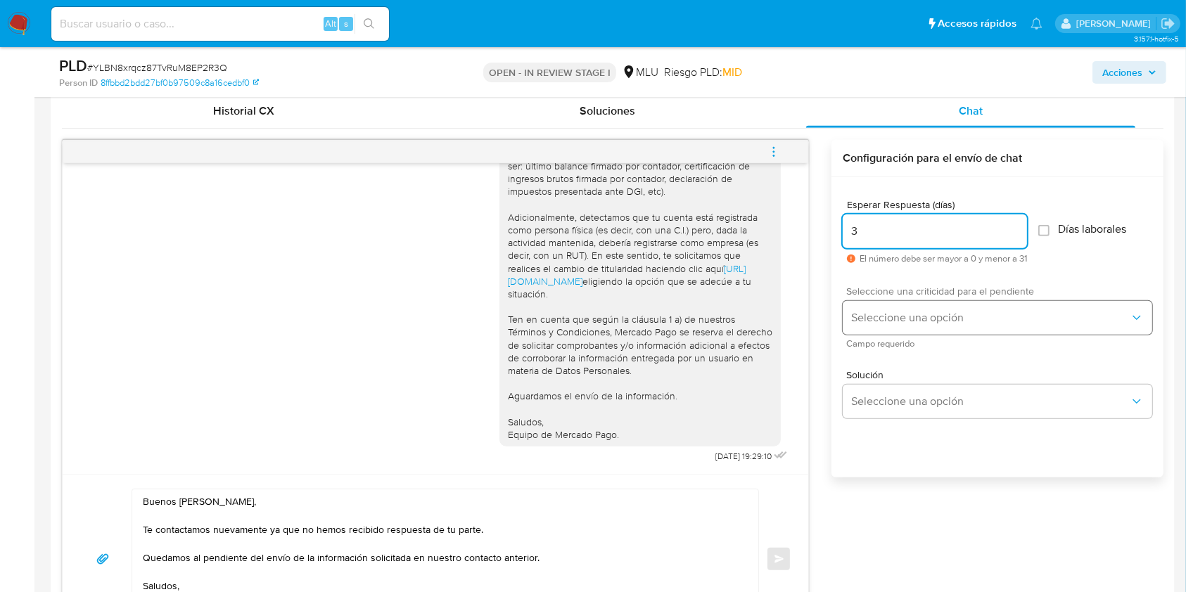
type input "3"
click at [906, 324] on button "Seleccione una opción" at bounding box center [996, 318] width 309 height 34
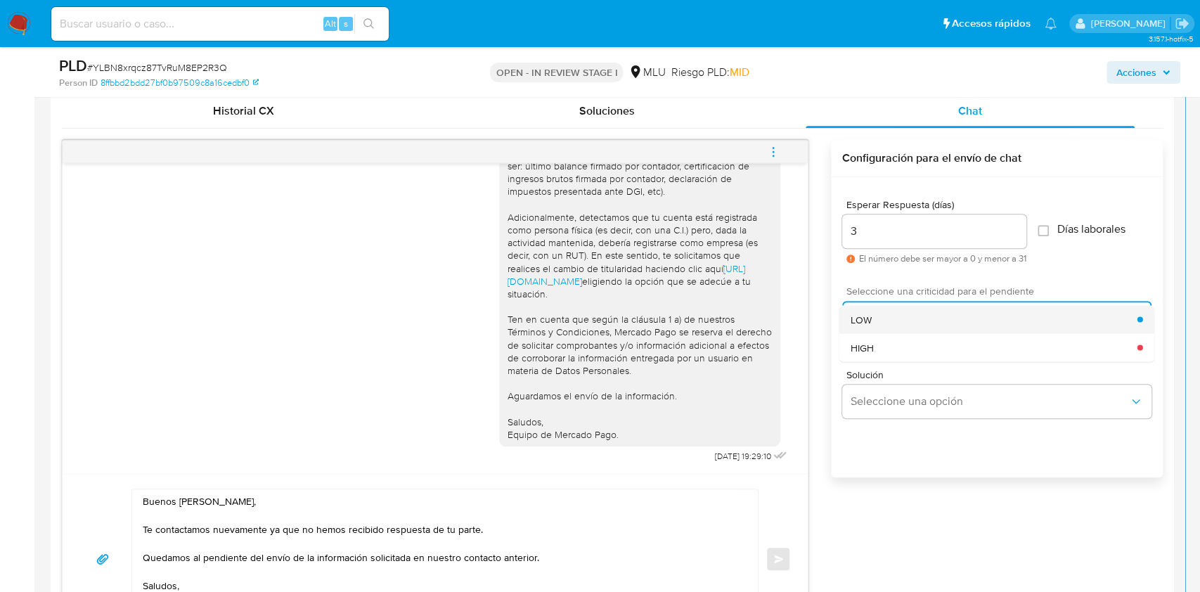
click at [913, 324] on div "LOW" at bounding box center [994, 319] width 287 height 28
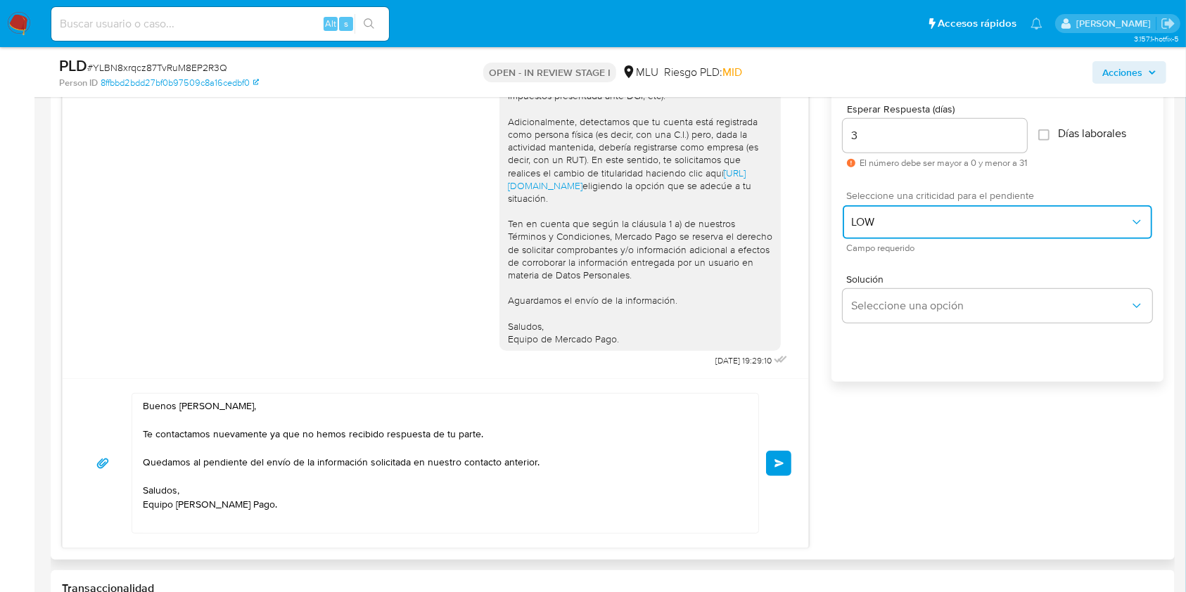
scroll to position [793, 0]
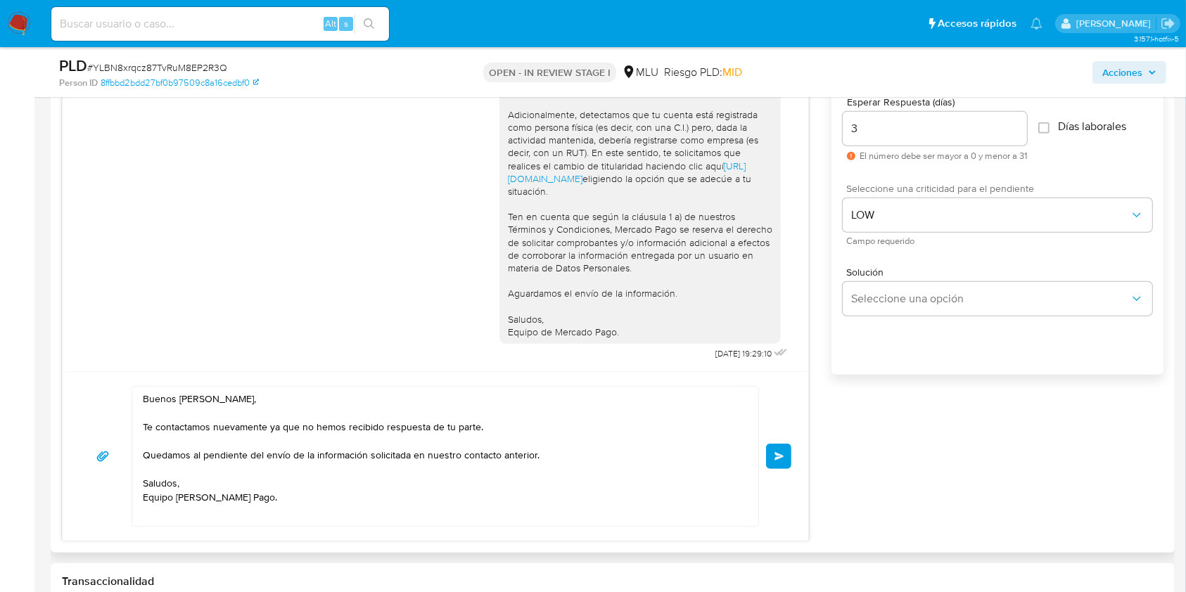
click at [174, 516] on textarea "Buenos días Gianni, Te contactamos nuevamente ya que no hemos recibido respuest…" at bounding box center [442, 456] width 598 height 139
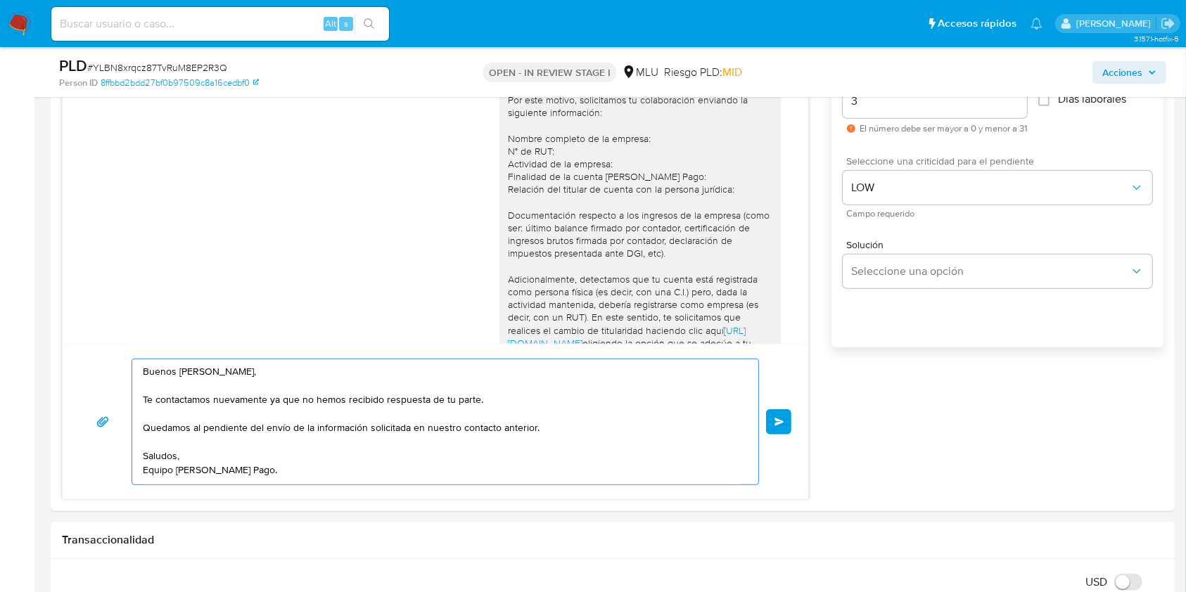
scroll to position [826, 0]
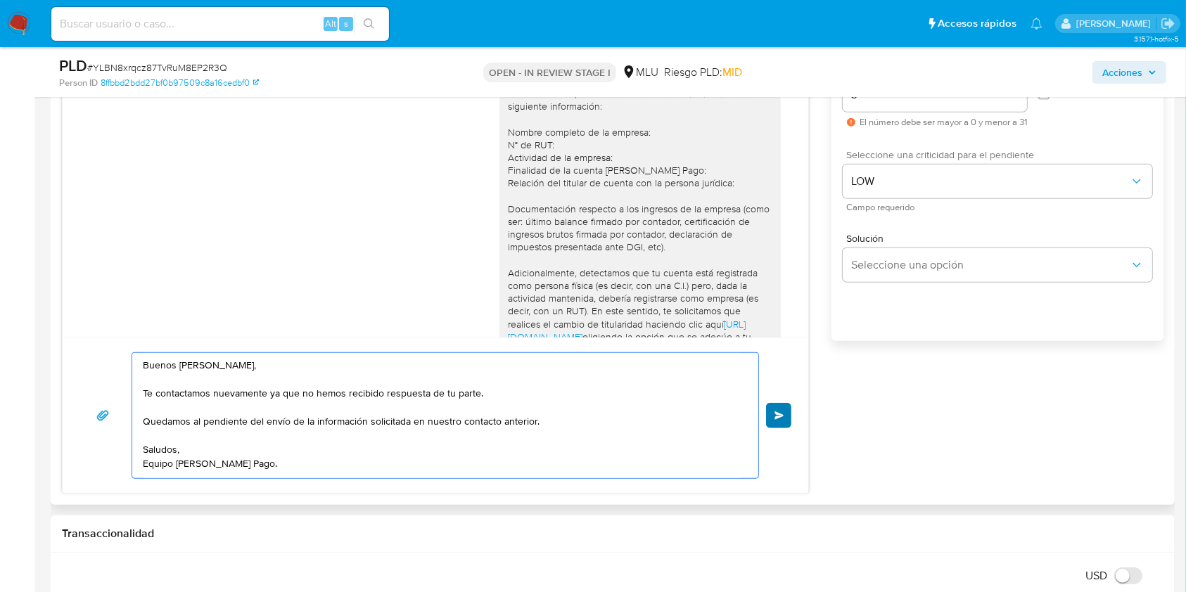
type textarea "Buenos días Gianni, Te contactamos nuevamente ya que no hemos recibido respuest…"
click at [774, 416] on span "Enviar" at bounding box center [779, 415] width 10 height 8
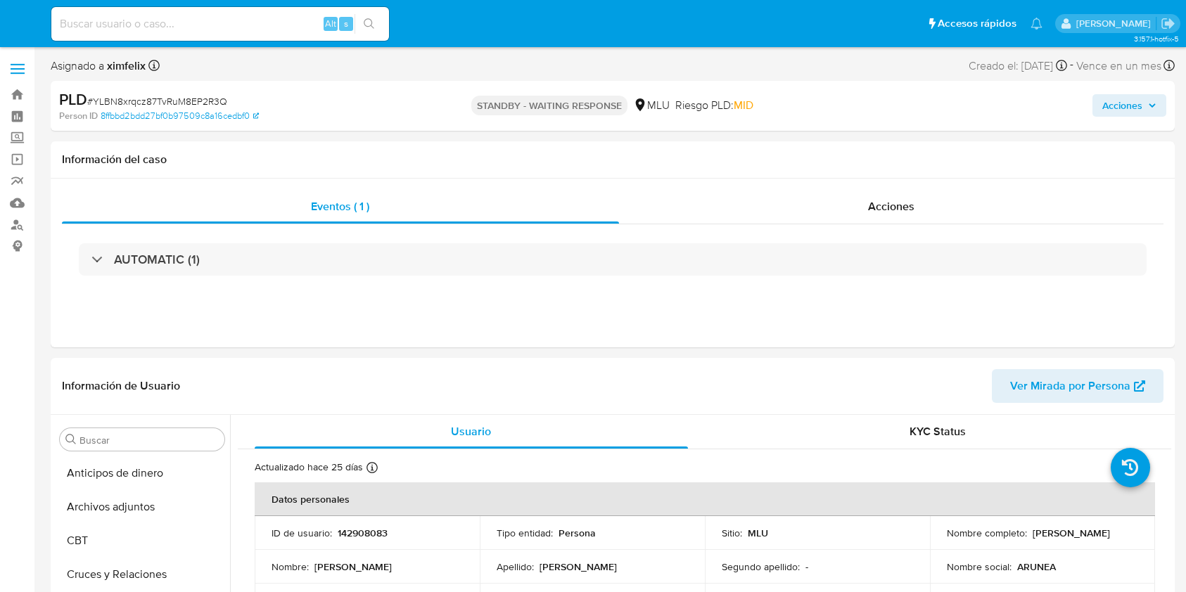
select select "10"
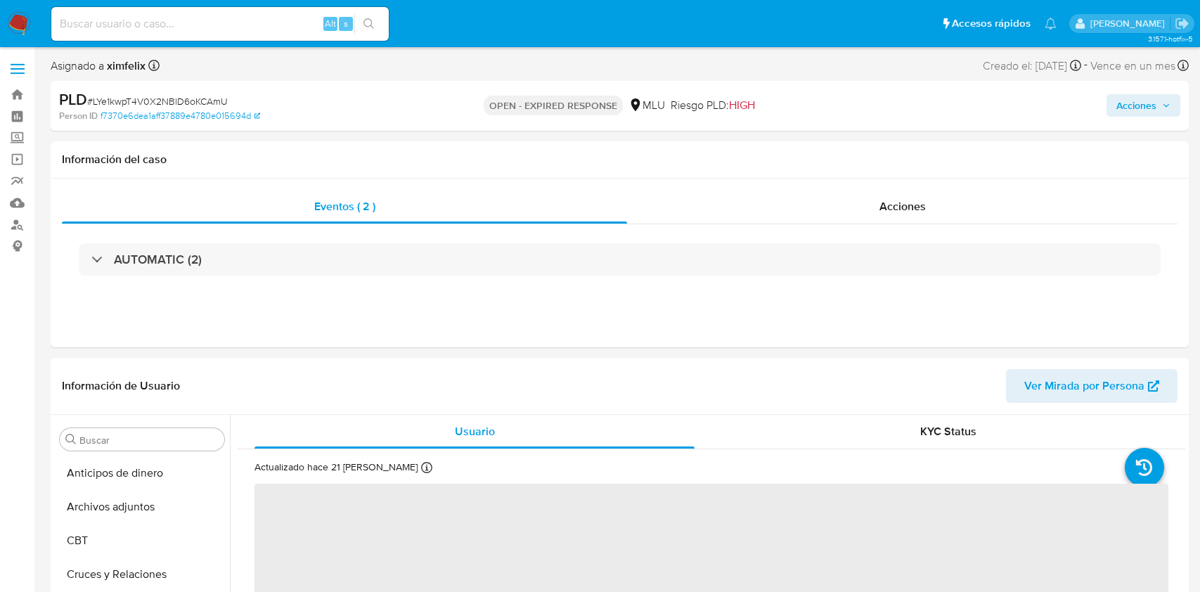
select select "10"
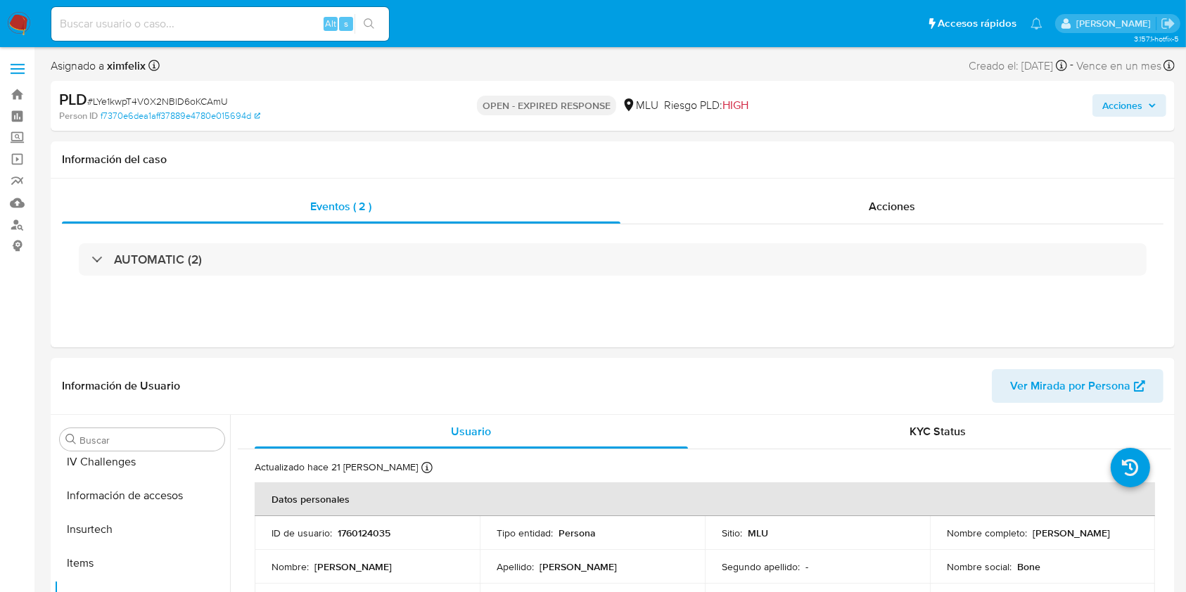
scroll to position [628, 0]
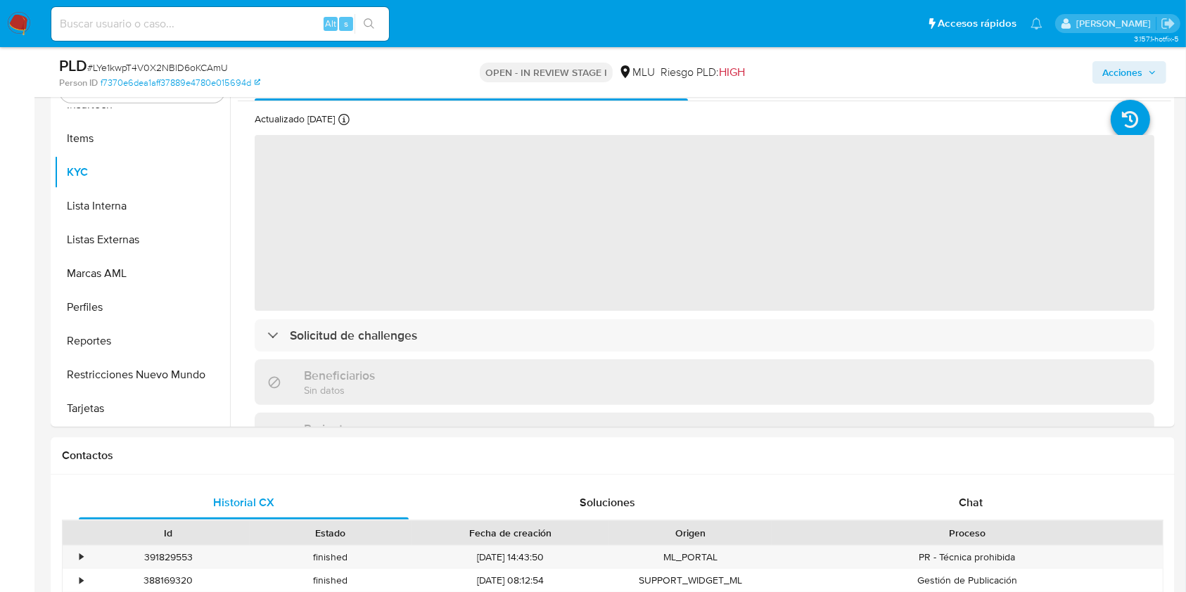
scroll to position [446, 0]
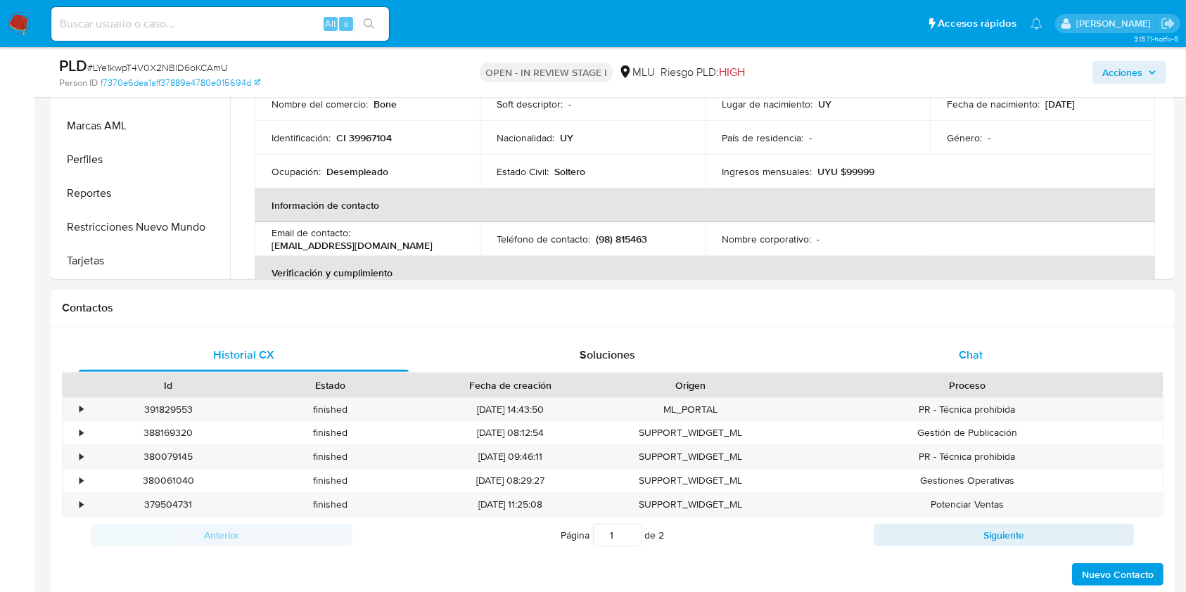
select select "10"
click at [971, 347] on span "Chat" at bounding box center [970, 355] width 24 height 16
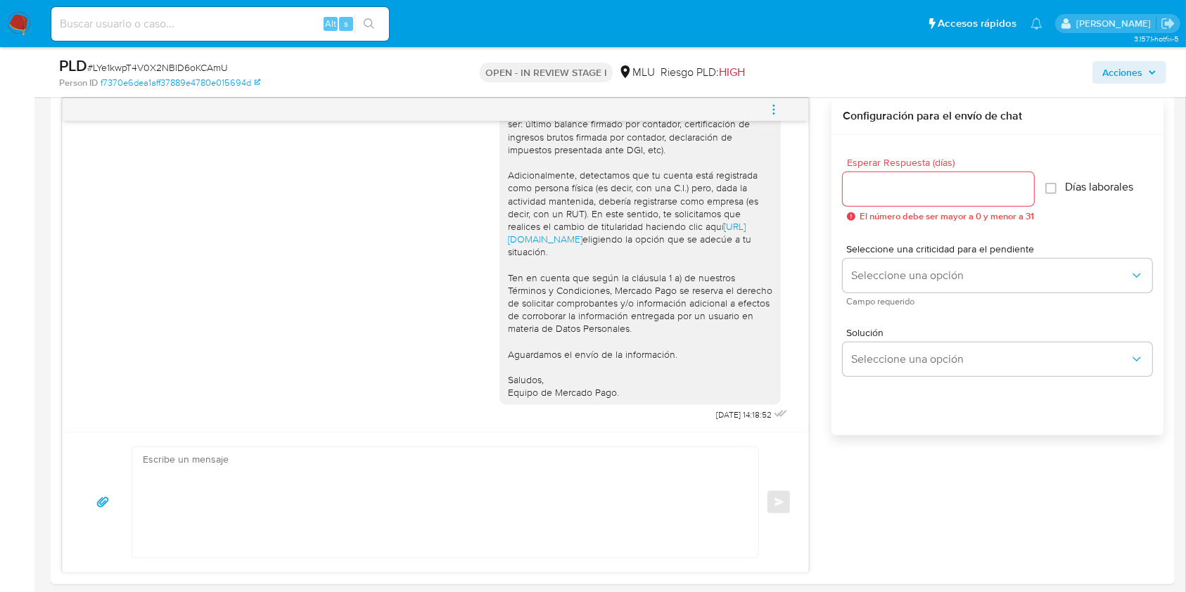
scroll to position [723, 0]
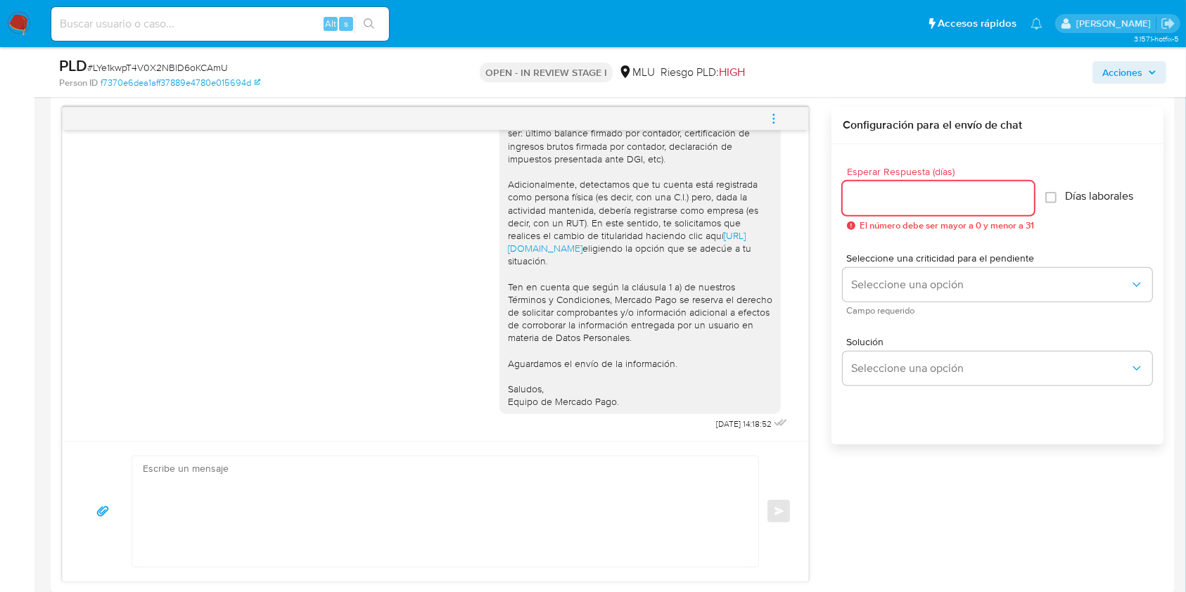
click at [949, 189] on input "Esperar Respuesta (días)" at bounding box center [937, 198] width 191 height 18
type input "3"
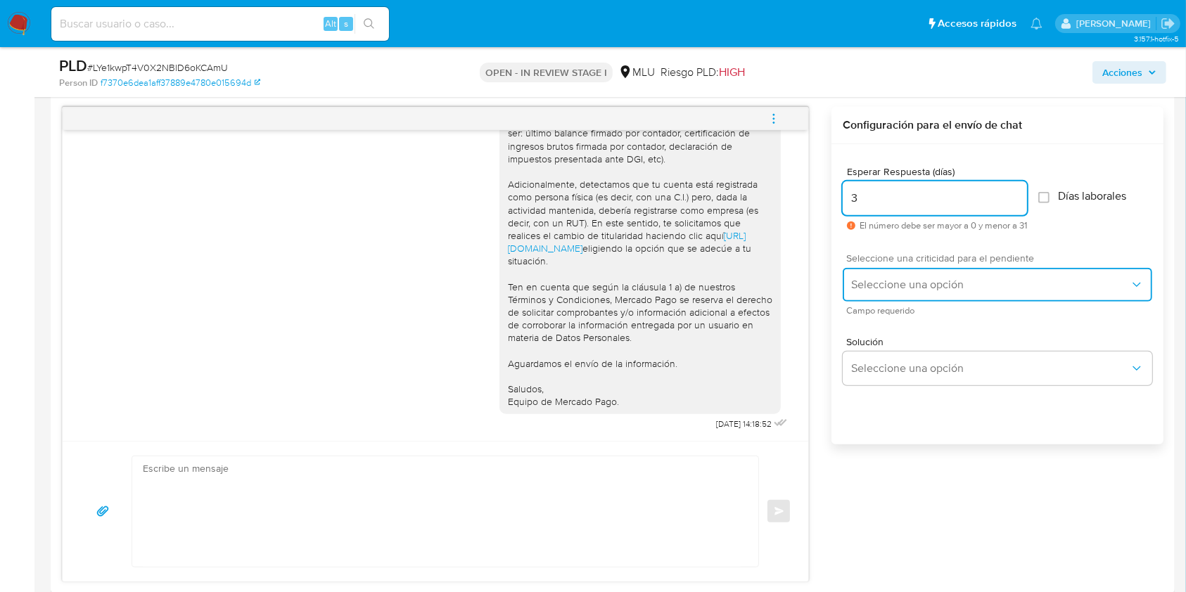
click at [959, 276] on button "Seleccione una opción" at bounding box center [996, 285] width 309 height 34
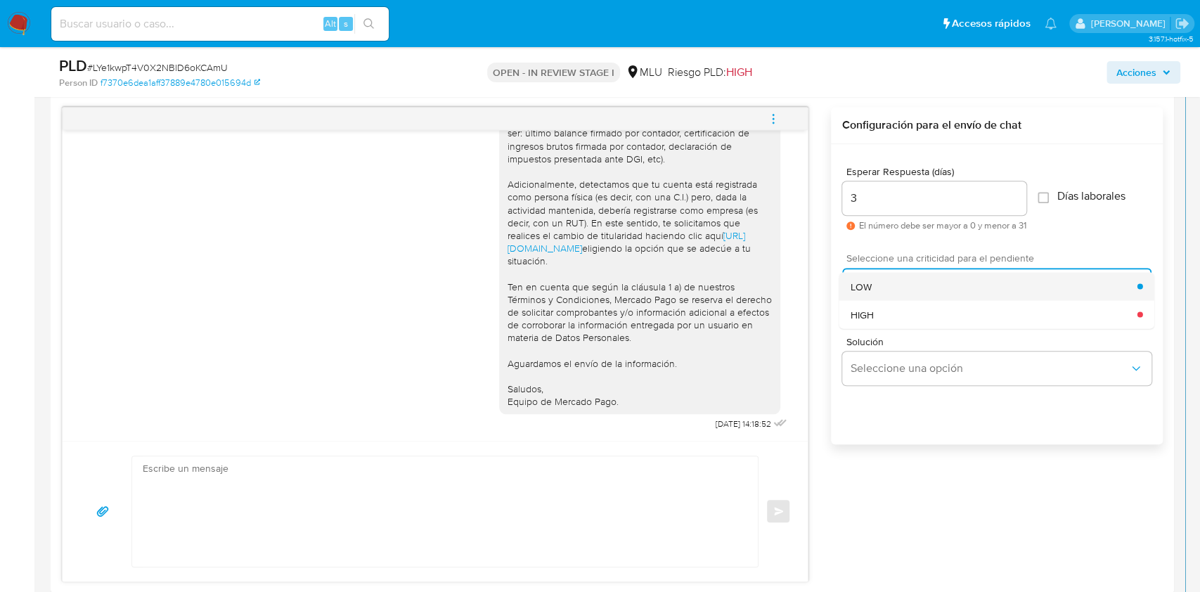
click at [883, 297] on div "LOW" at bounding box center [994, 286] width 287 height 28
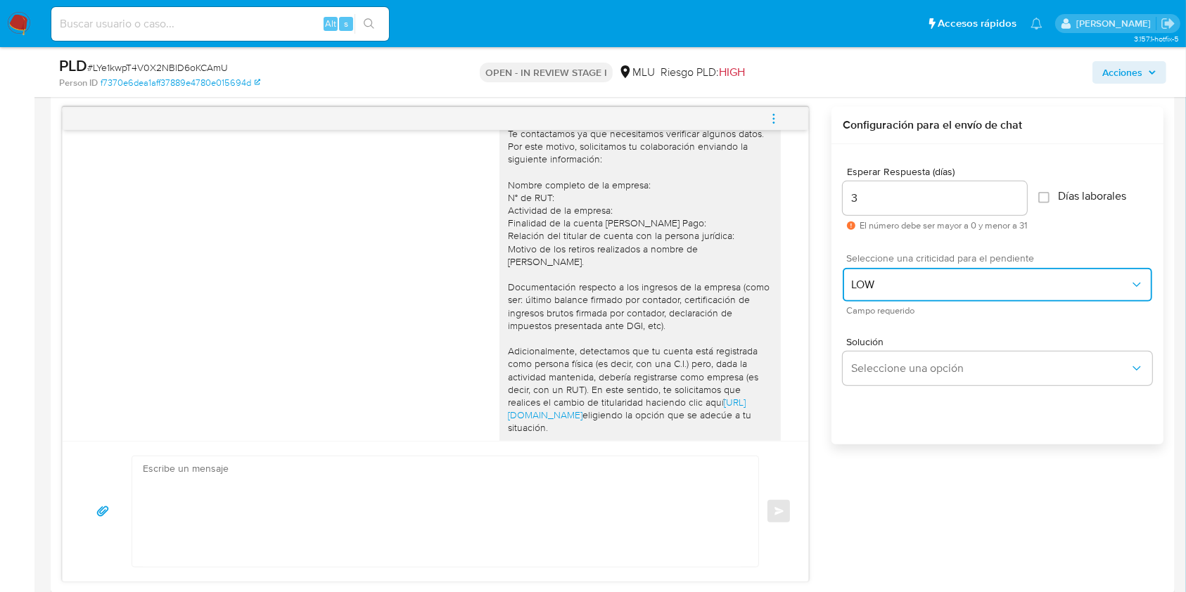
scroll to position [0, 0]
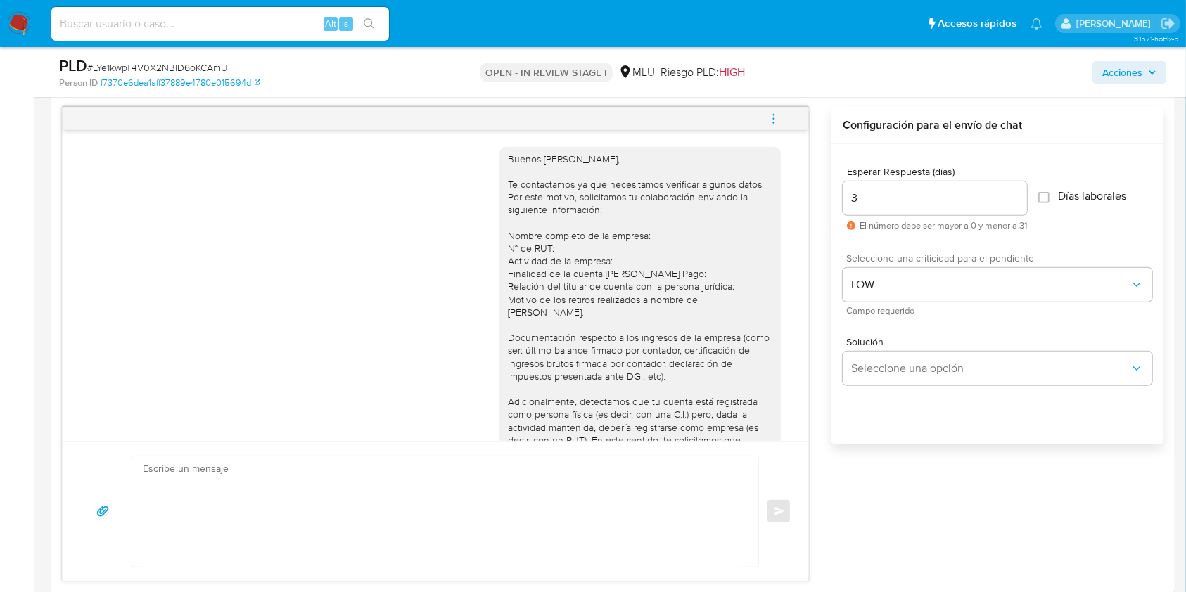
click at [312, 475] on textarea at bounding box center [442, 511] width 598 height 110
type textarea "B"
click at [913, 554] on div "Buenos días Diego, Te contactamos ya que necesitamos verificar algunos datos. P…" at bounding box center [612, 344] width 1101 height 475
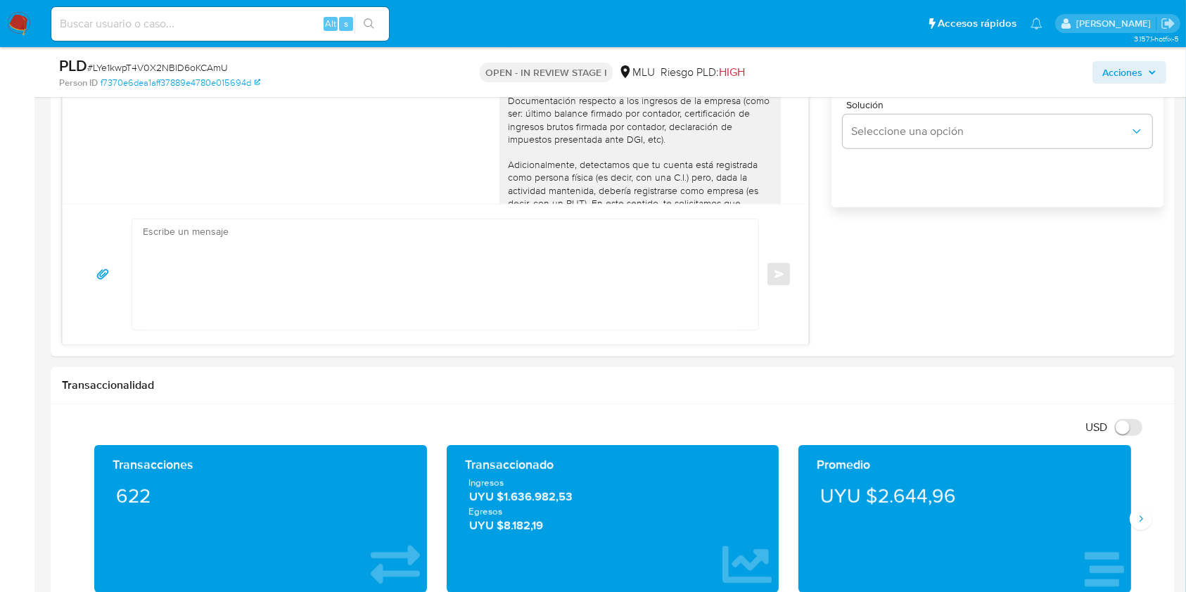
scroll to position [947, 0]
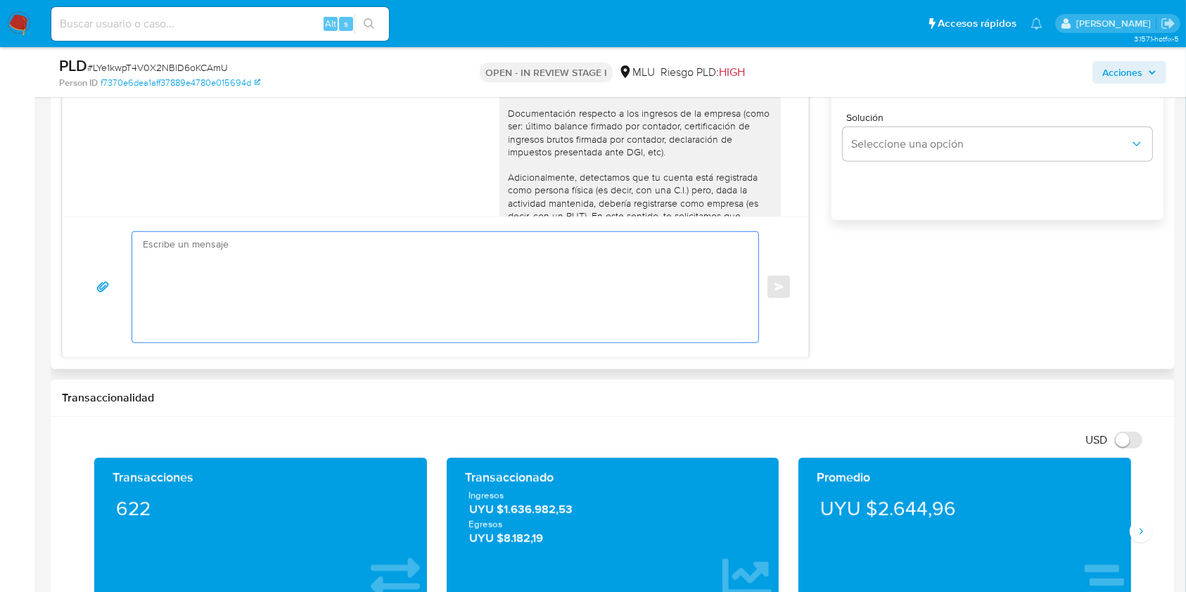
click at [571, 260] on textarea at bounding box center [442, 287] width 598 height 110
paste textarea "Te contactamos nuevamente ya que no hemos recibido respuesta de tu parte. Queda…"
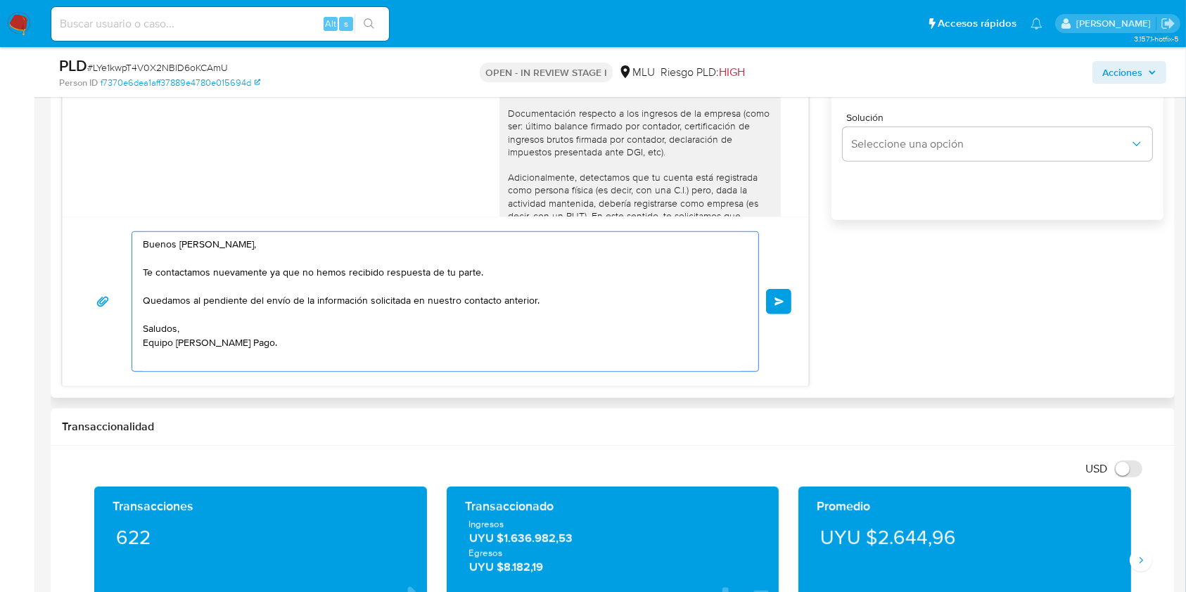
click at [330, 354] on textarea "Buenos días Diego, Te contactamos nuevamente ya que no hemos recibido respuesta…" at bounding box center [442, 301] width 598 height 139
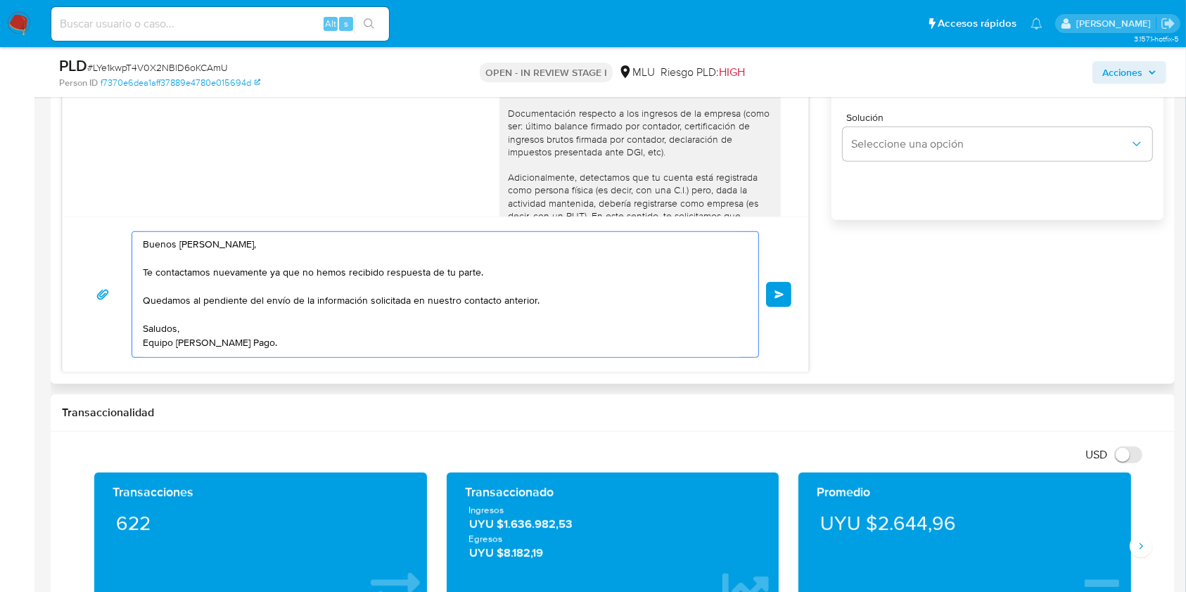
type textarea "Buenos días Diego, Te contactamos nuevamente ya que no hemos recibido respuesta…"
click at [893, 281] on div "Buenos días Diego, Te contactamos ya que necesitamos verificar algunos datos. P…" at bounding box center [612, 128] width 1101 height 490
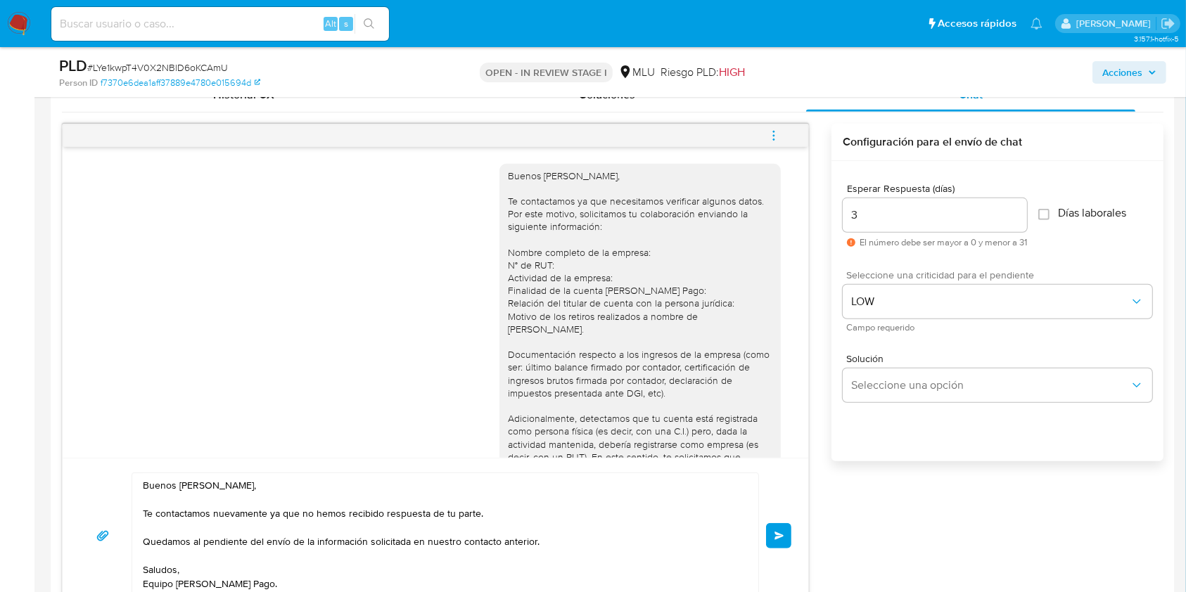
scroll to position [731, 0]
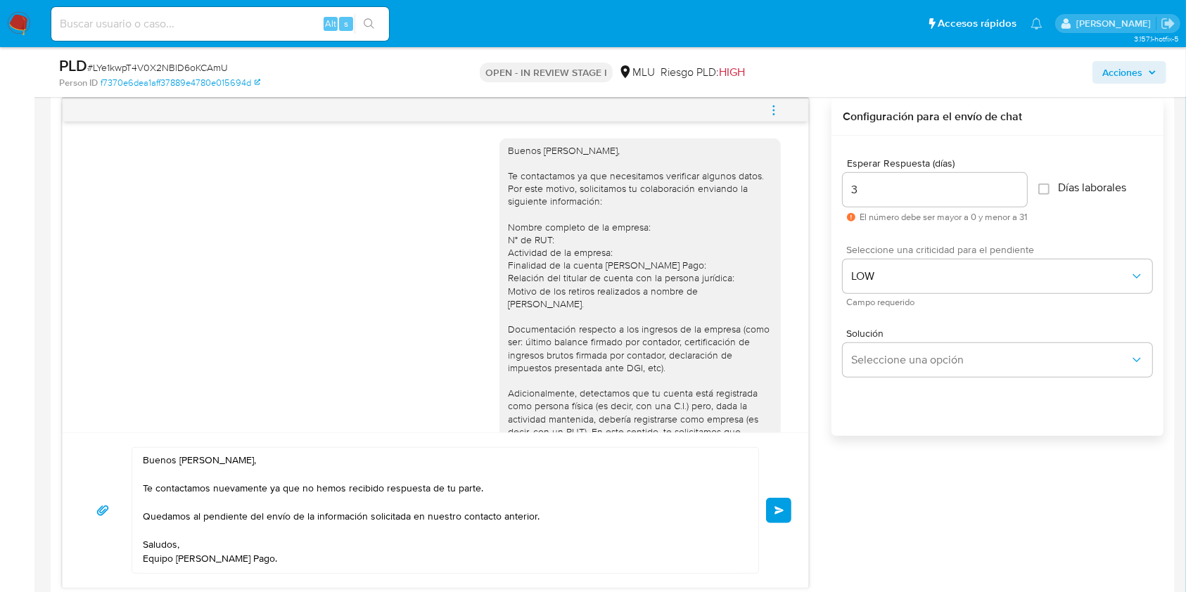
click at [772, 509] on button "Enviar" at bounding box center [778, 510] width 25 height 25
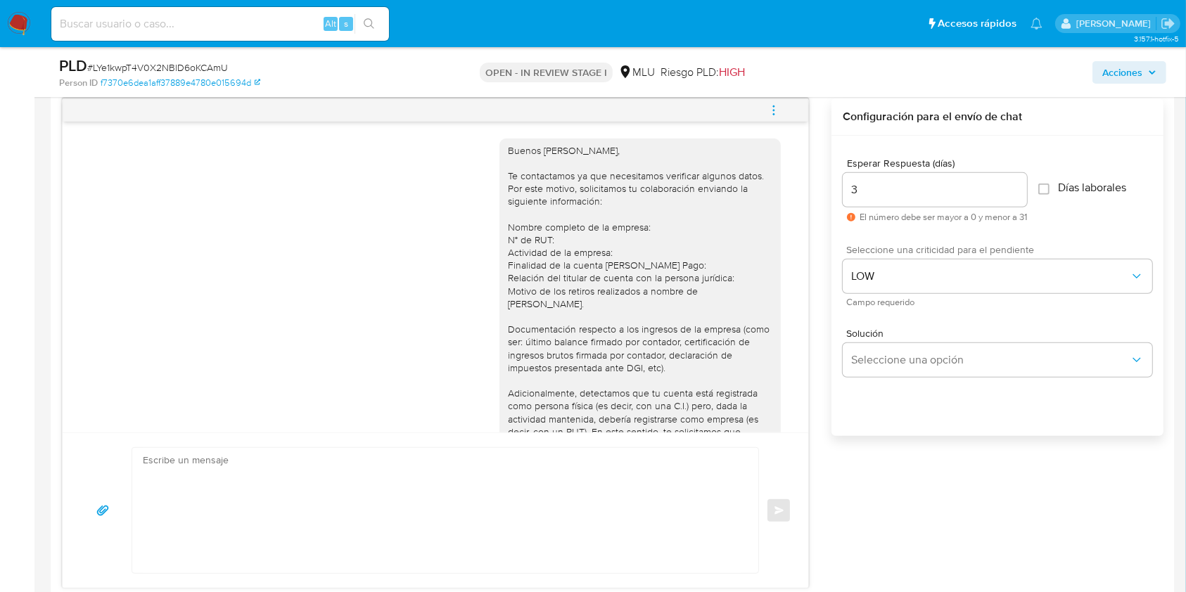
scroll to position [385, 0]
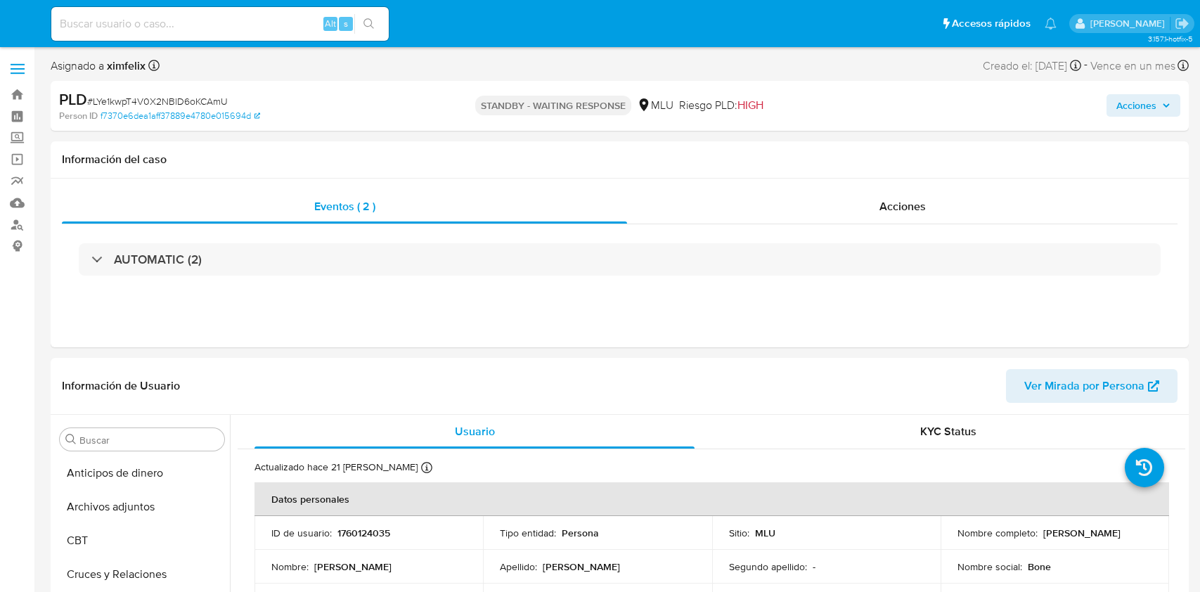
select select "10"
